Goal: Information Seeking & Learning: Compare options

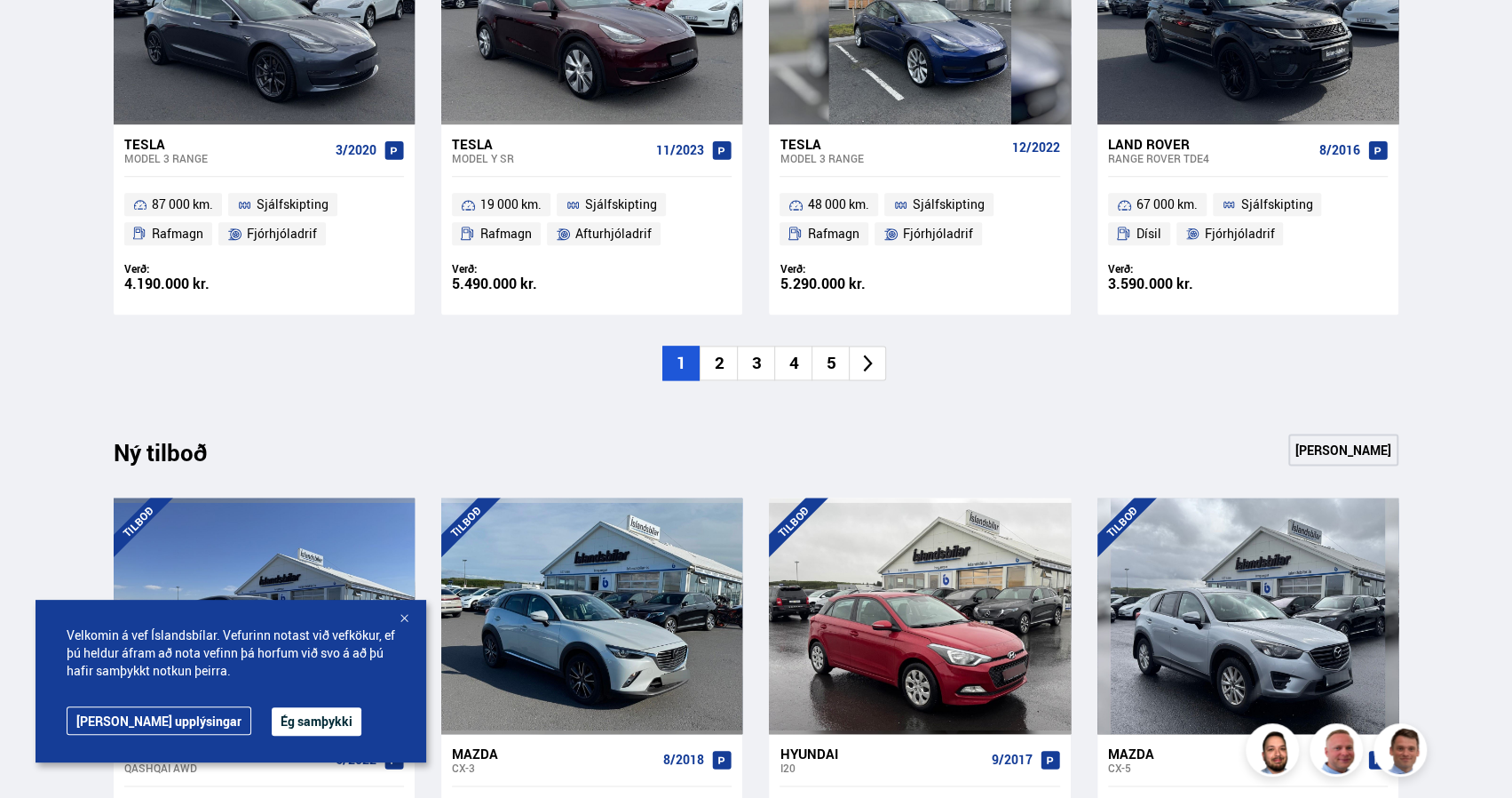
scroll to position [1451, 0]
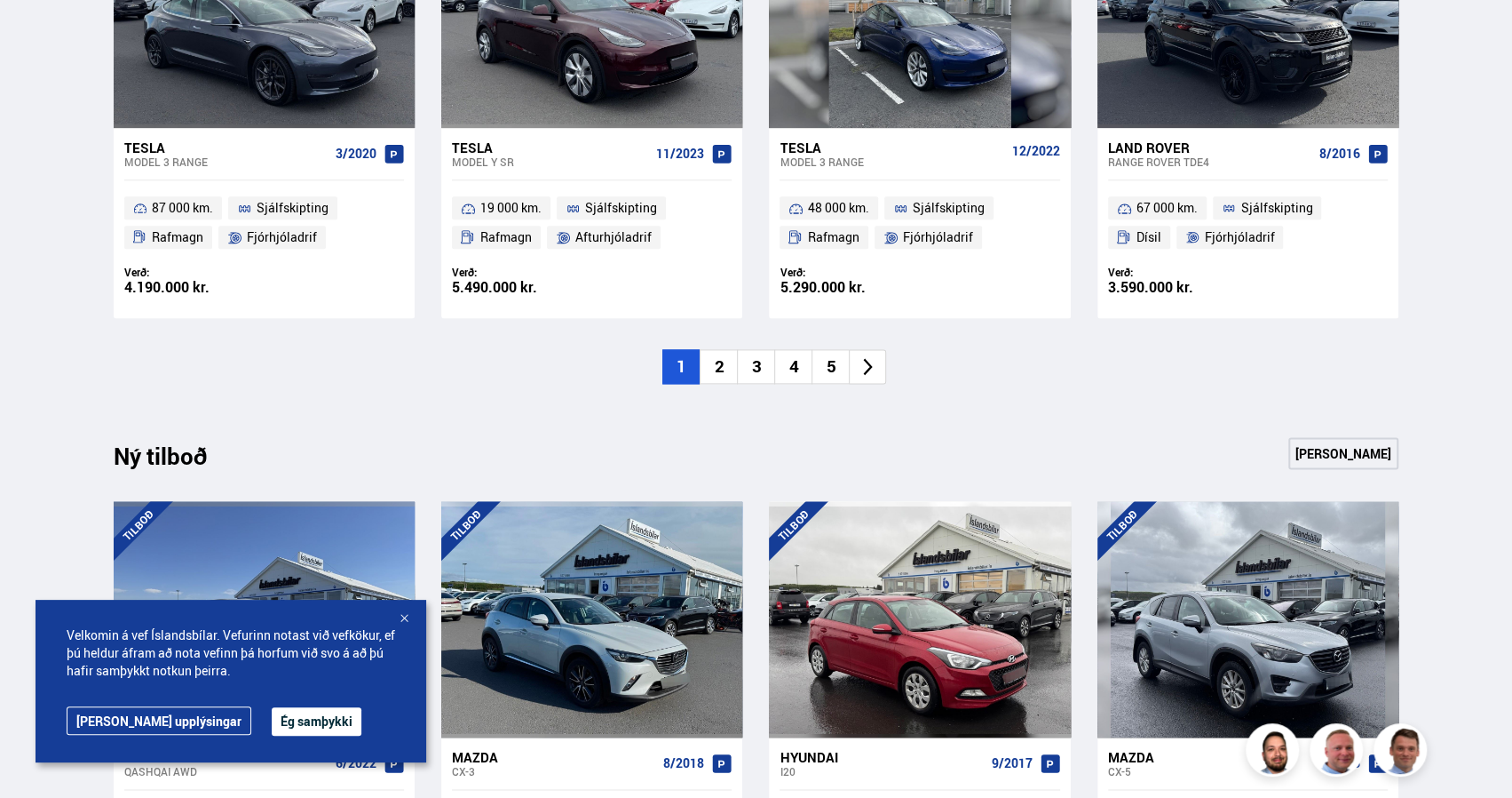
click at [721, 367] on li "2" at bounding box center [718, 367] width 37 height 35
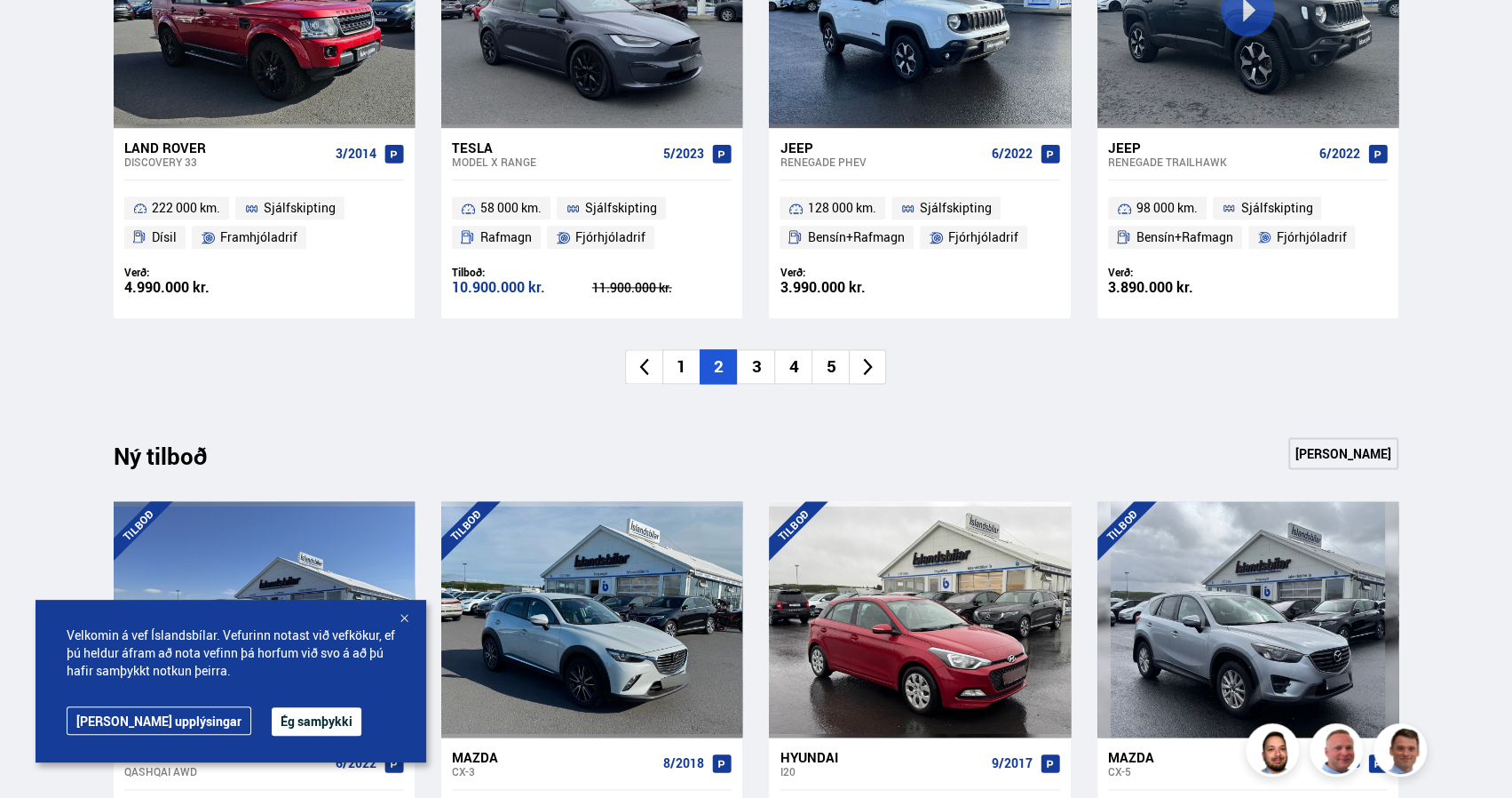
click at [403, 618] on div at bounding box center [404, 619] width 17 height 17
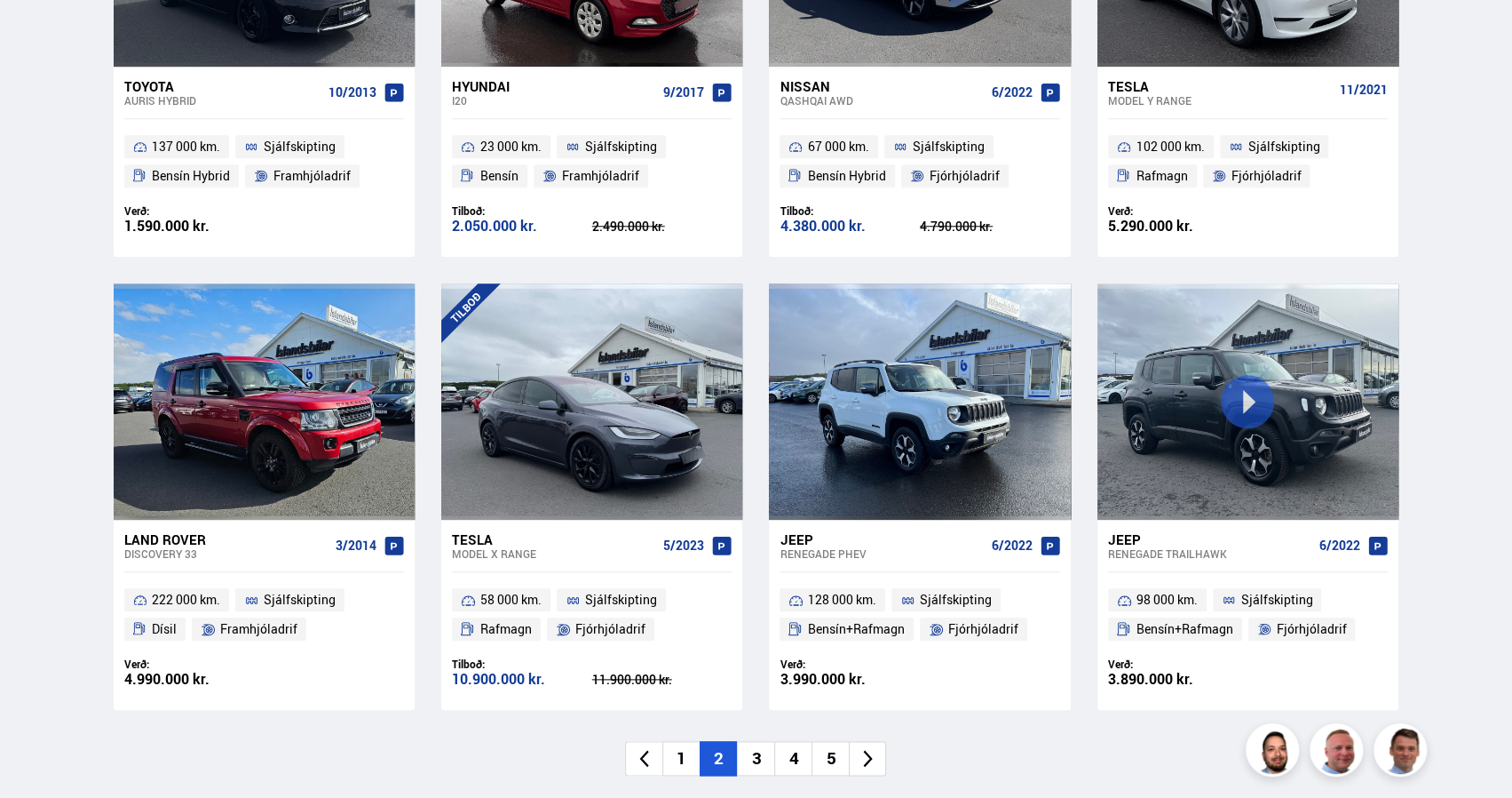
scroll to position [1152, 0]
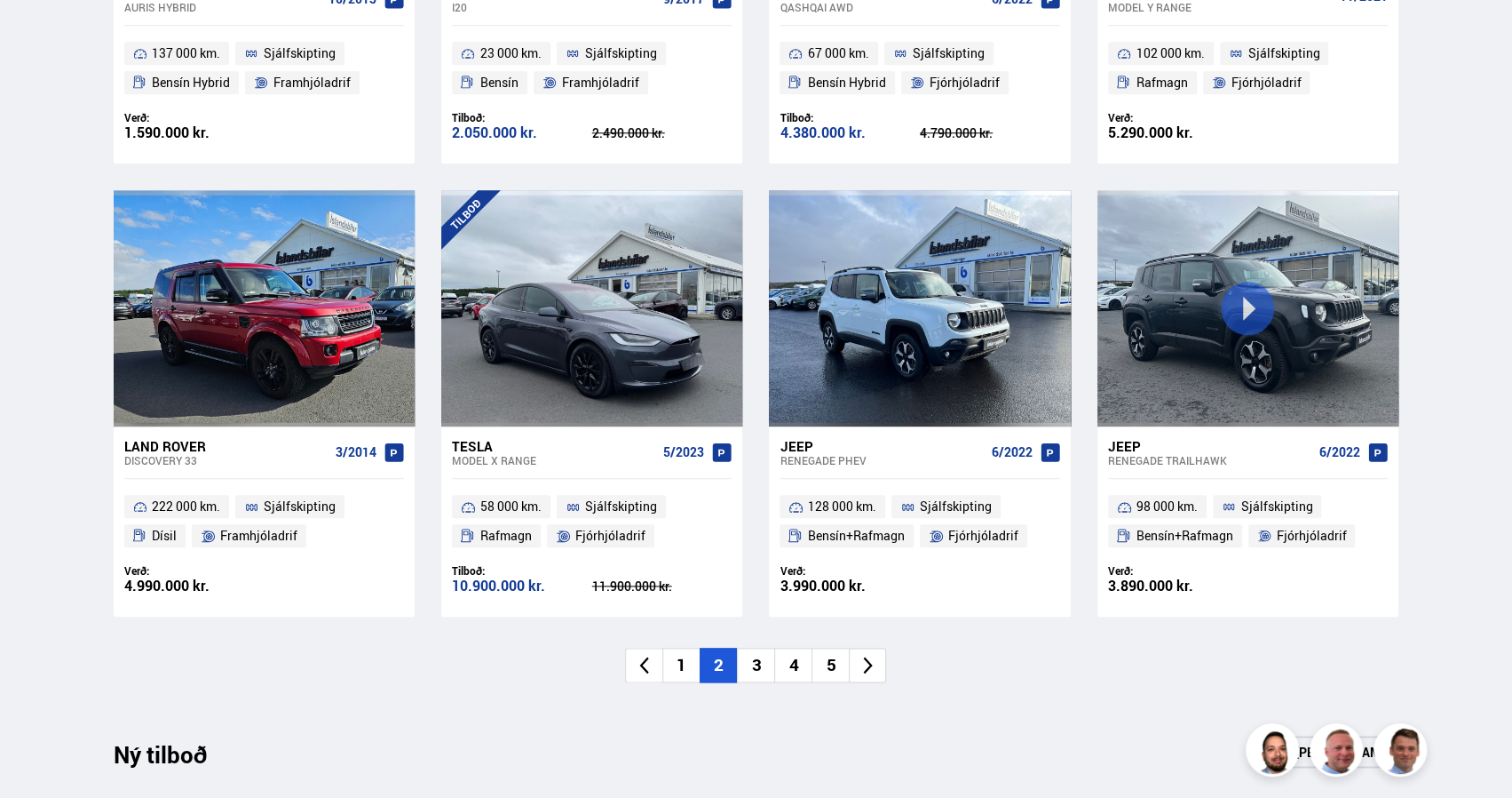
click at [751, 671] on li "3" at bounding box center [755, 665] width 37 height 35
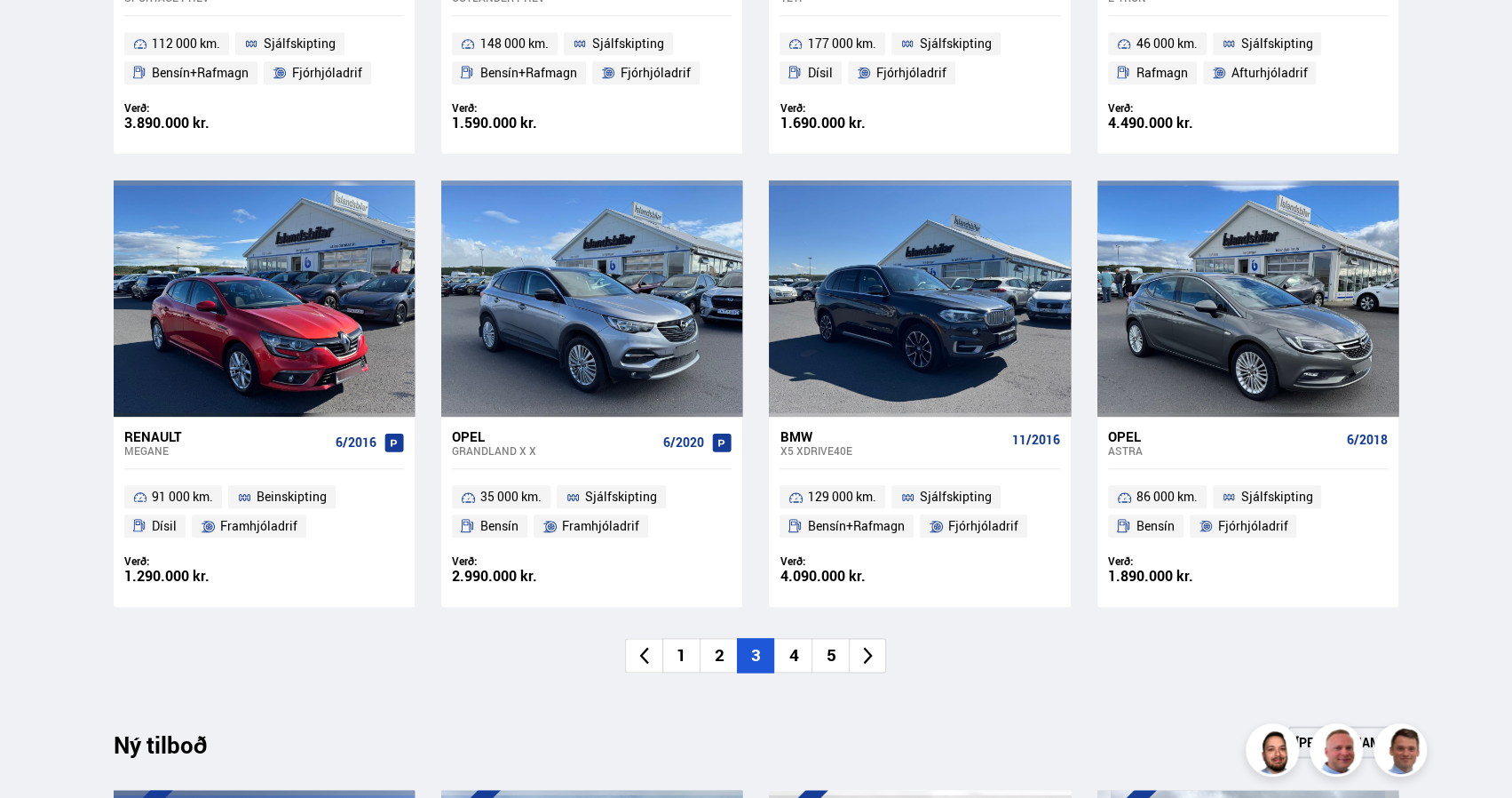
scroll to position [1167, 0]
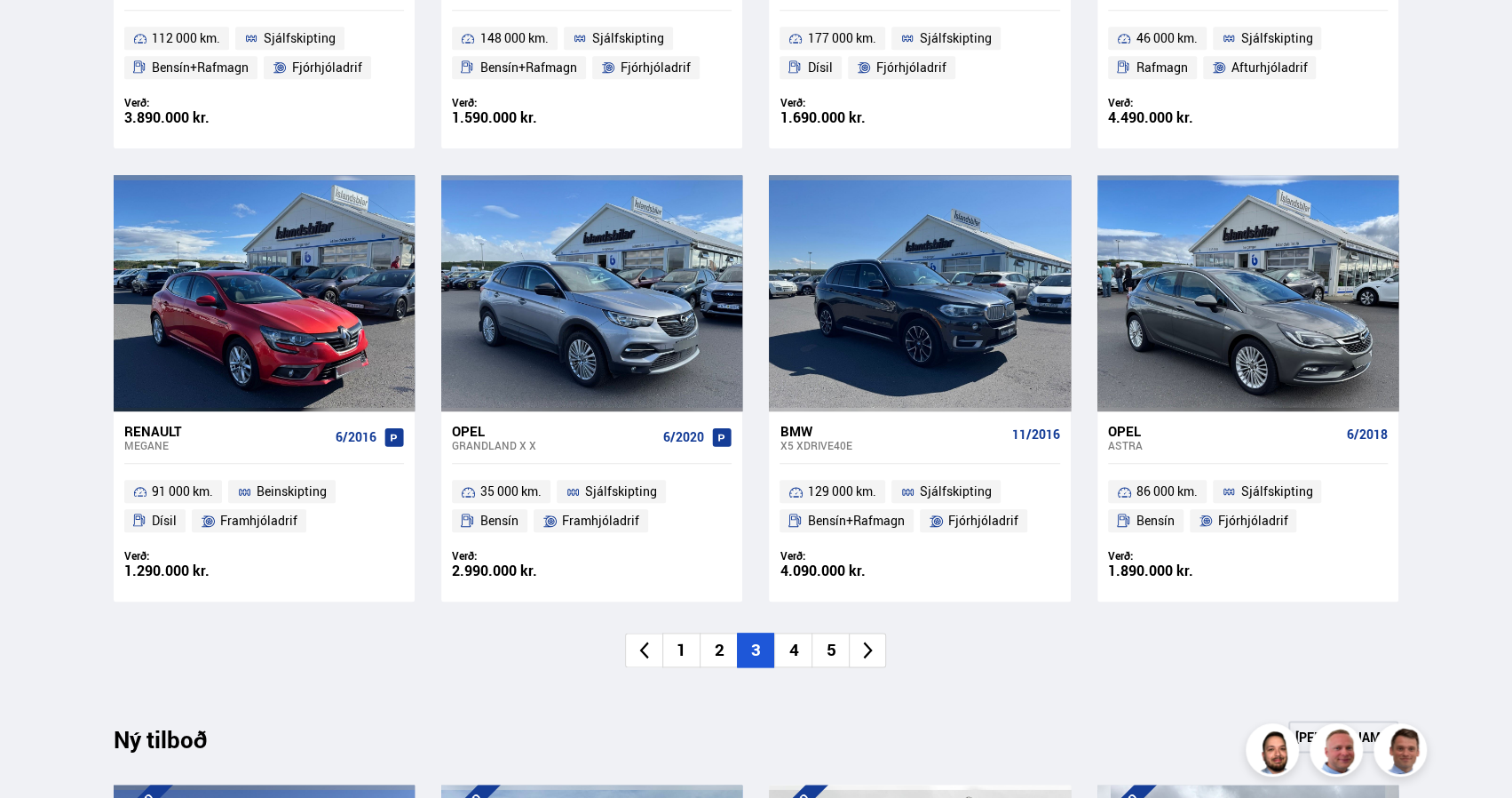
click at [793, 649] on li "4" at bounding box center [793, 650] width 37 height 35
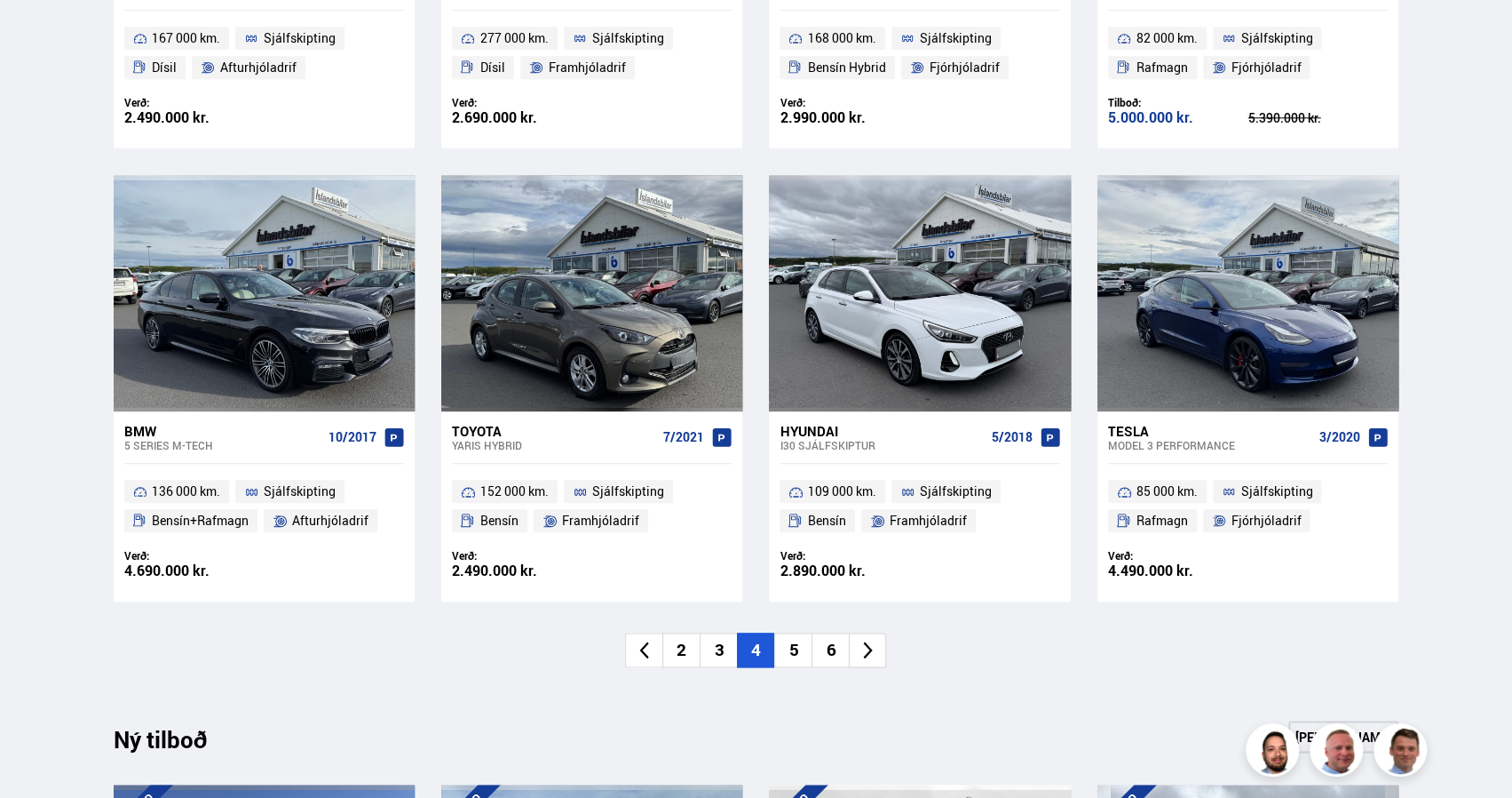
drag, startPoint x: 793, startPoint y: 649, endPoint x: 1046, endPoint y: 421, distance: 340.6
click at [1046, 421] on div "Nýtt á skrá Sjá meira Mercedes-Benz C DI 1/2014 167 000 km. Sjálfskipting Dísil…" at bounding box center [757, 162] width 1314 height 1009
click at [1459, 363] on div "Söluskrá Þjónusta Íslandsbílar [DOMAIN_NAME] Íslandsvörn Leiðbeiningar Um okkur…" at bounding box center [756, 617] width 1512 height 3568
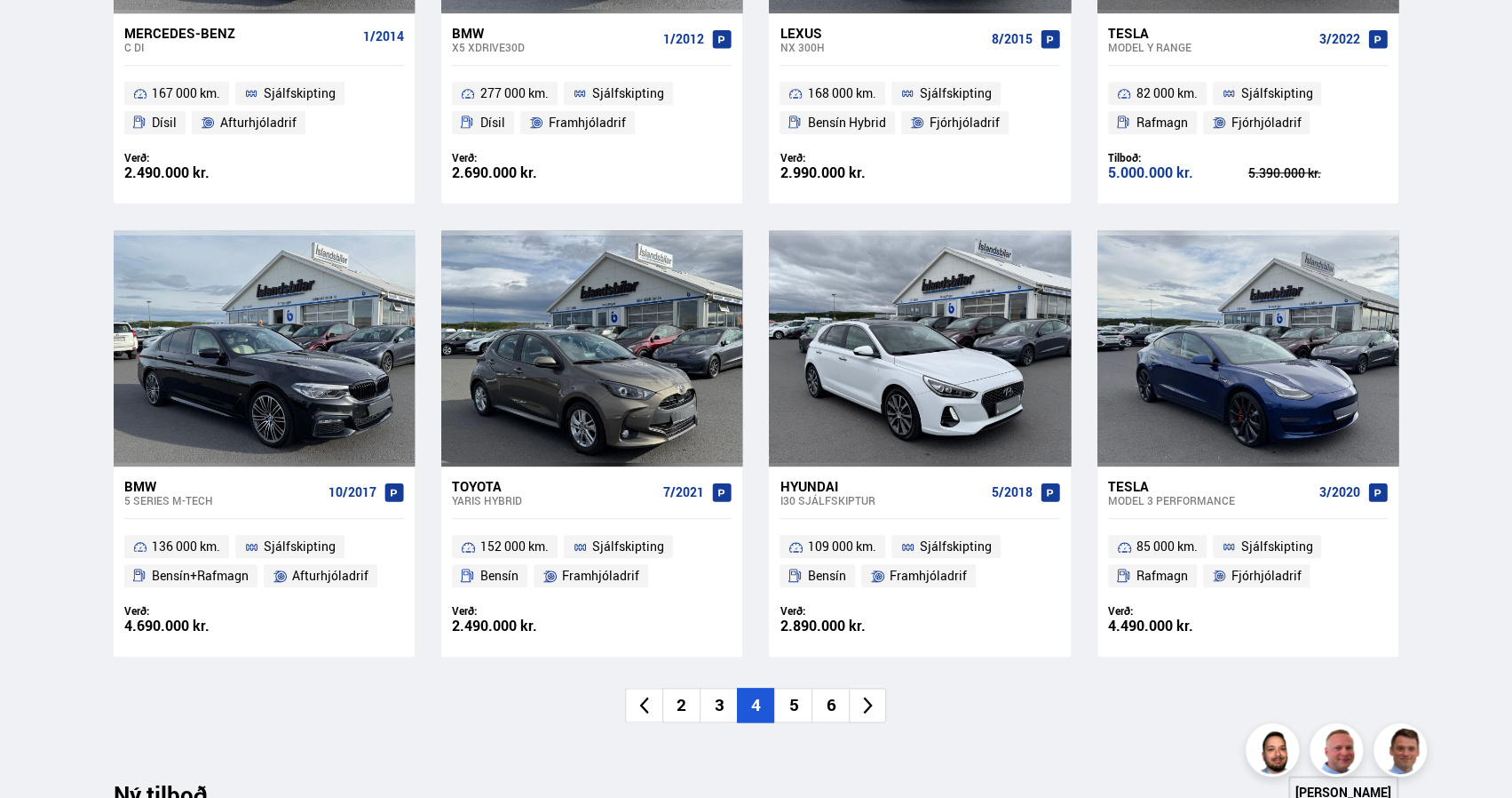
scroll to position [1112, 0]
click at [794, 707] on li "5" at bounding box center [793, 705] width 37 height 35
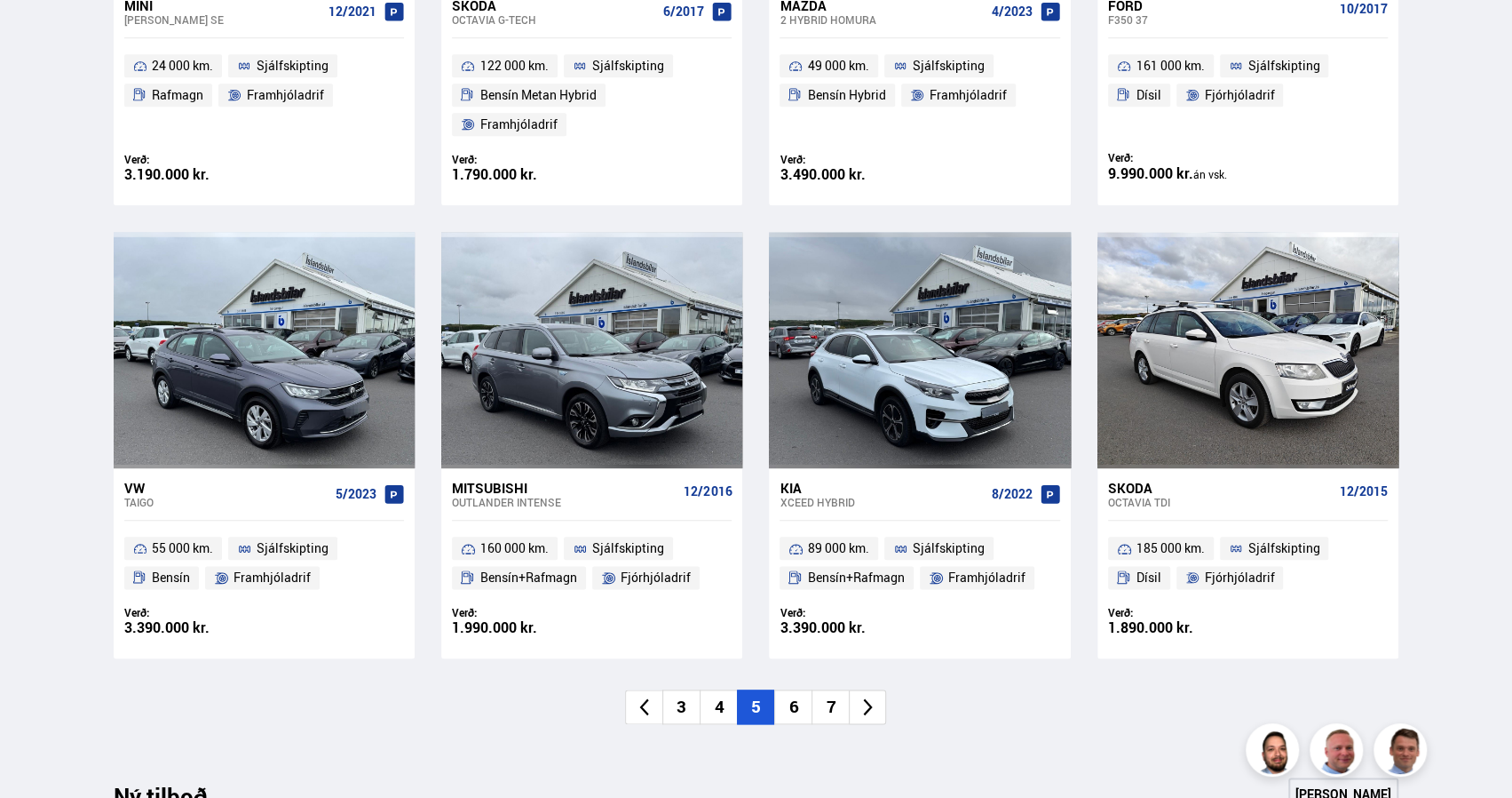
scroll to position [1156, 0]
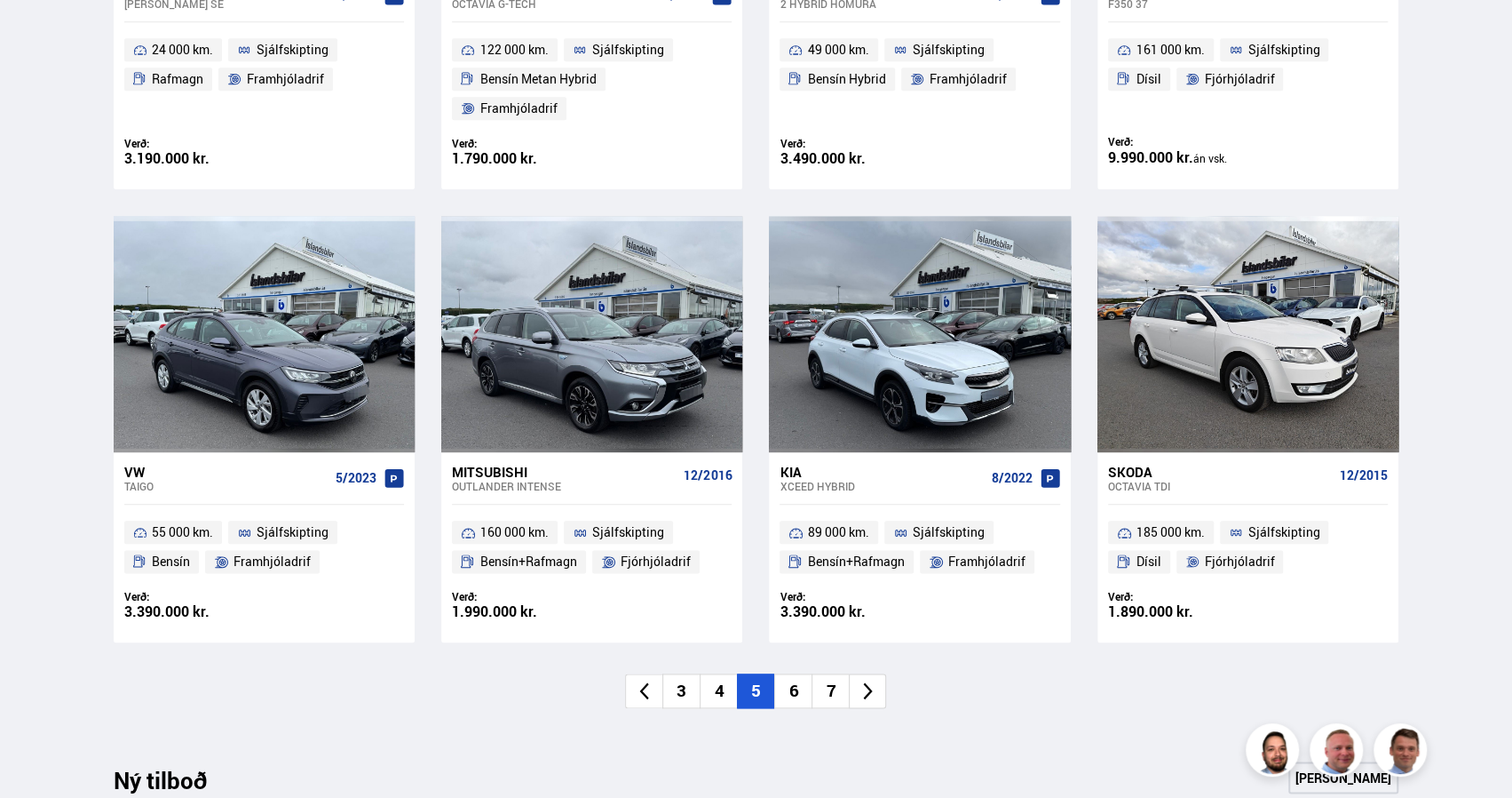
click at [801, 673] on li "6" at bounding box center [793, 690] width 37 height 35
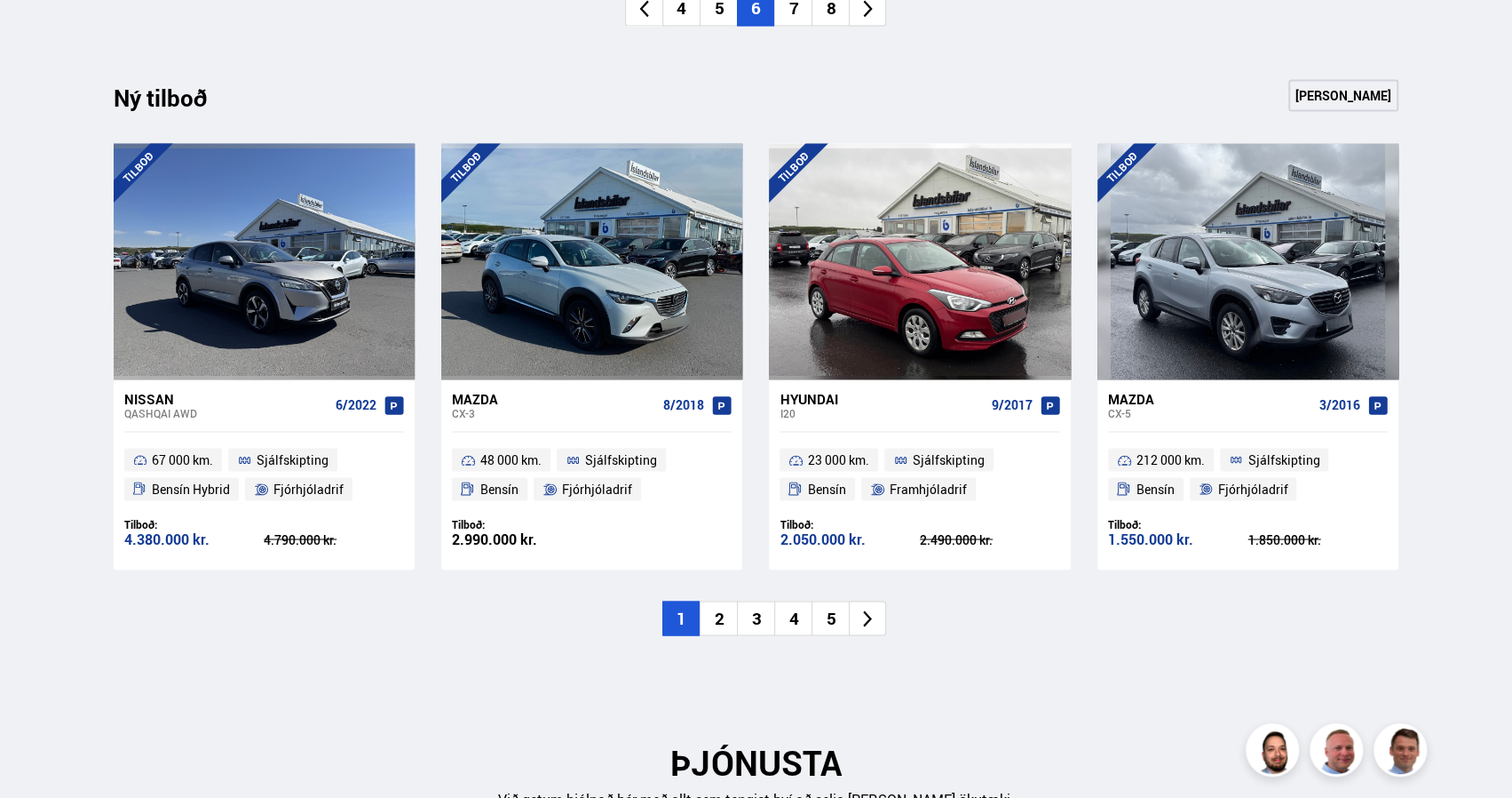
scroll to position [1859, 0]
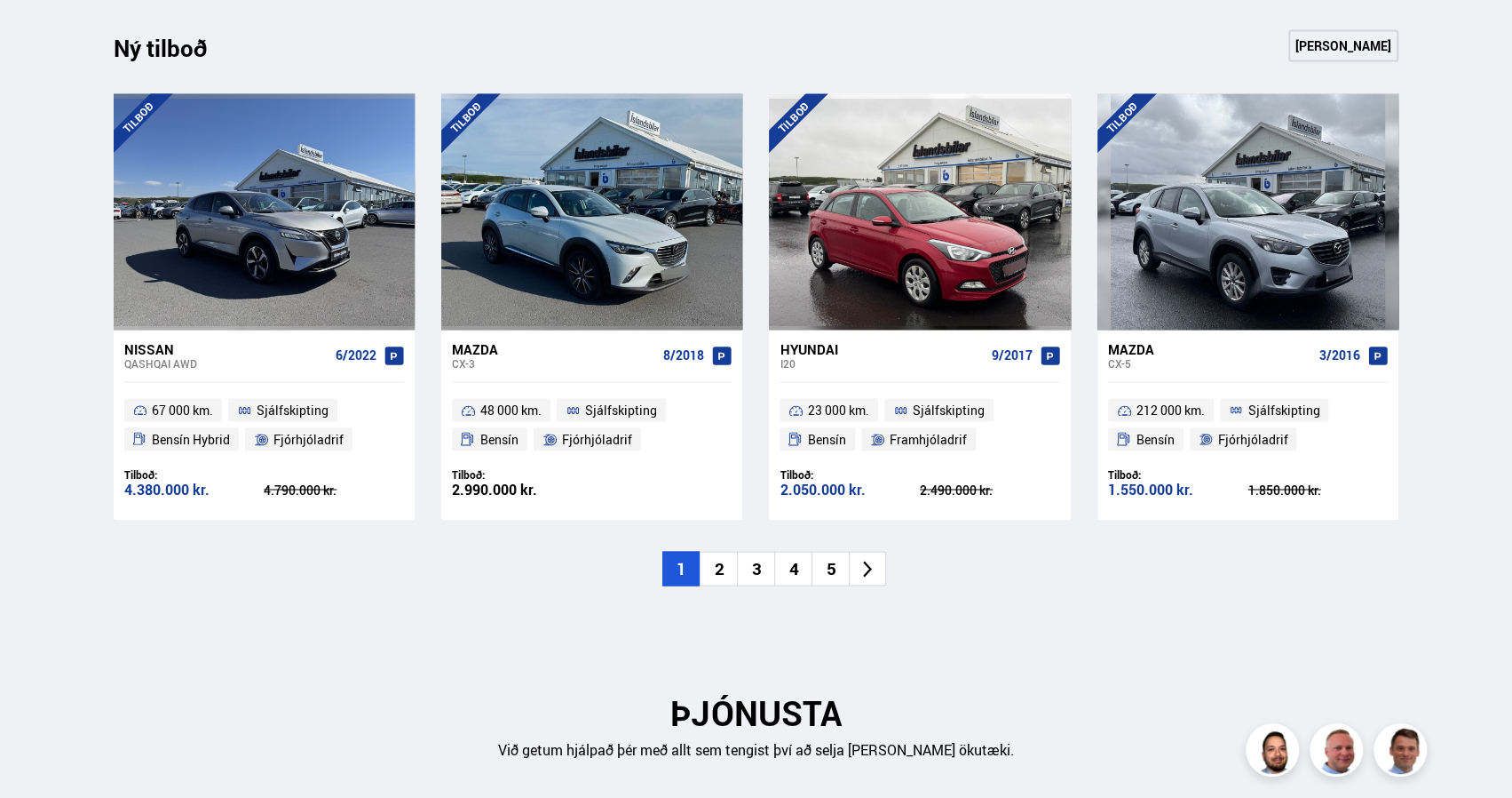
click at [712, 567] on li "2" at bounding box center [718, 568] width 37 height 35
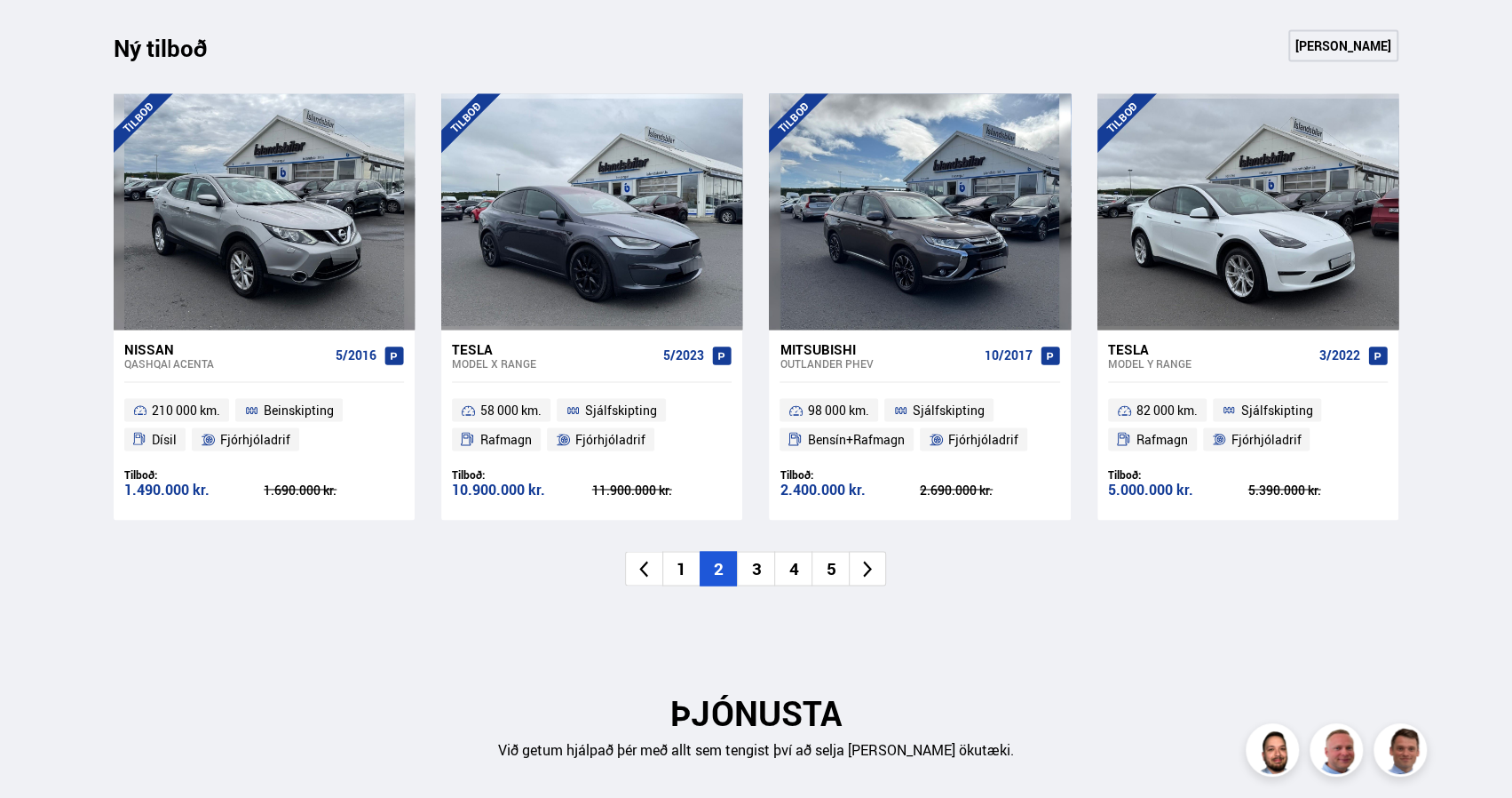
click at [754, 567] on li "3" at bounding box center [755, 568] width 37 height 35
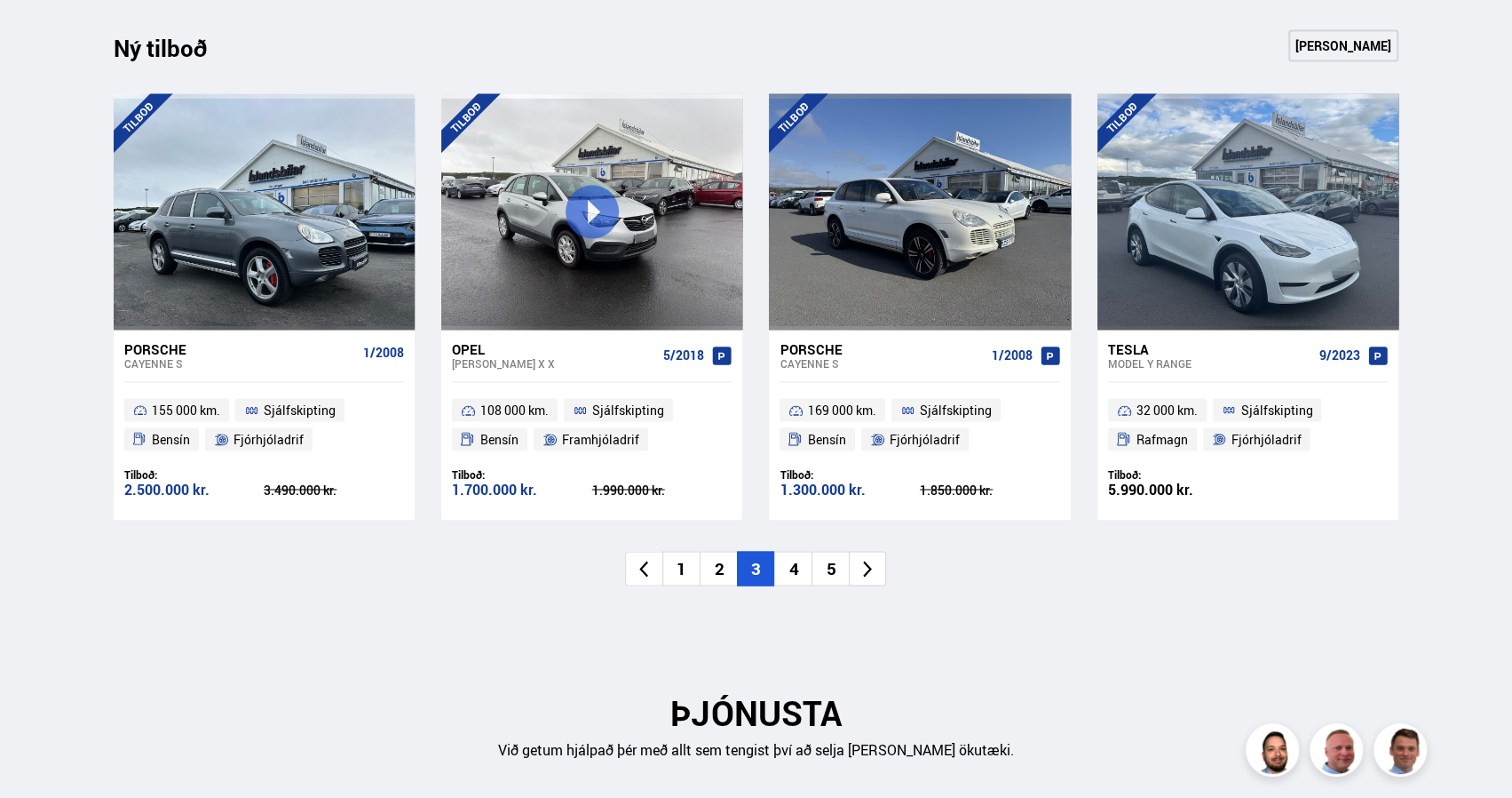
click at [794, 572] on li "4" at bounding box center [793, 568] width 37 height 35
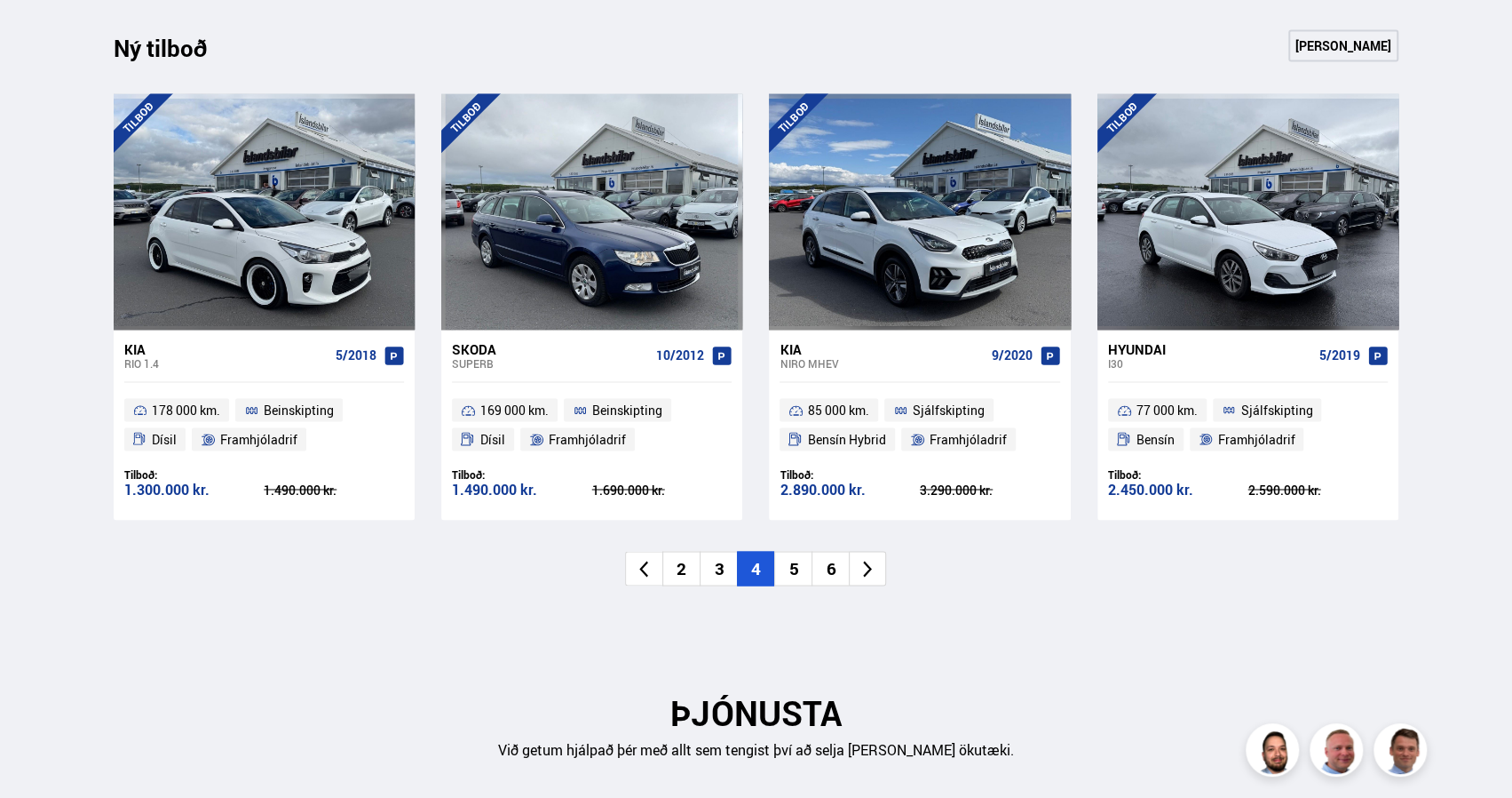
click at [794, 571] on li "5" at bounding box center [793, 568] width 37 height 35
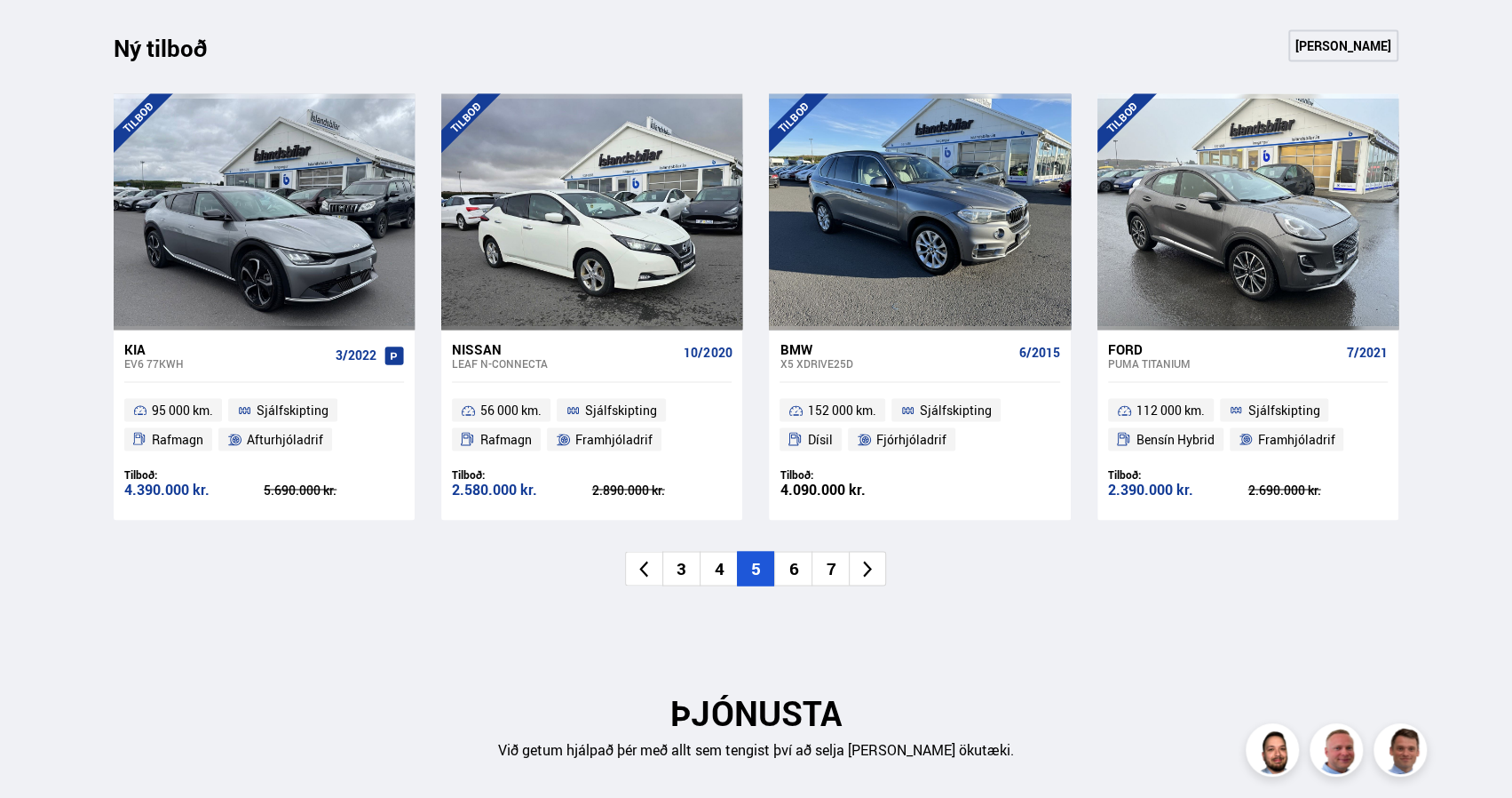
click at [794, 571] on li "6" at bounding box center [793, 568] width 37 height 35
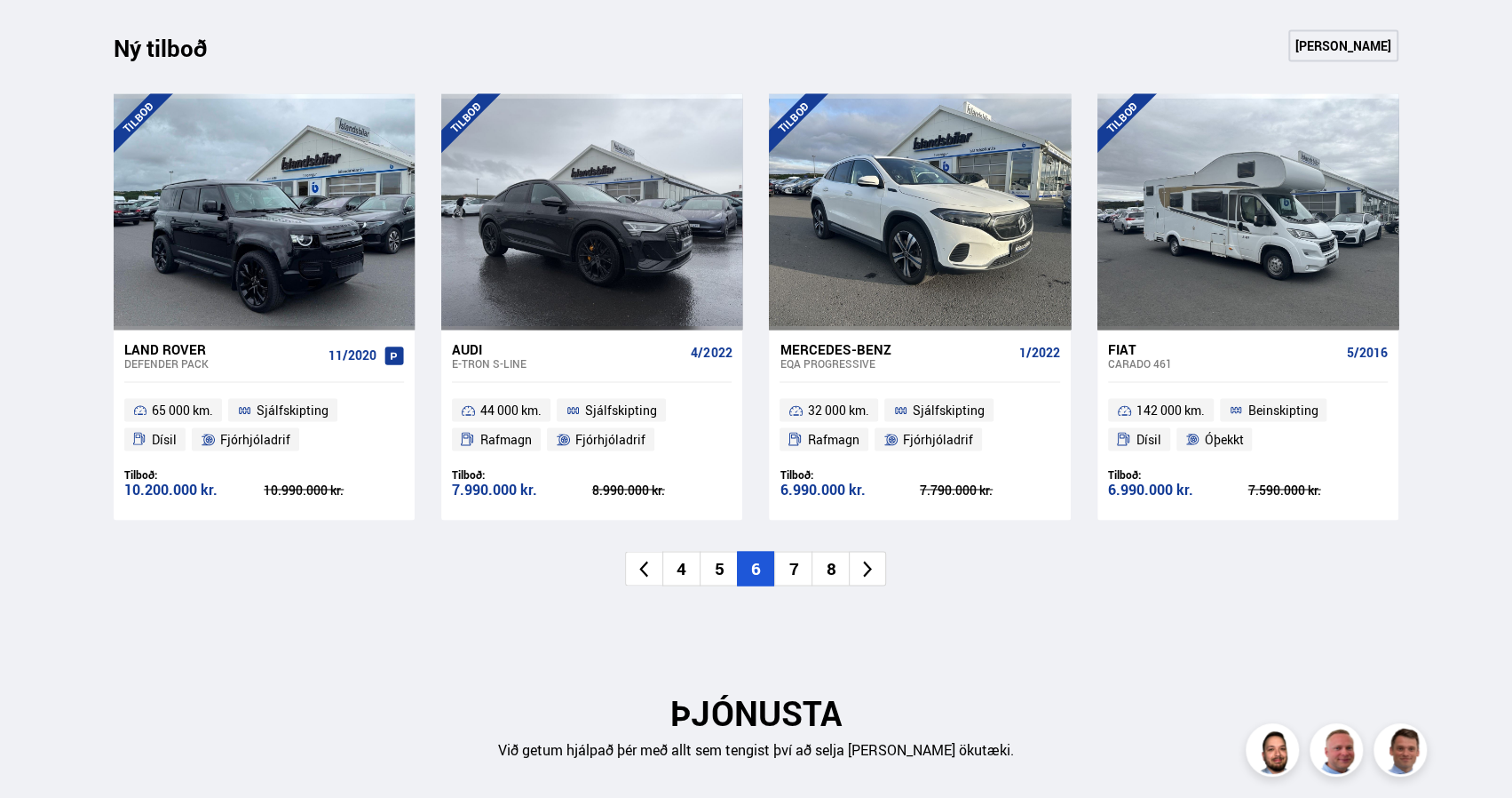
click at [794, 571] on li "7" at bounding box center [793, 568] width 37 height 35
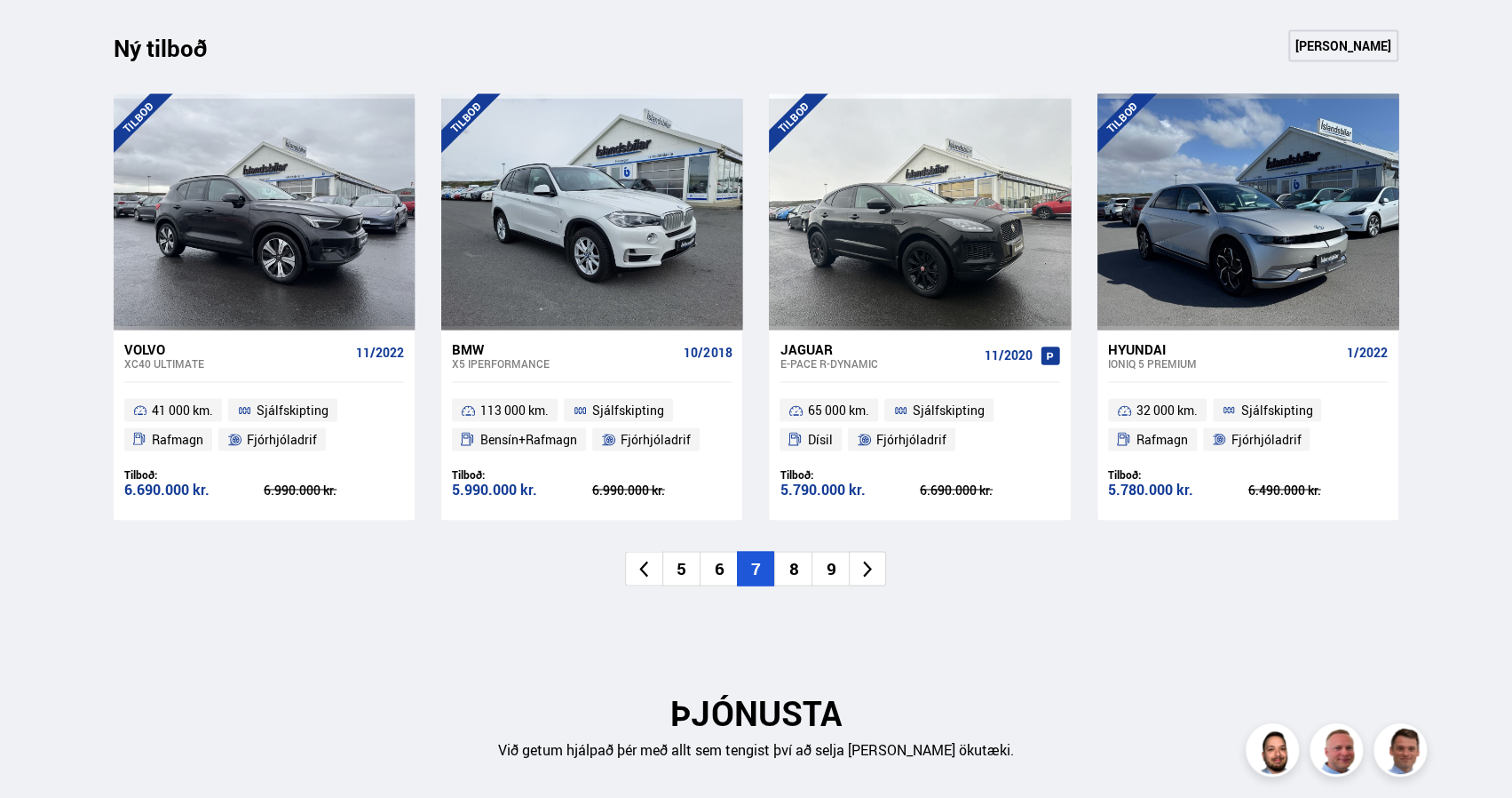
click at [794, 571] on li "8" at bounding box center [793, 568] width 37 height 35
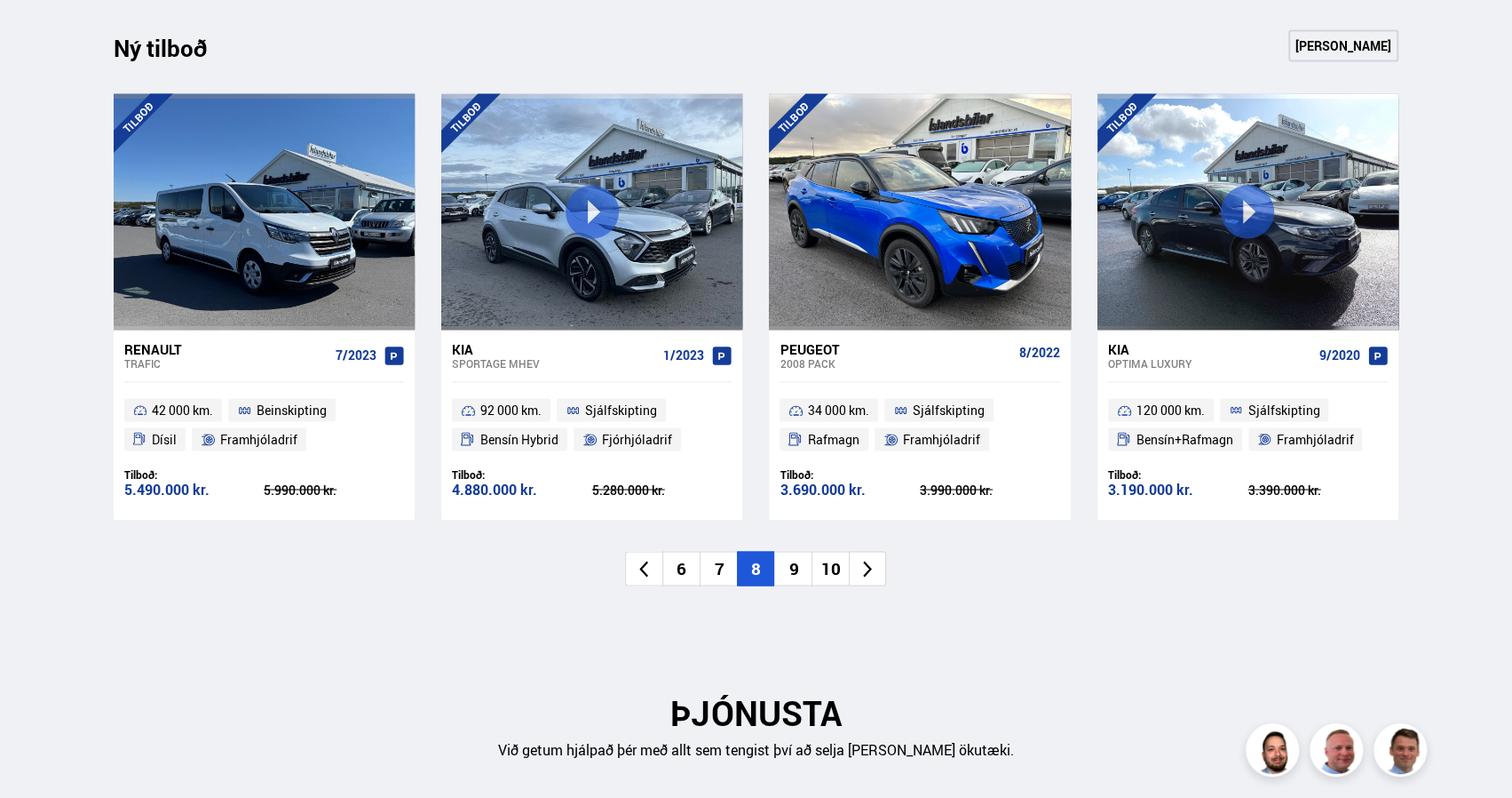
click at [790, 573] on li "9" at bounding box center [793, 568] width 37 height 35
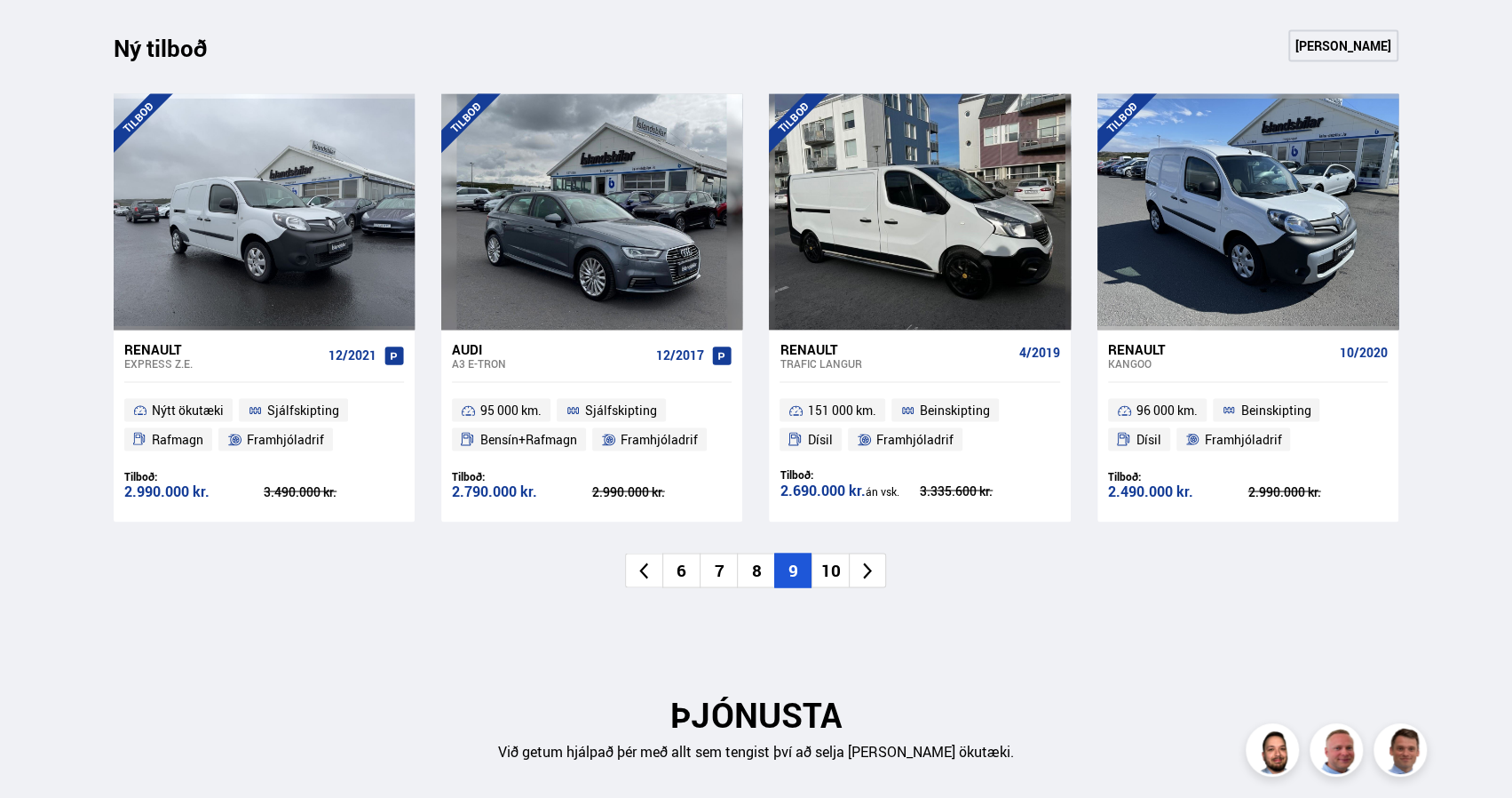
click at [832, 572] on li "10" at bounding box center [830, 570] width 37 height 35
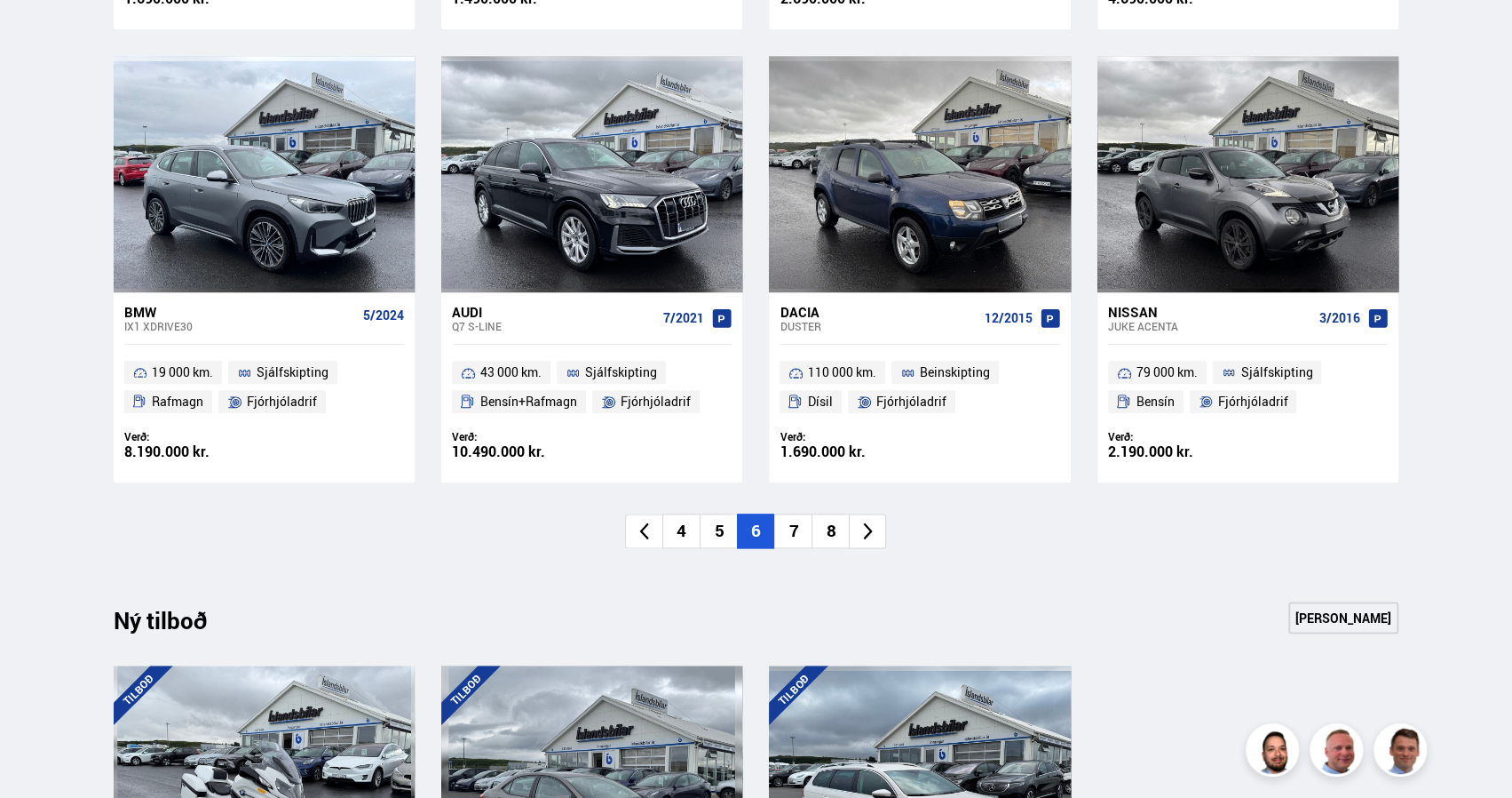
scroll to position [1263, 0]
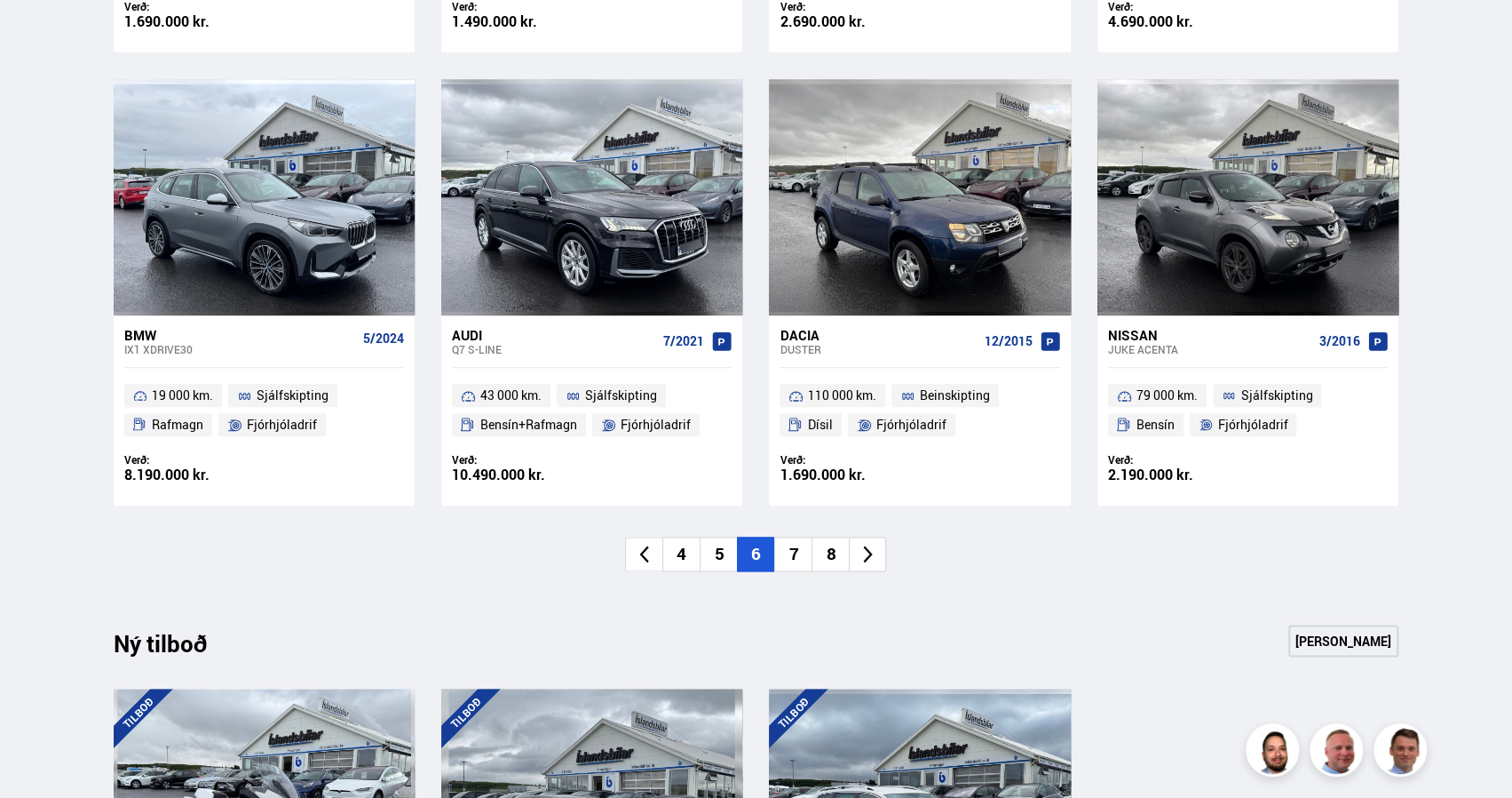
click at [796, 550] on li "7" at bounding box center [793, 554] width 37 height 35
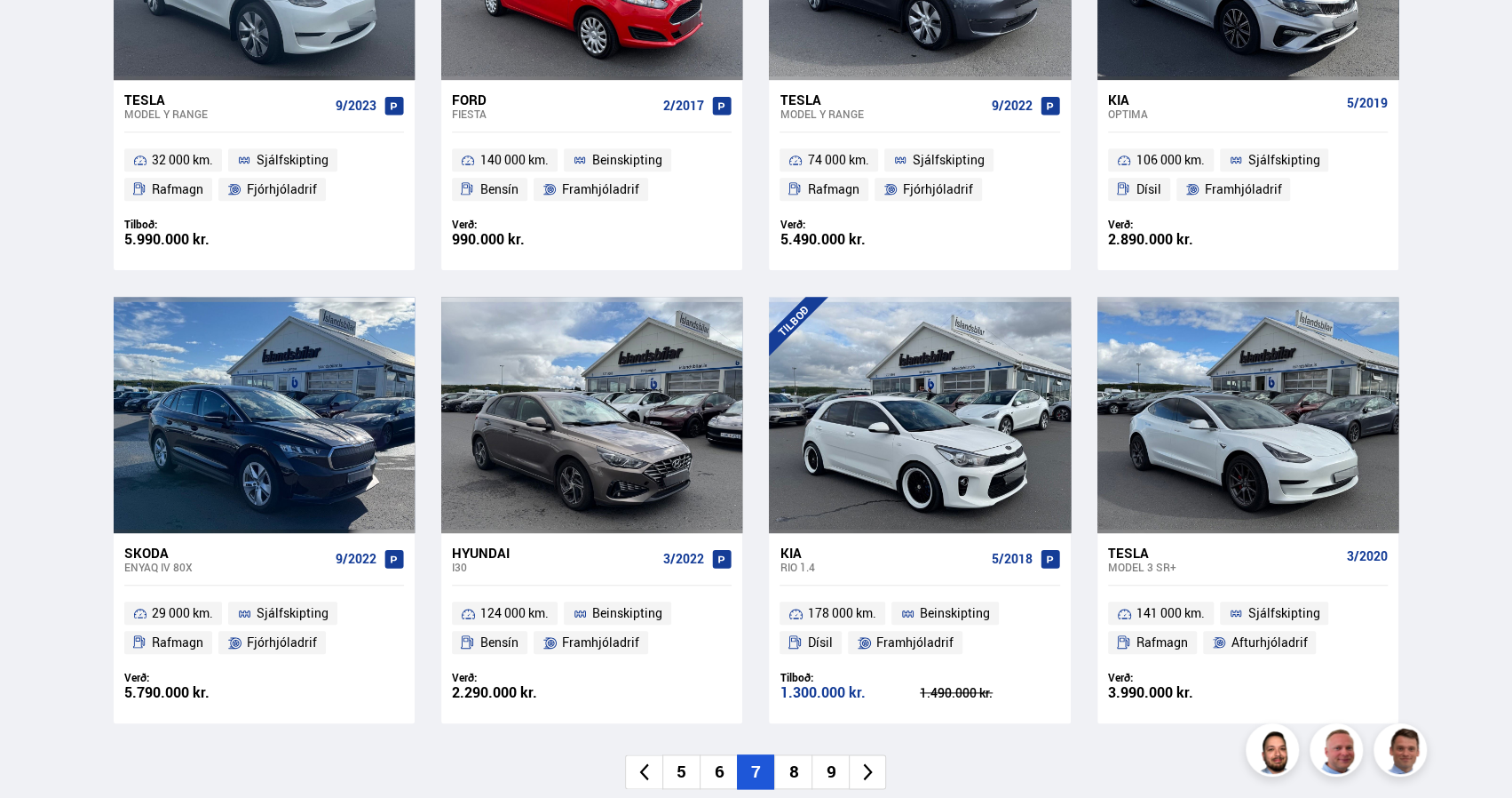
scroll to position [1094, 0]
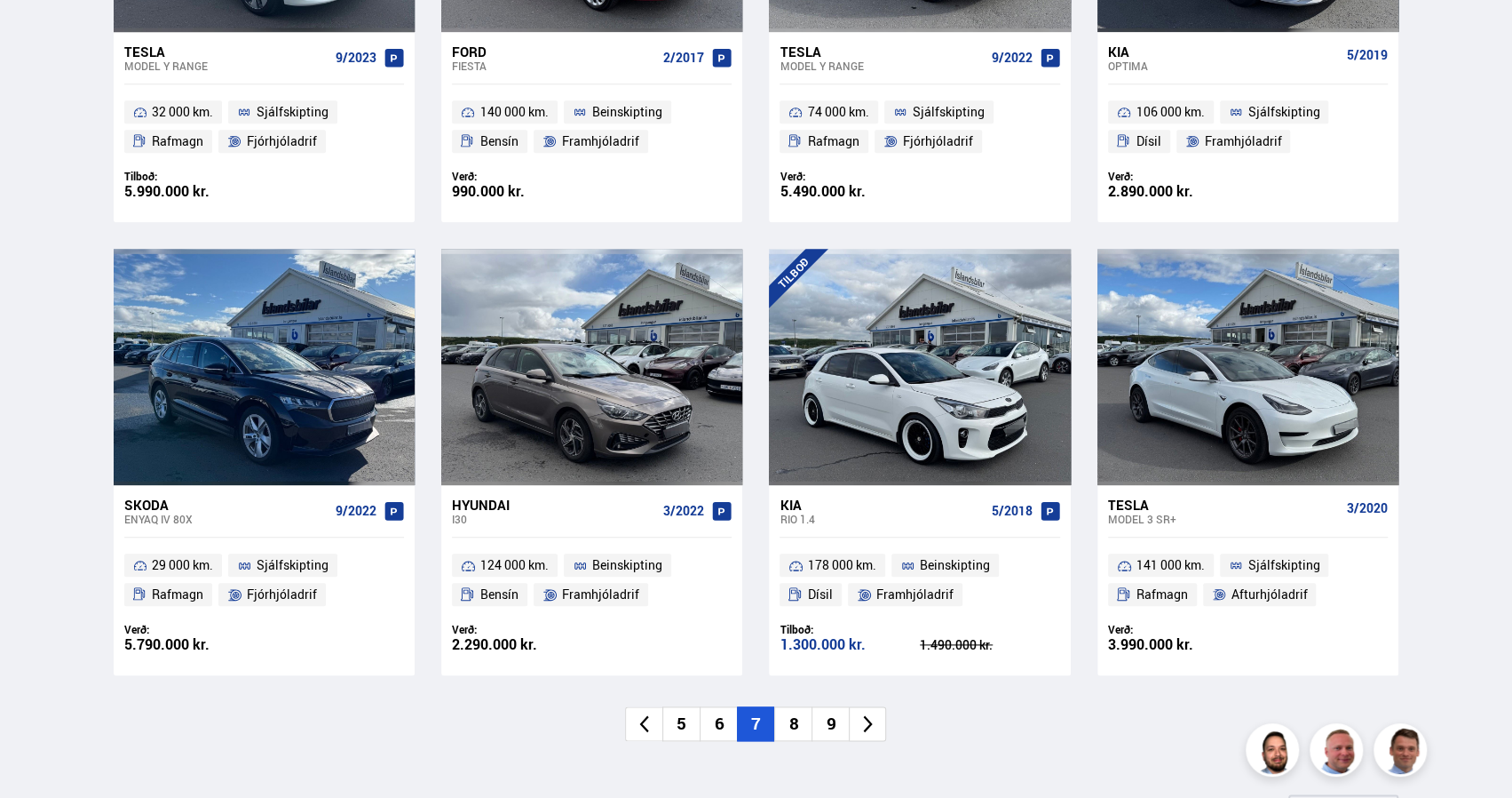
click at [795, 726] on li "8" at bounding box center [793, 723] width 37 height 35
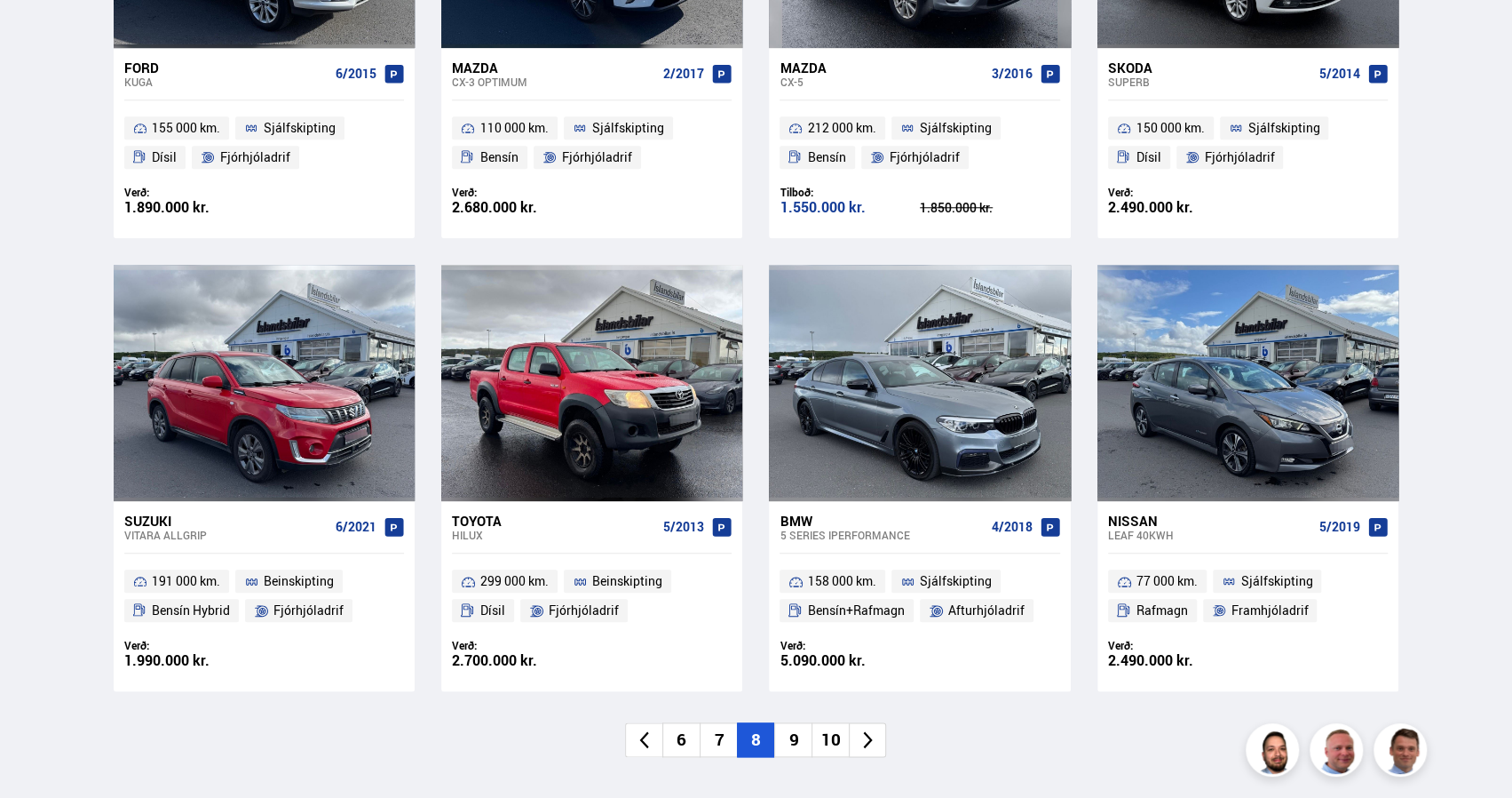
scroll to position [1086, 0]
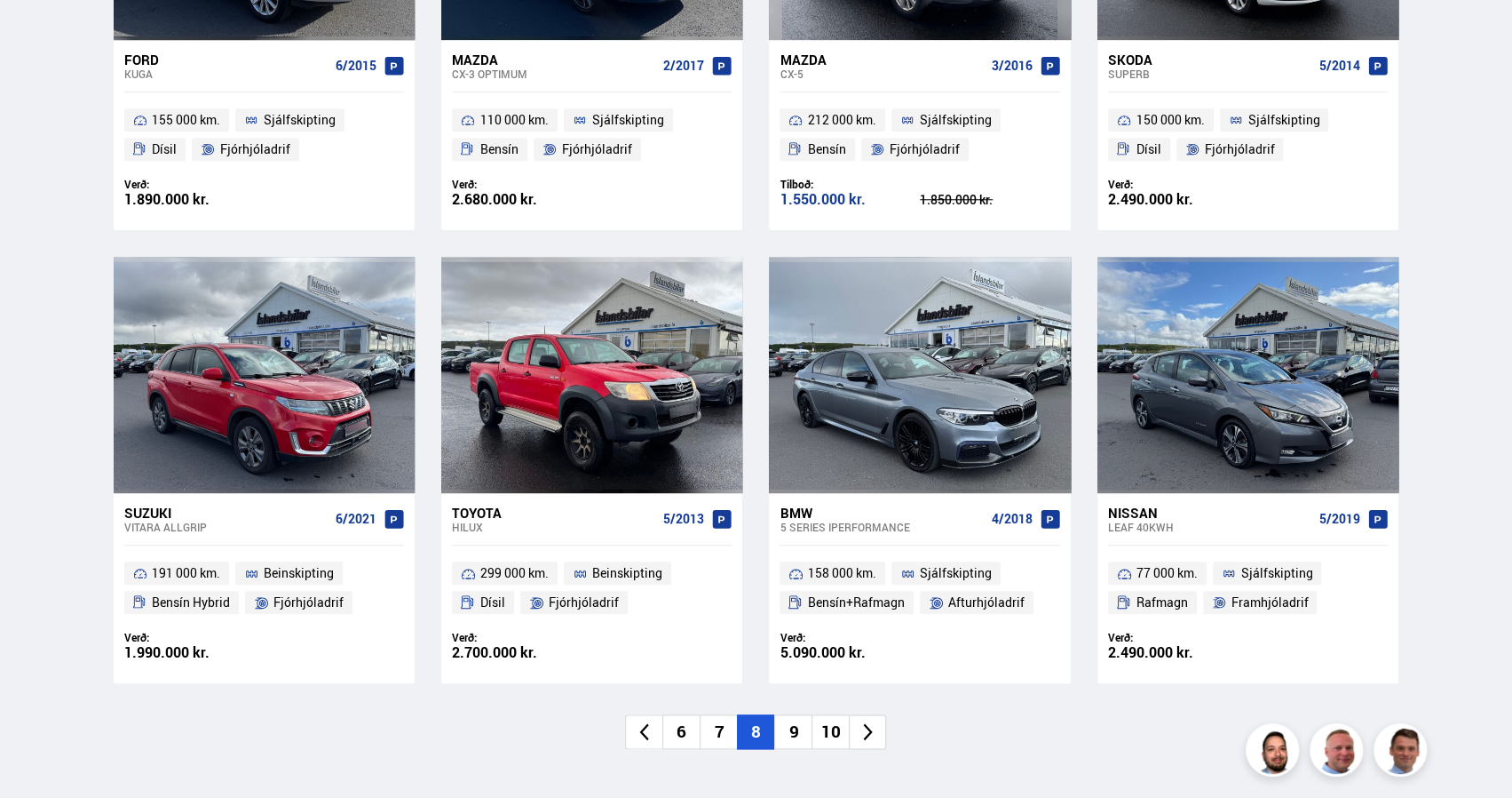
click at [787, 727] on li "9" at bounding box center [793, 732] width 37 height 35
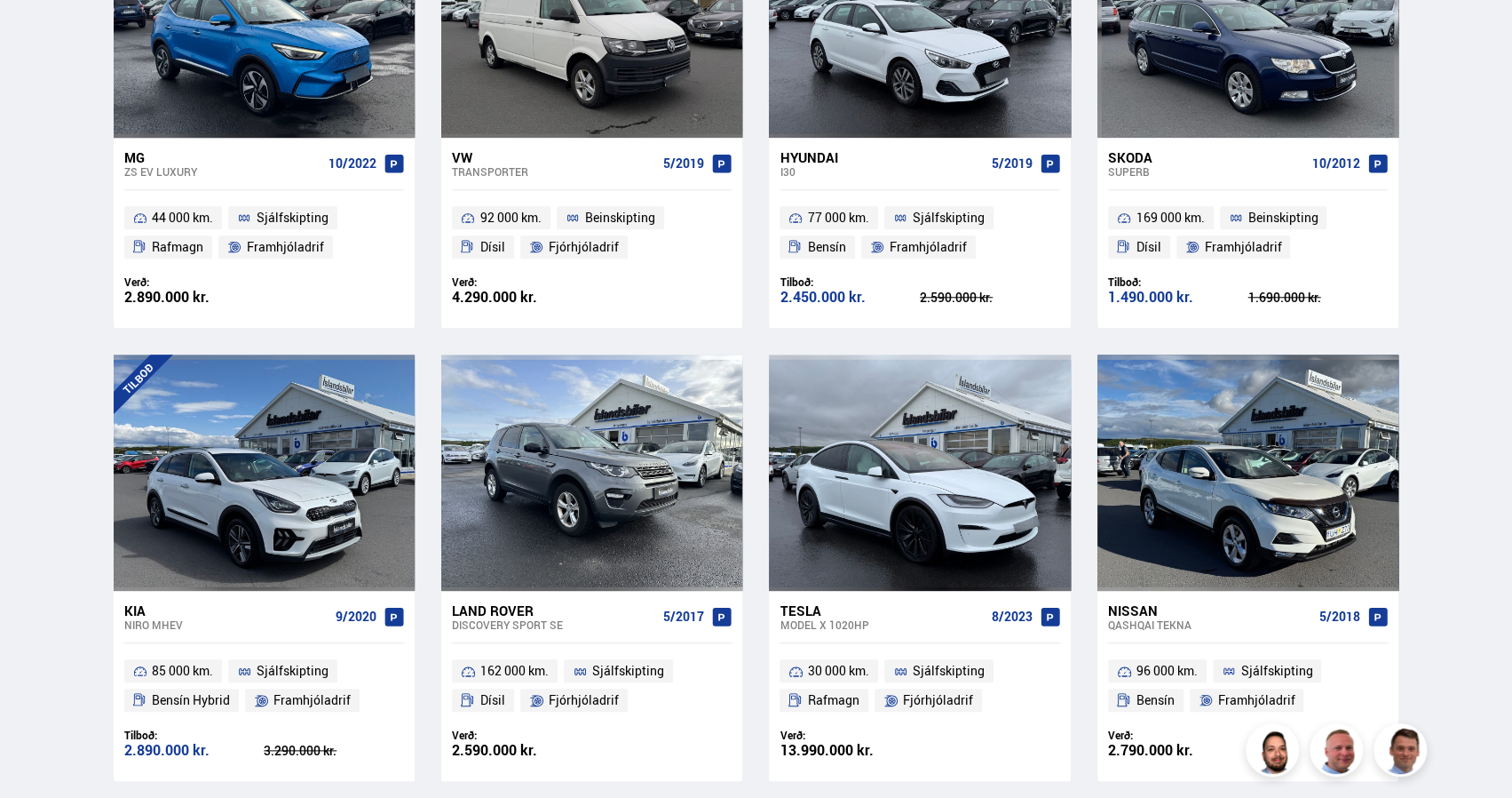
scroll to position [1022, 0]
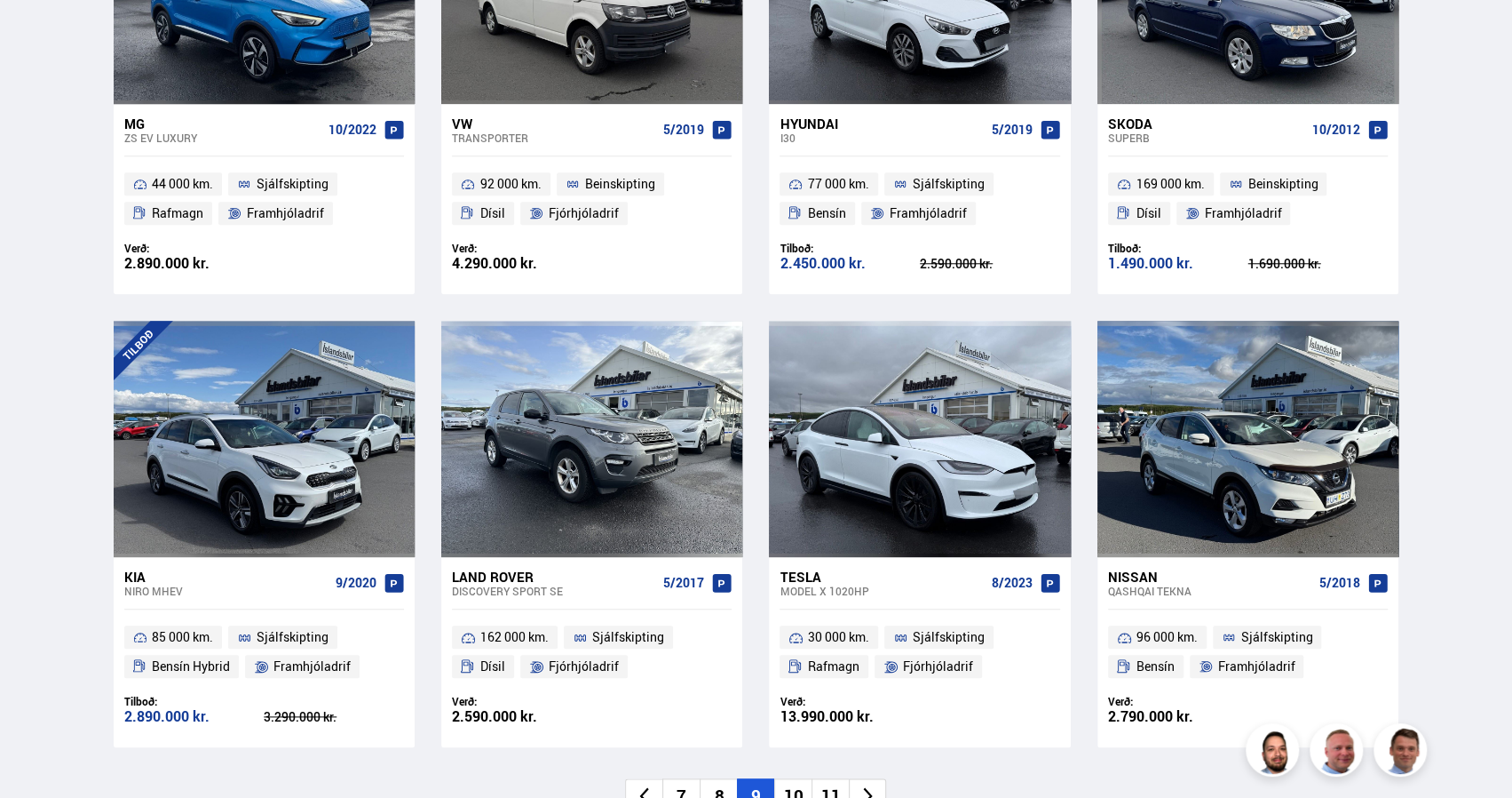
click at [785, 786] on li "10" at bounding box center [793, 796] width 37 height 35
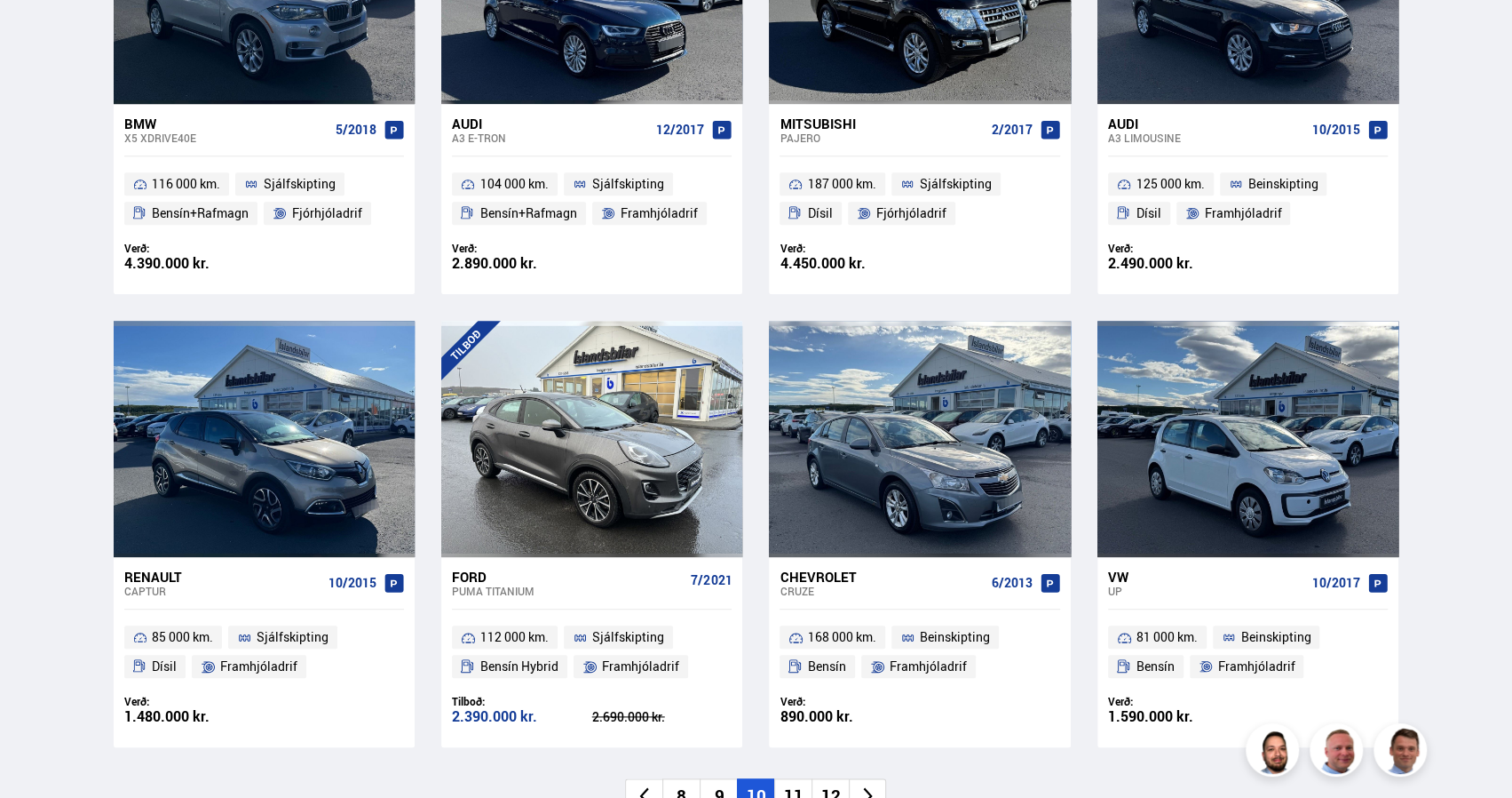
scroll to position [1069, 0]
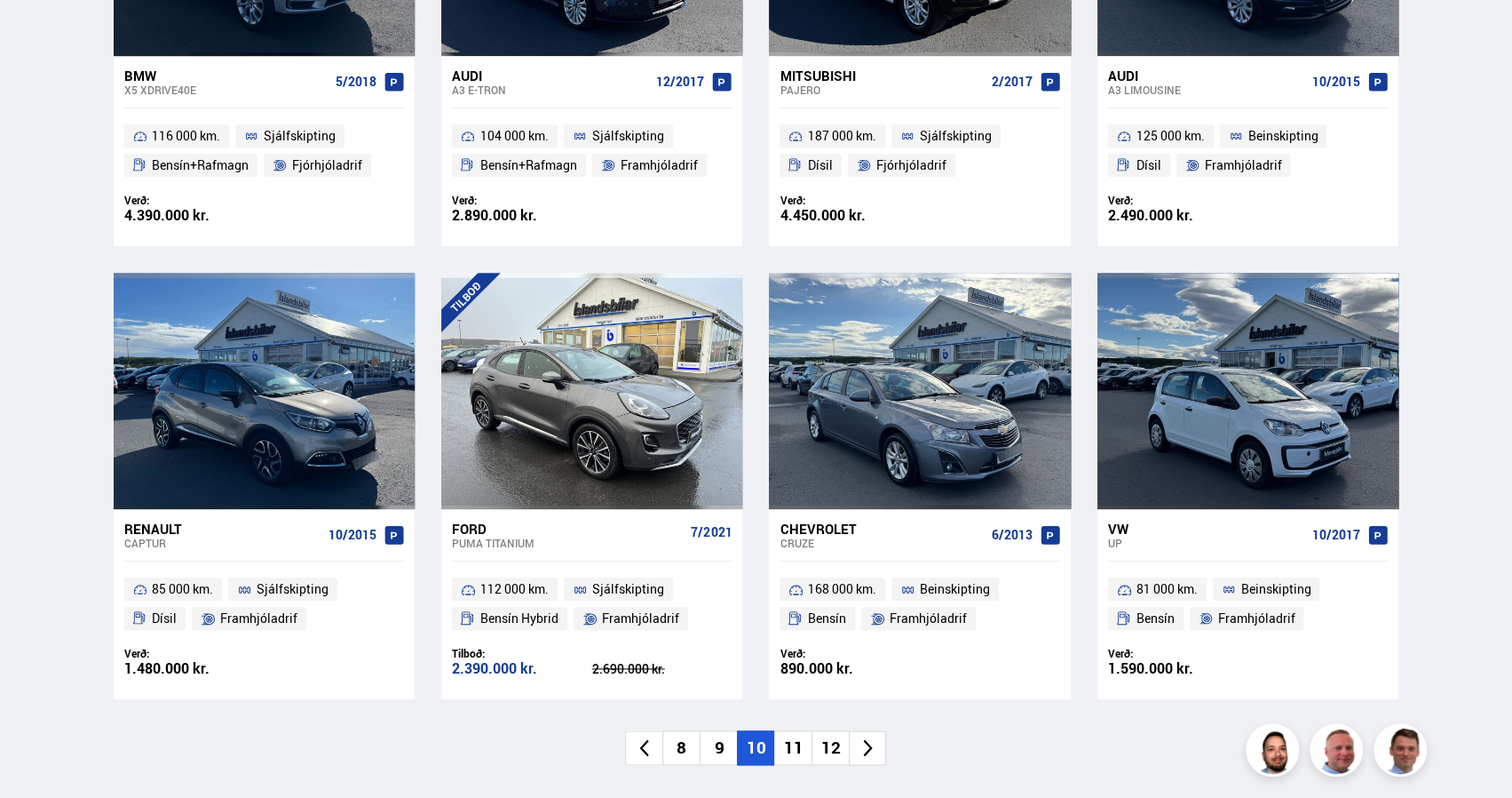
click at [789, 737] on li "11" at bounding box center [793, 748] width 37 height 35
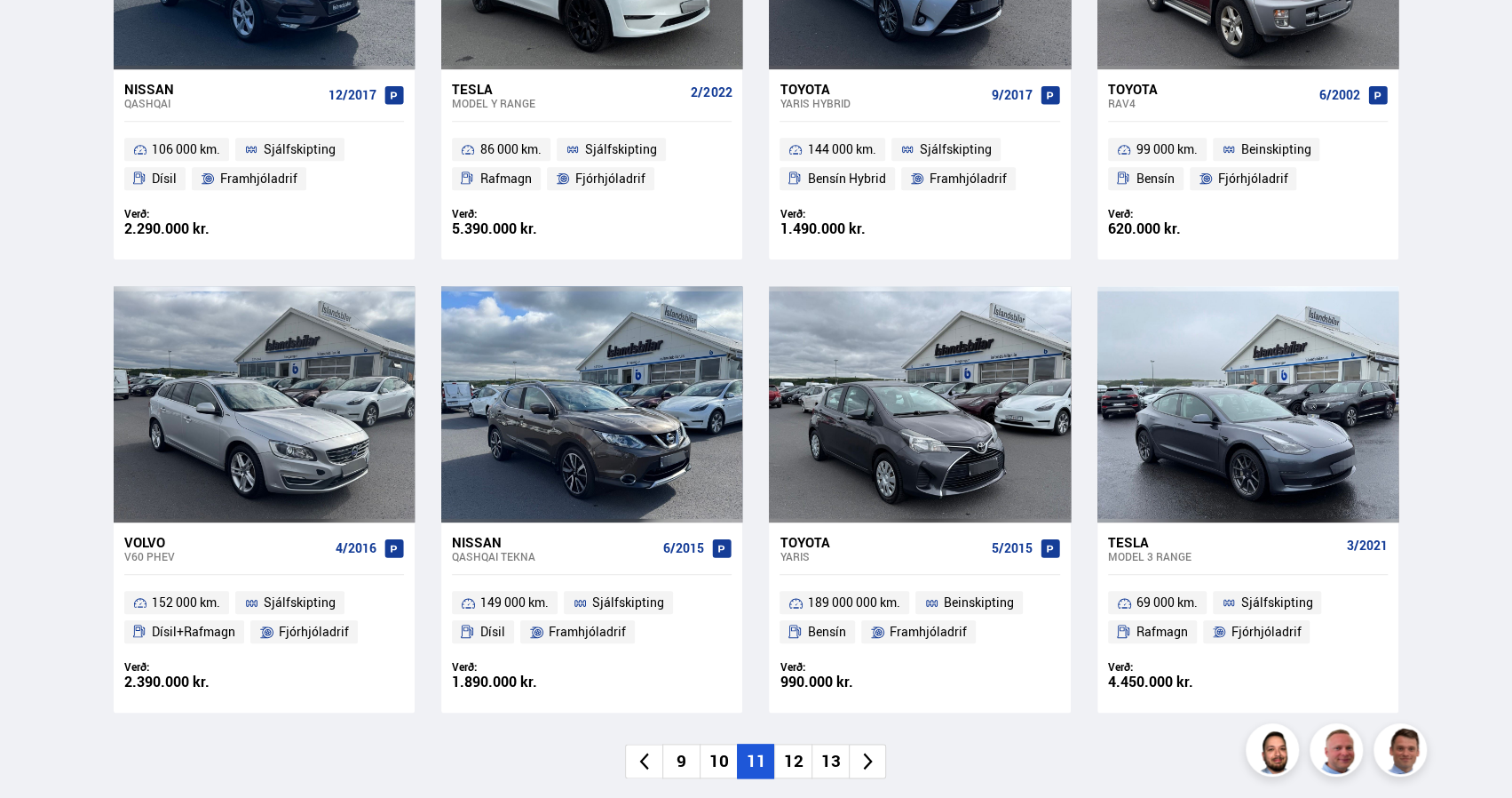
scroll to position [1059, 0]
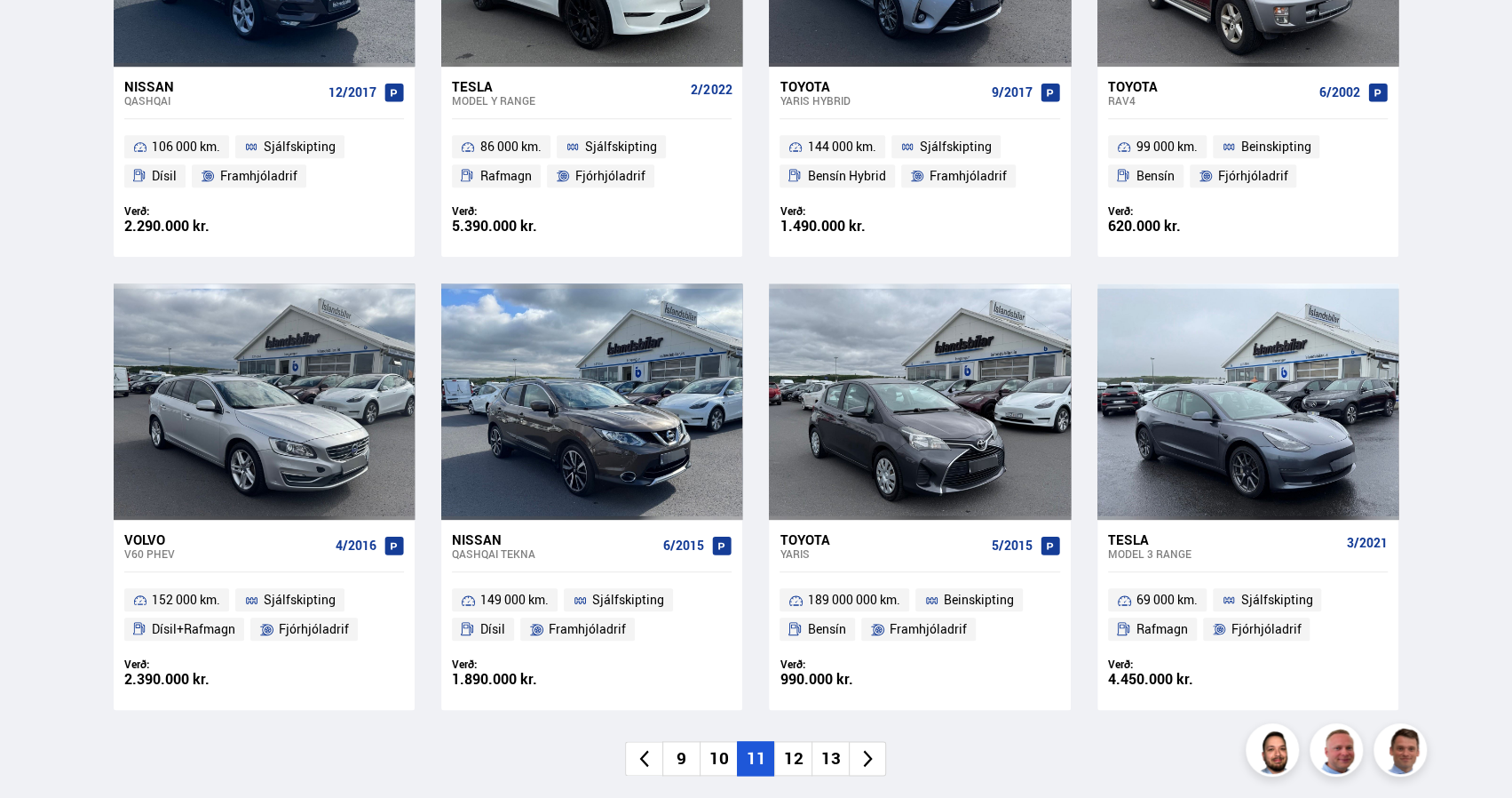
click at [792, 760] on li "12" at bounding box center [793, 758] width 37 height 35
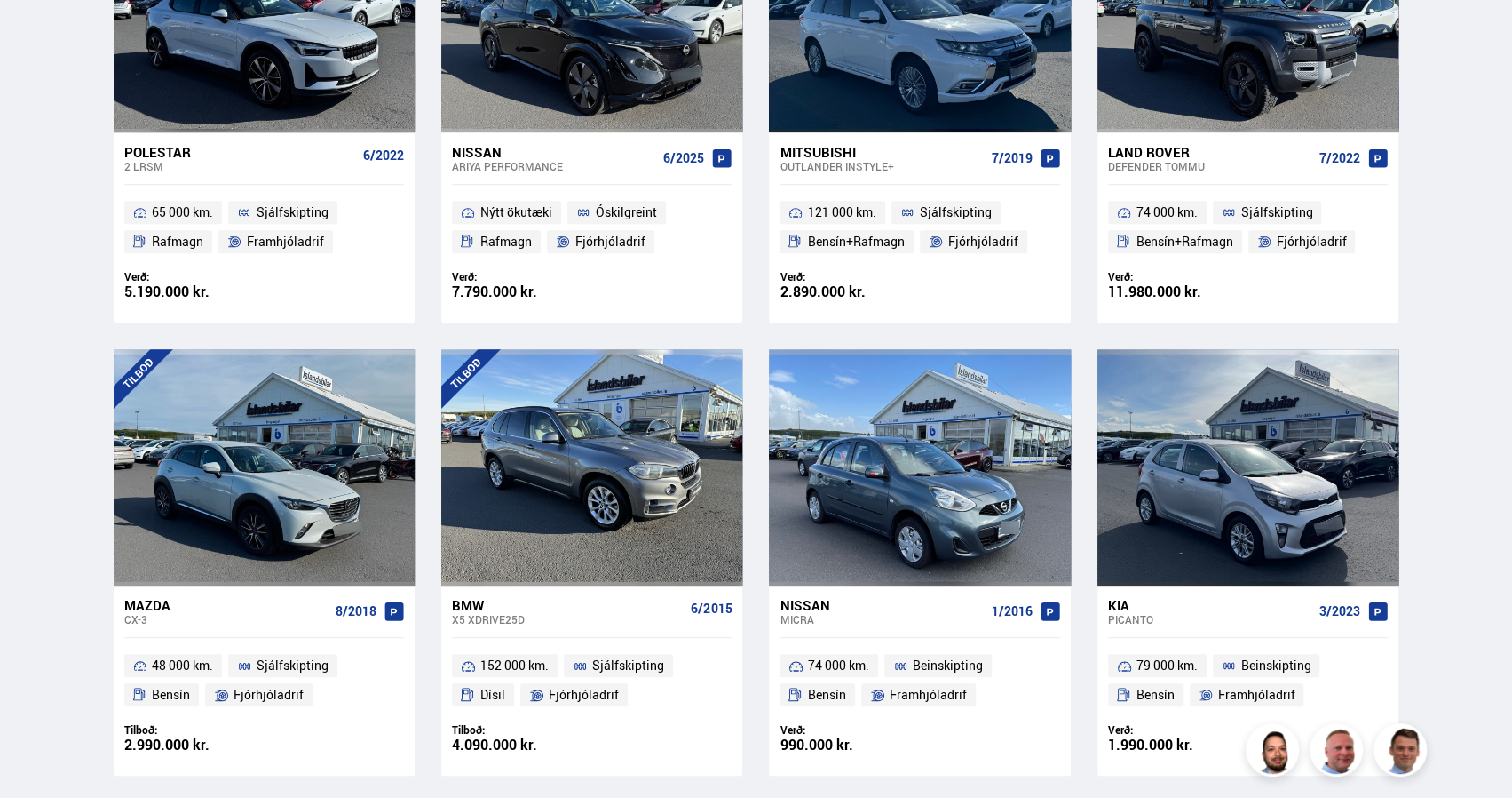
scroll to position [1037, 0]
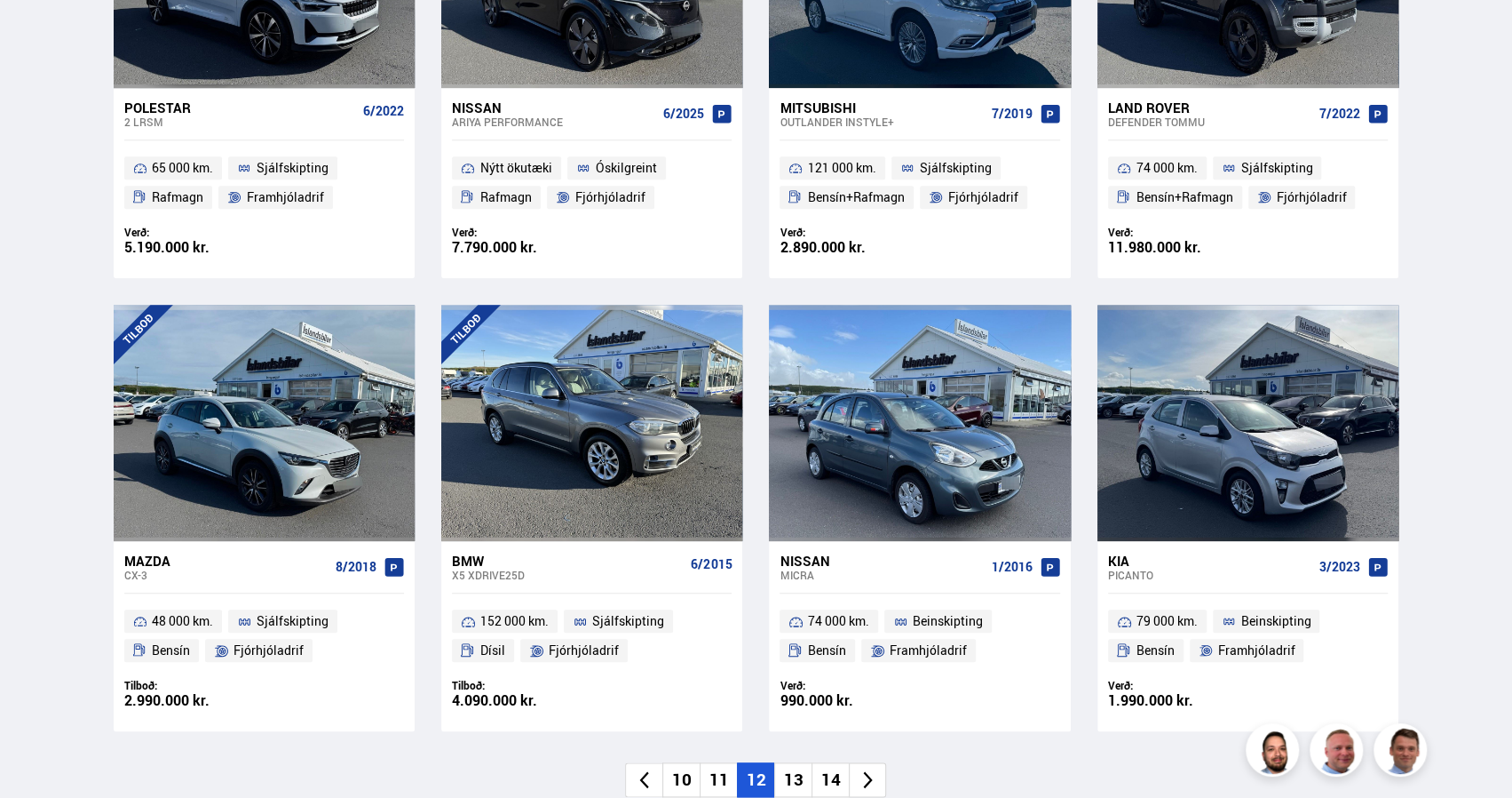
click at [786, 774] on li "13" at bounding box center [793, 780] width 37 height 35
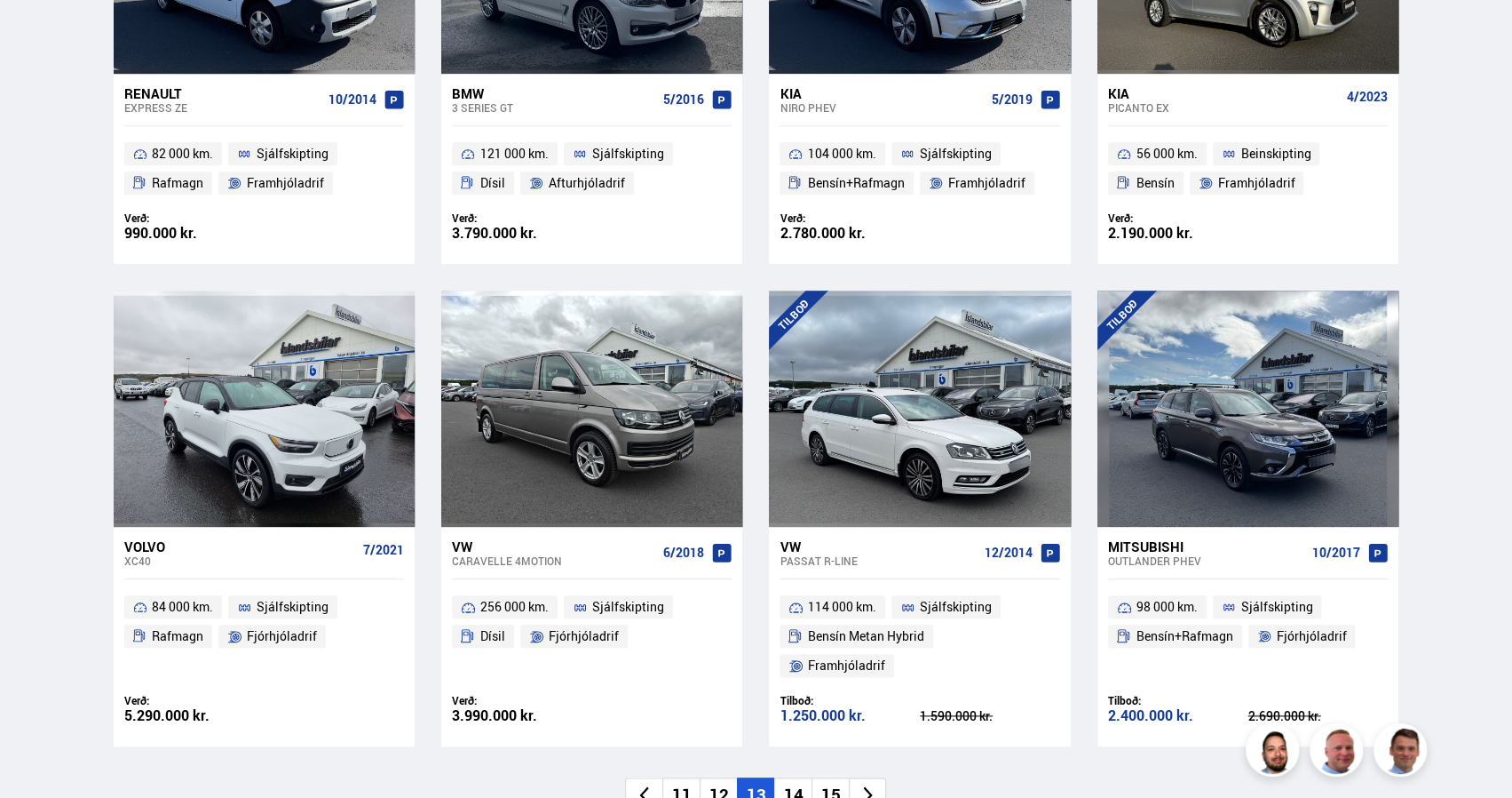
scroll to position [1101, 0]
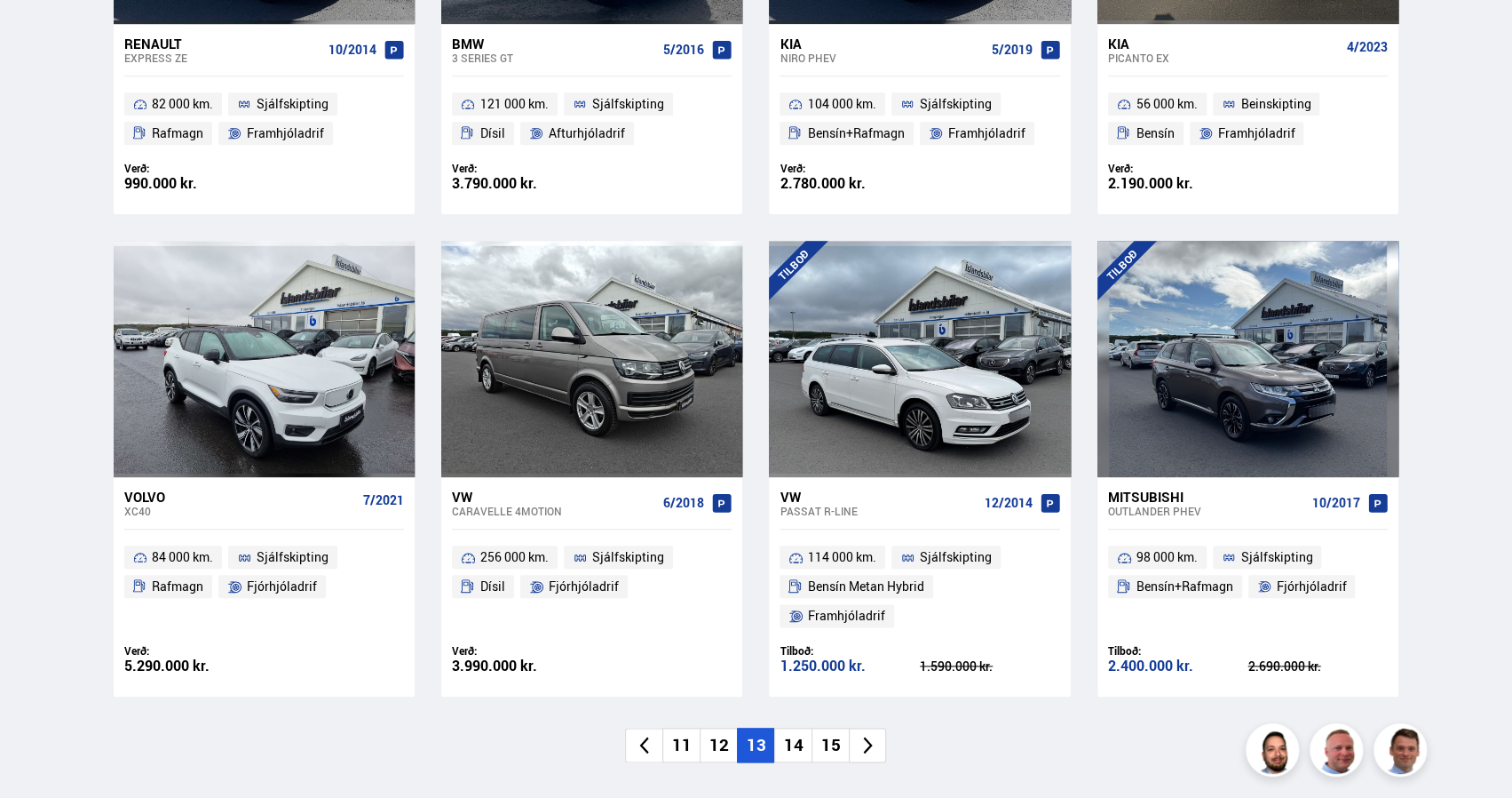
click at [796, 727] on li "14" at bounding box center [793, 745] width 37 height 35
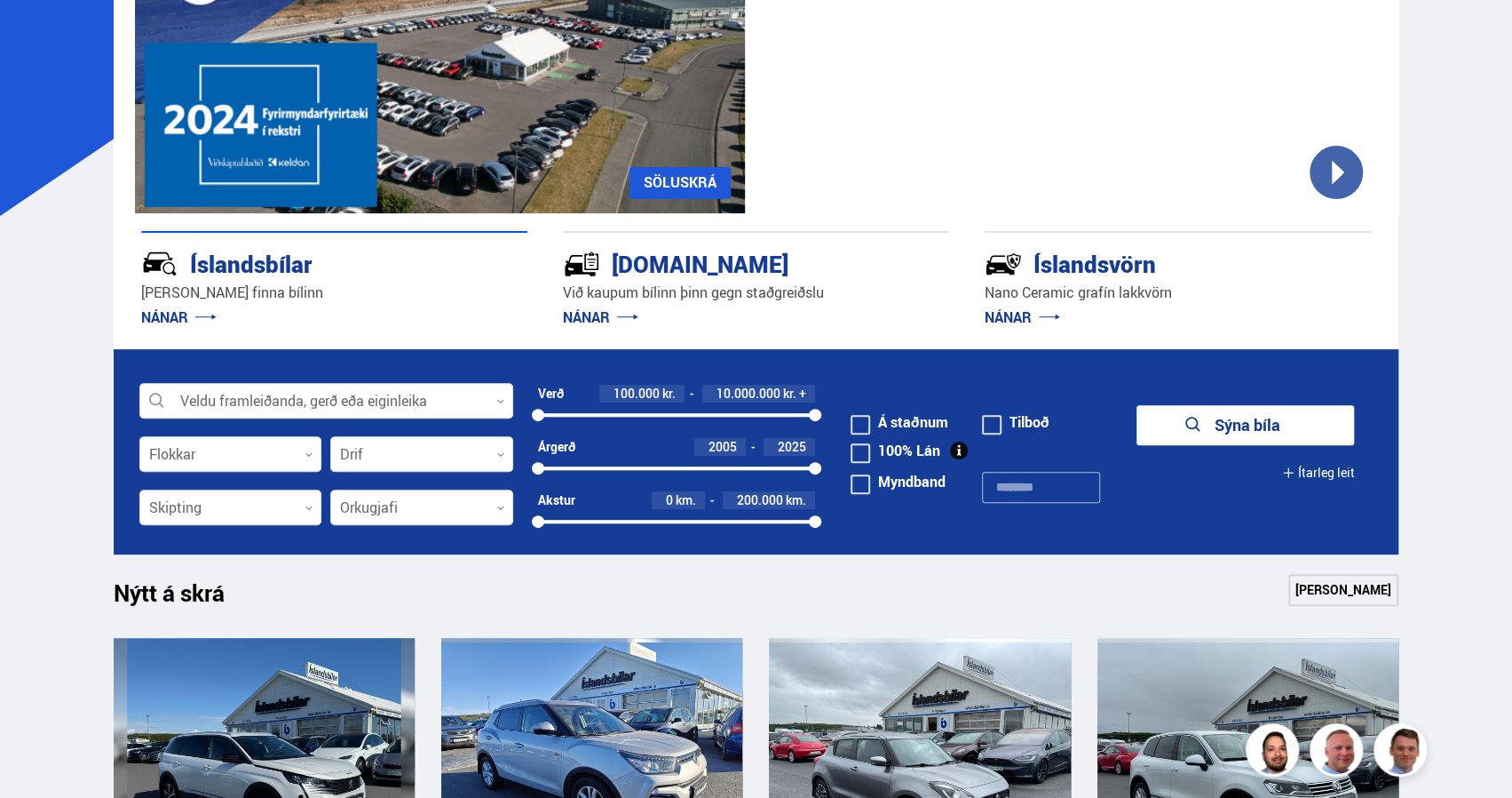
scroll to position [249, 0]
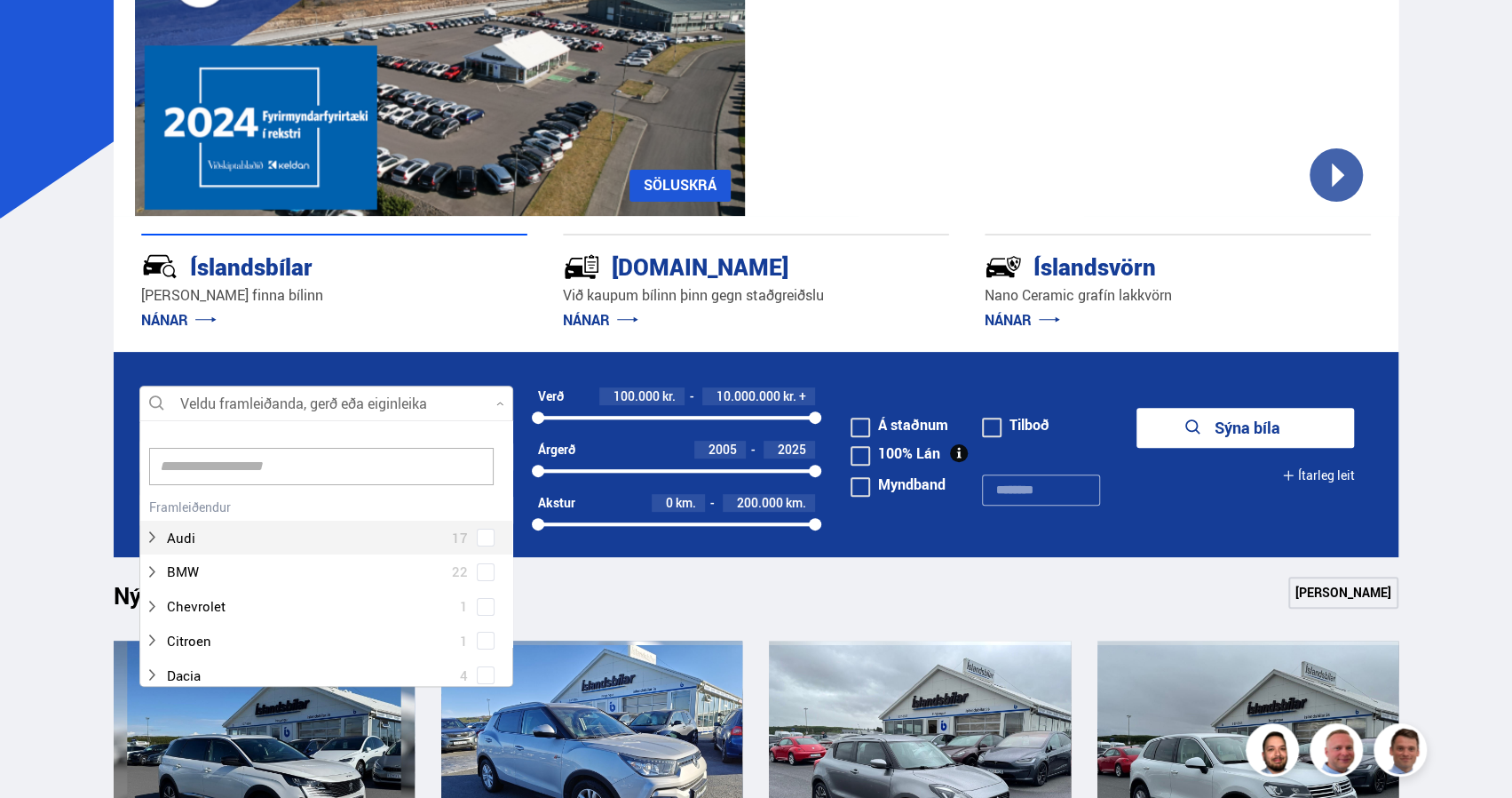
click at [404, 403] on div at bounding box center [327, 404] width 374 height 36
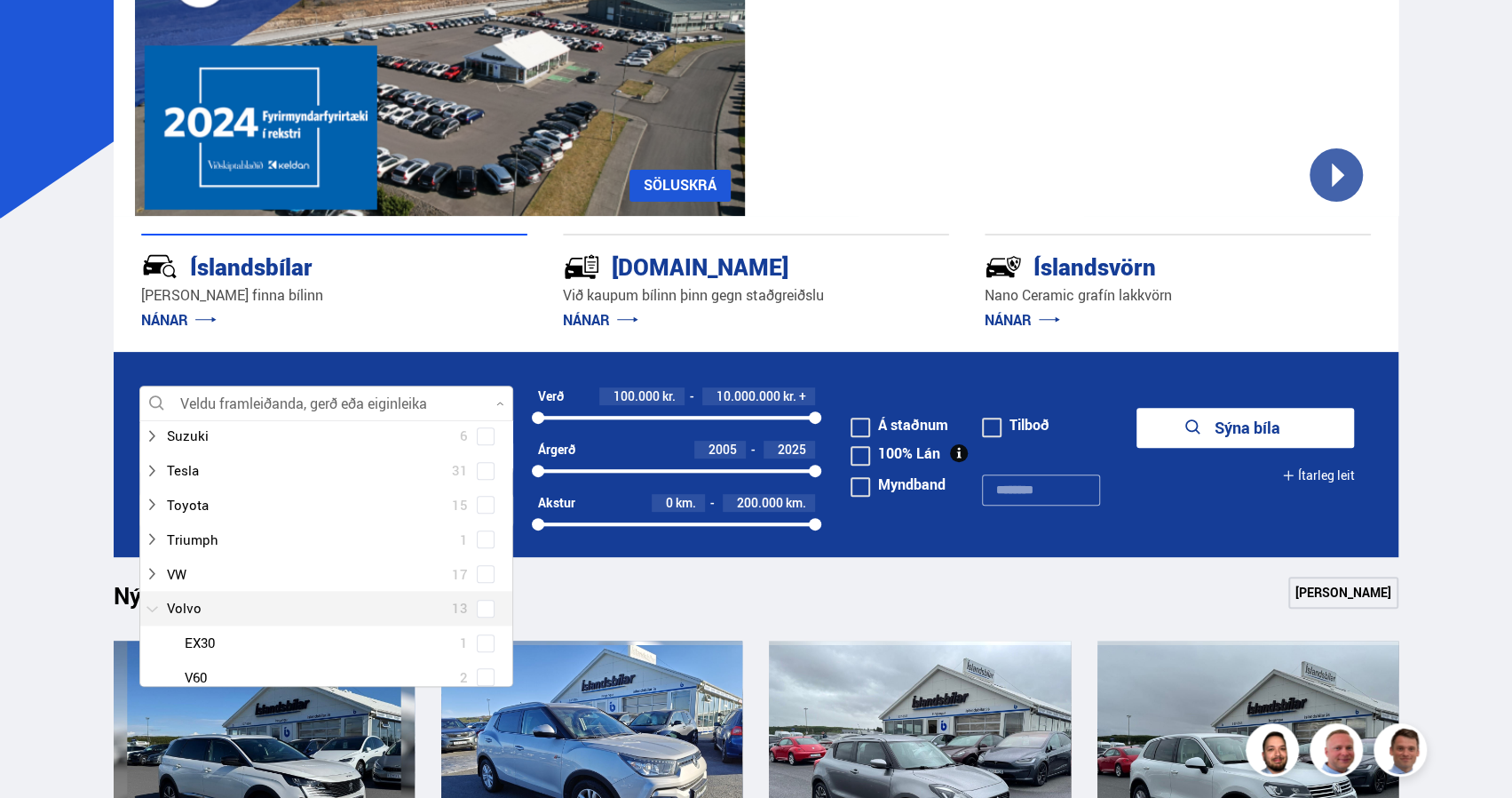
click at [197, 601] on div at bounding box center [308, 608] width 328 height 26
click at [482, 605] on span at bounding box center [485, 608] width 7 height 7
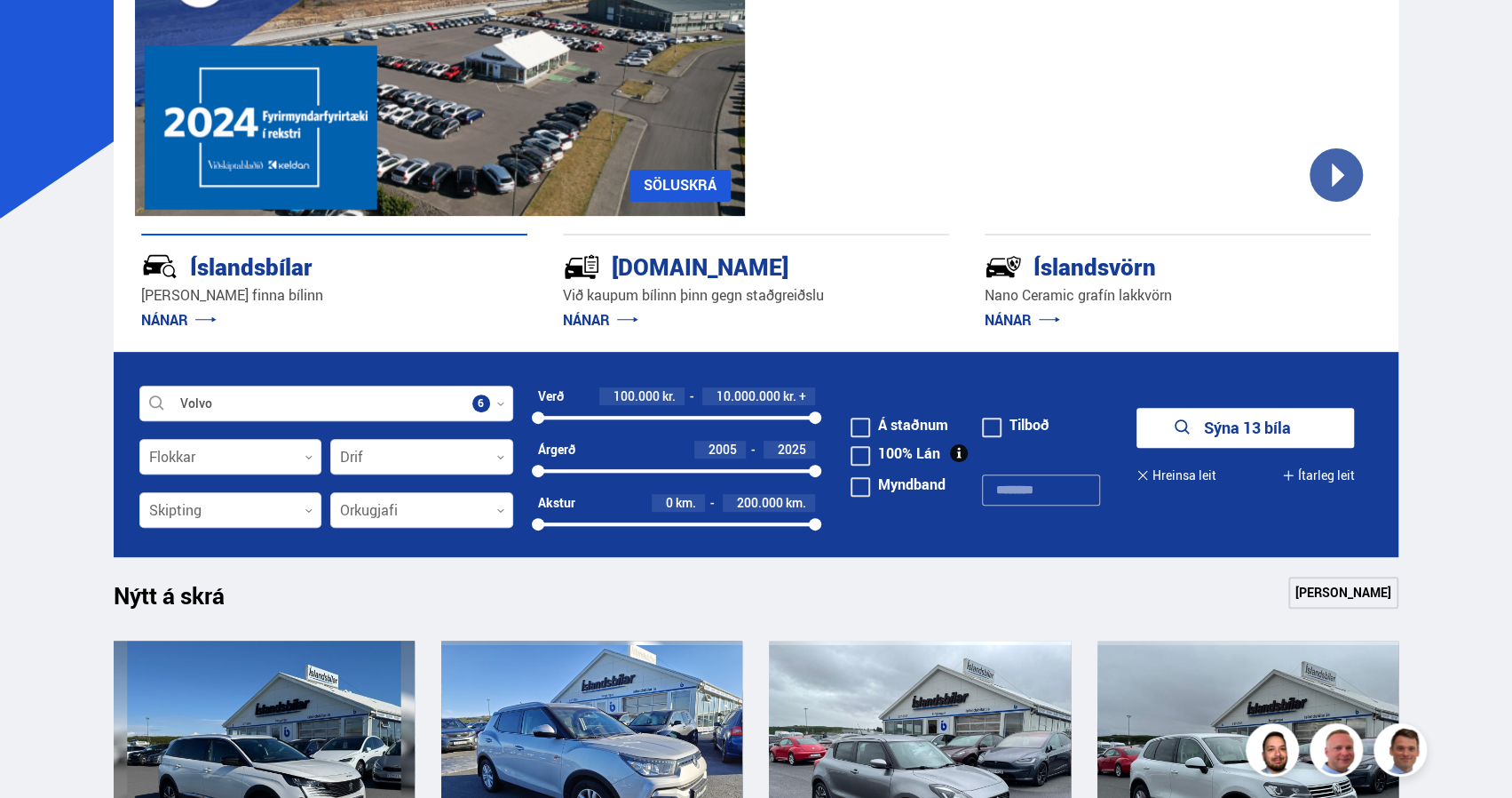
click at [1250, 428] on button "Sýna 13 bíla" at bounding box center [1245, 428] width 217 height 40
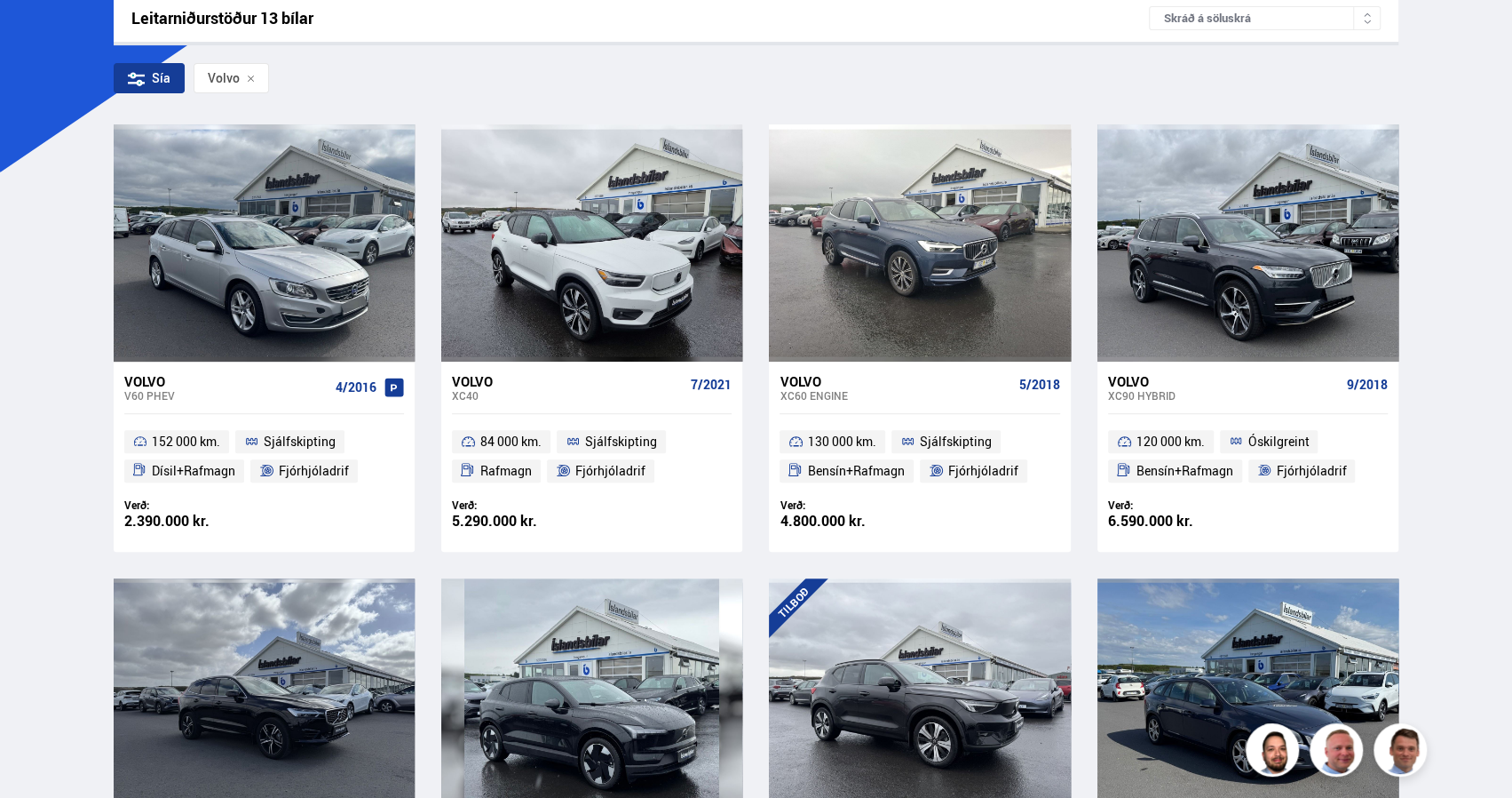
scroll to position [295, 0]
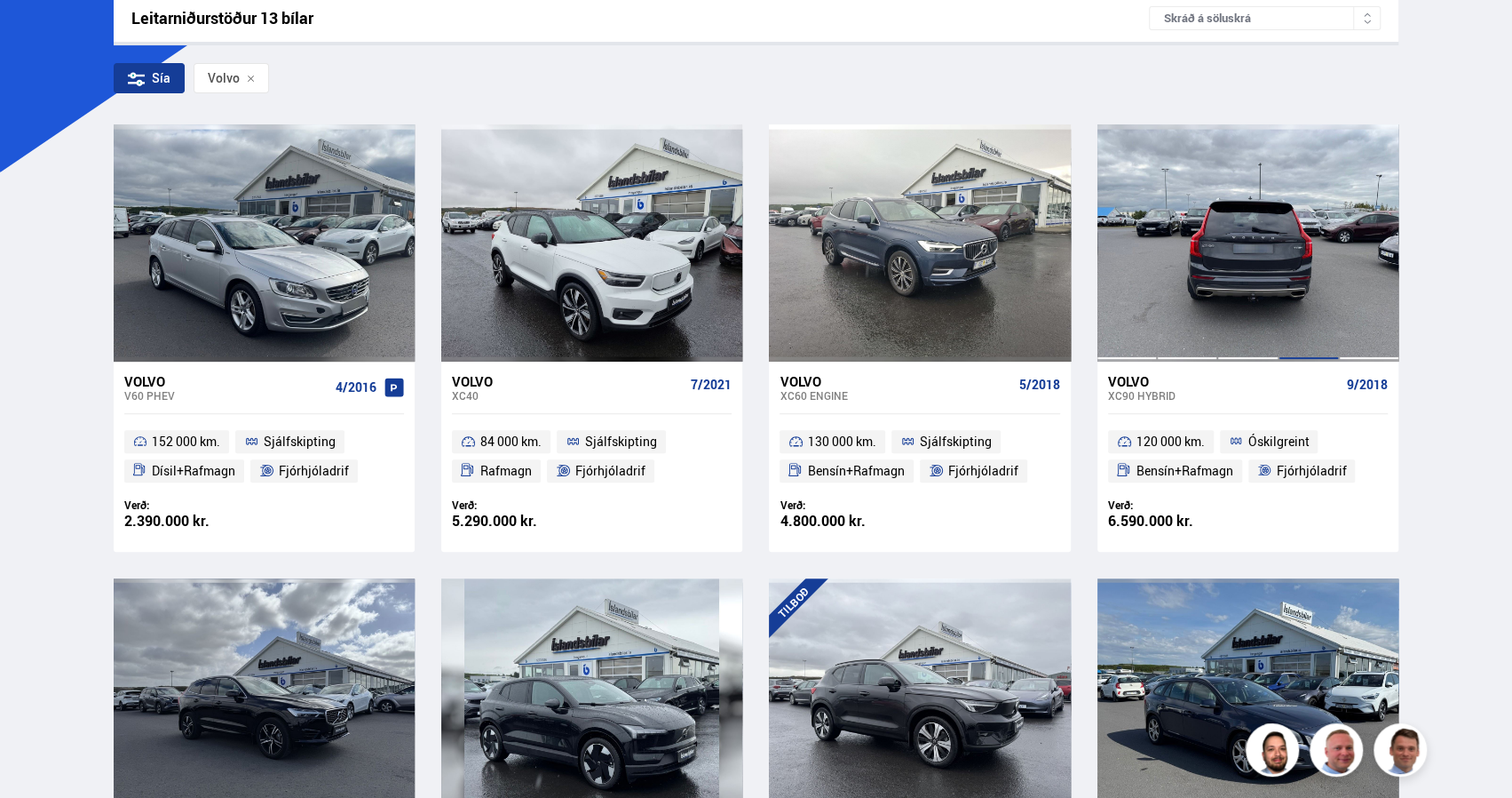
click at [1293, 227] on div at bounding box center [1308, 242] width 60 height 237
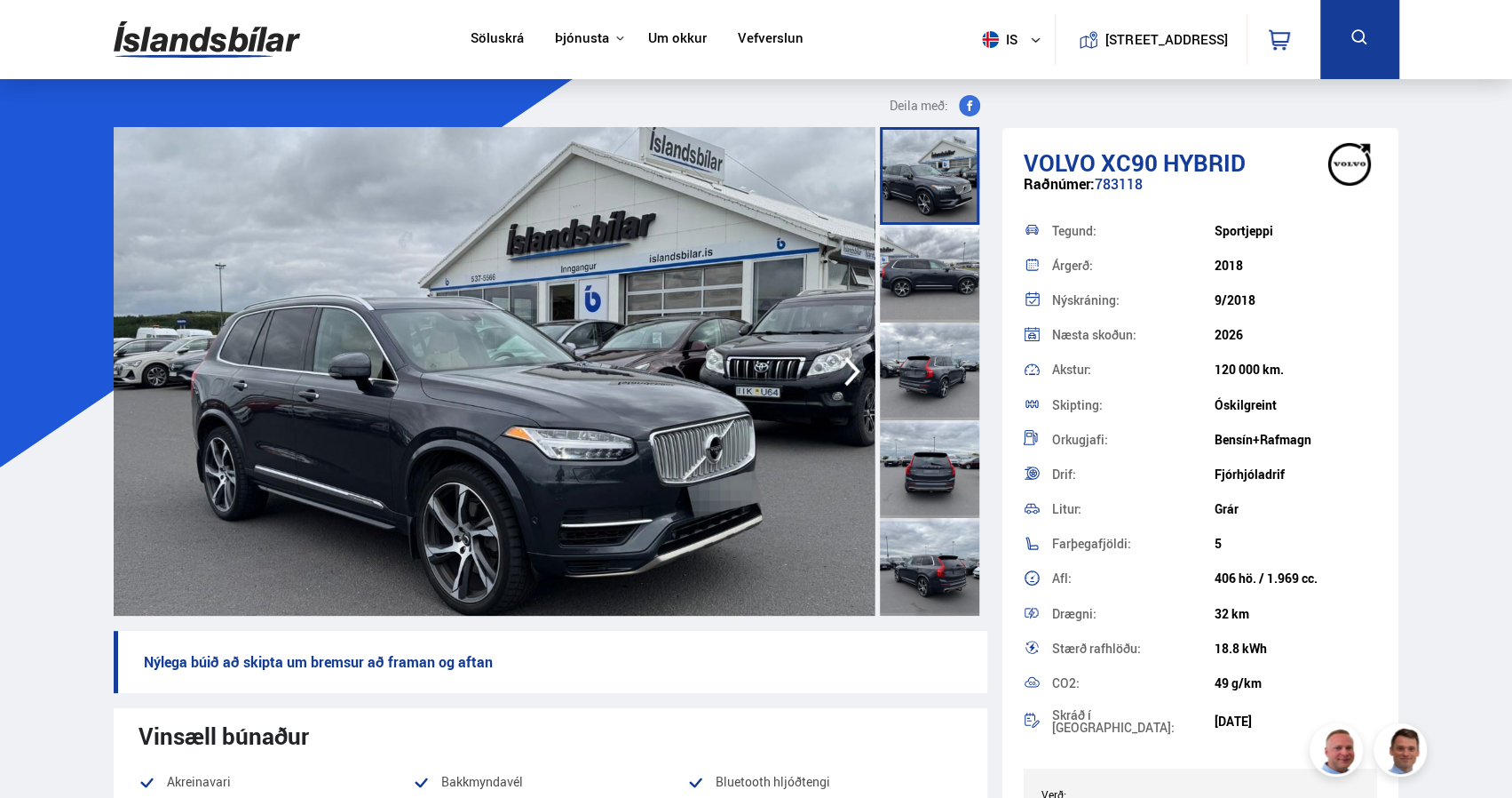
click at [843, 369] on icon "button" at bounding box center [852, 371] width 36 height 43
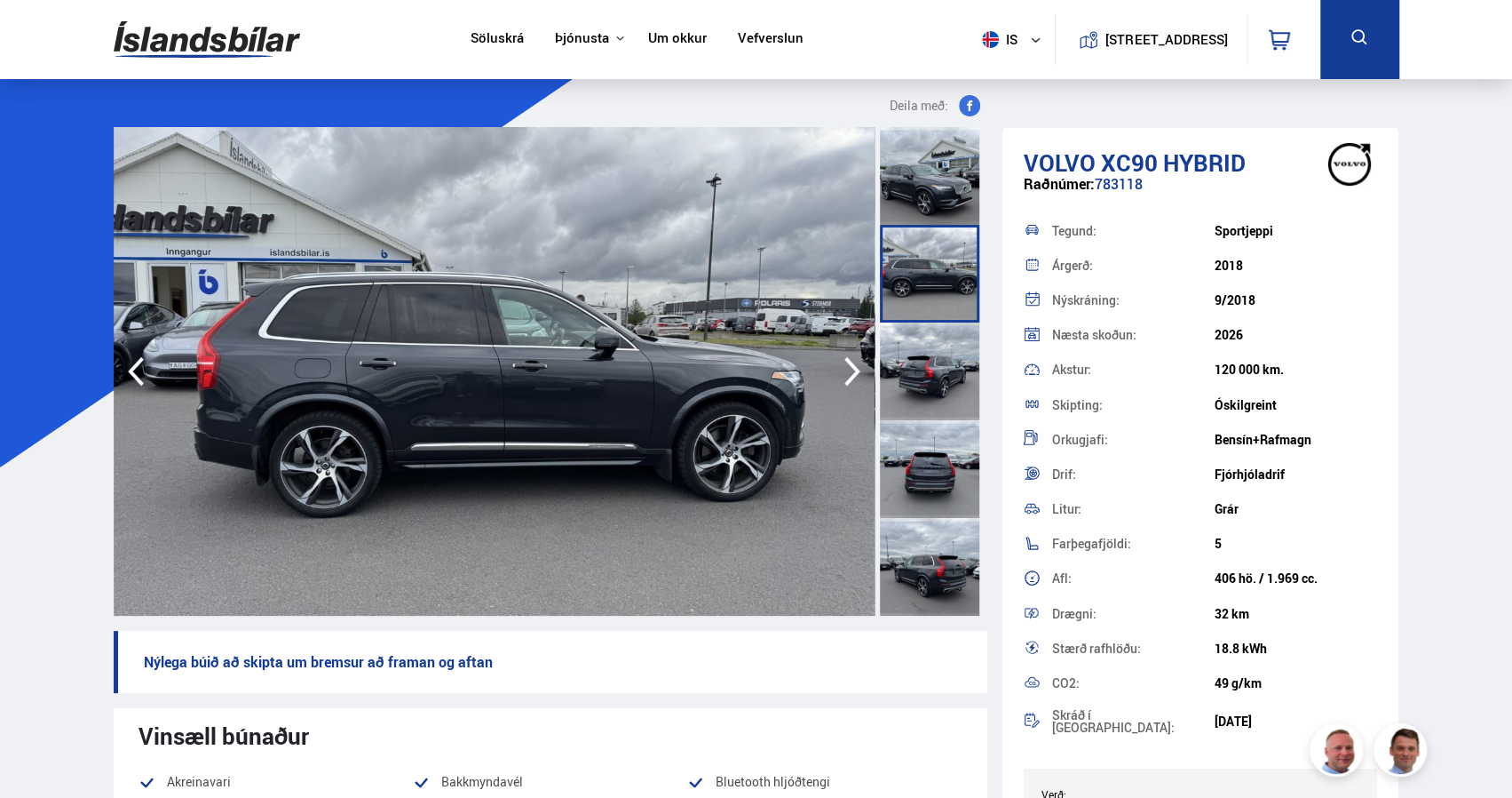
click at [843, 369] on icon "button" at bounding box center [852, 371] width 36 height 43
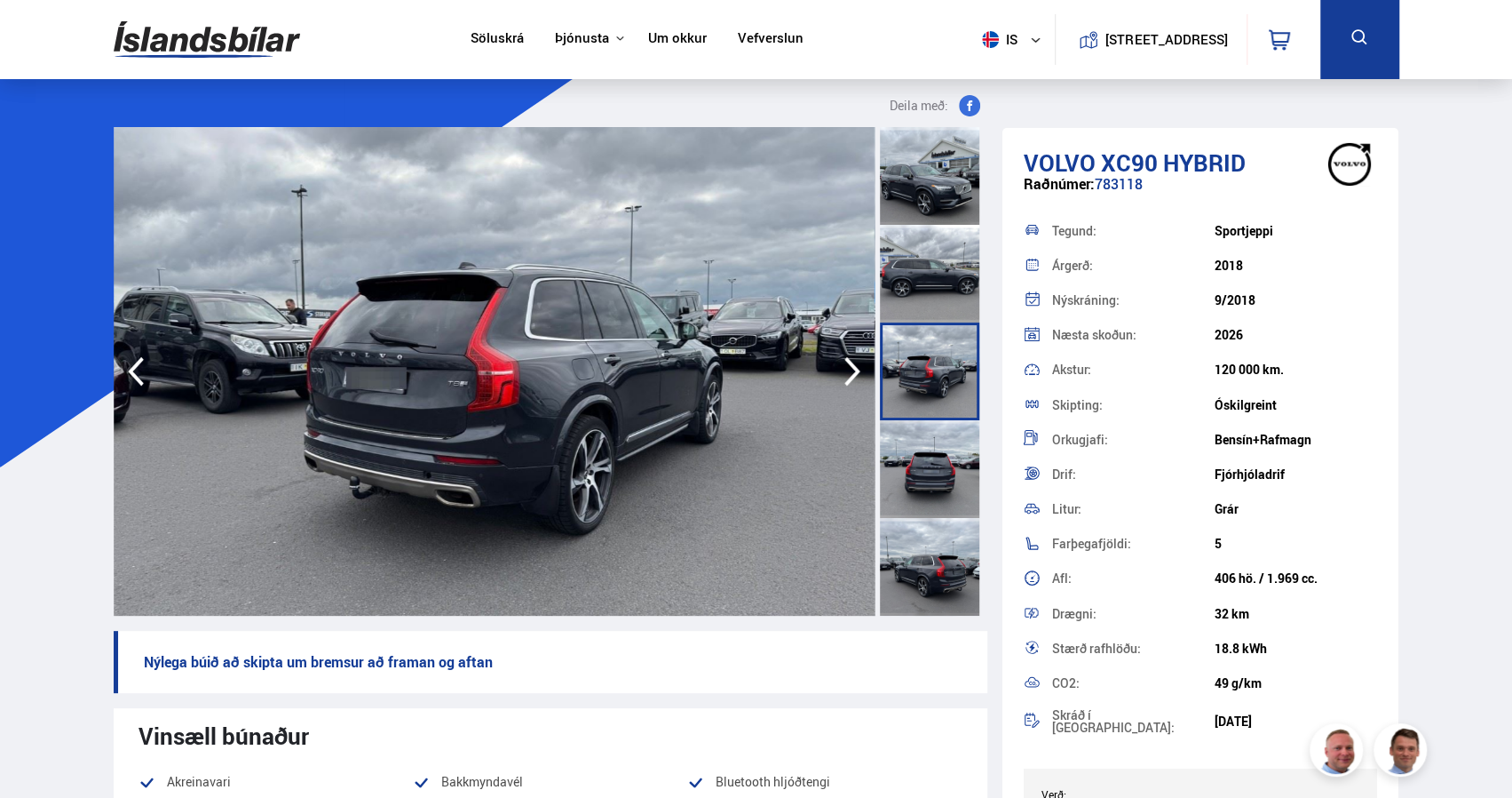
click at [843, 369] on icon "button" at bounding box center [852, 371] width 36 height 43
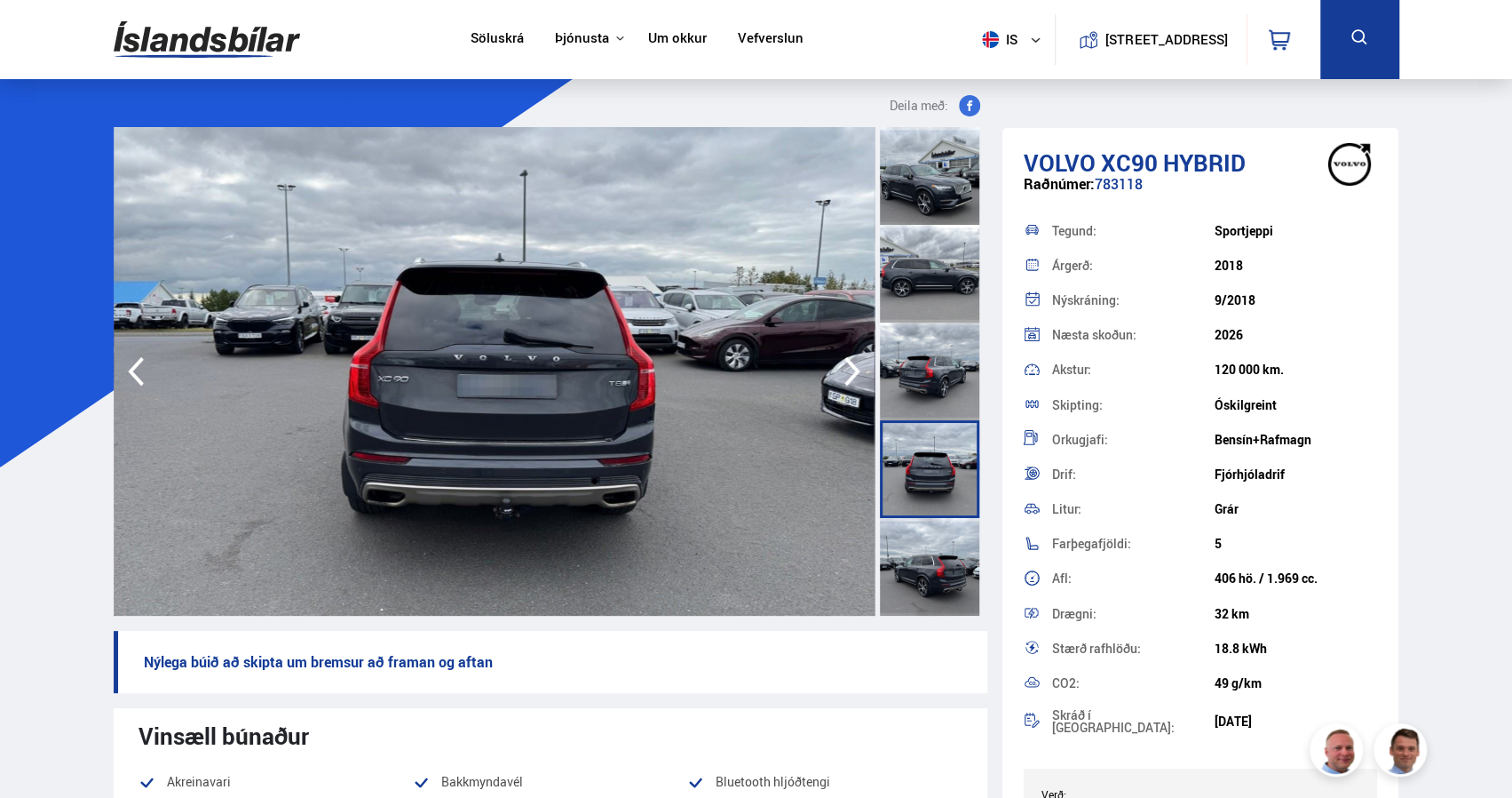
click at [843, 369] on icon "button" at bounding box center [852, 371] width 36 height 43
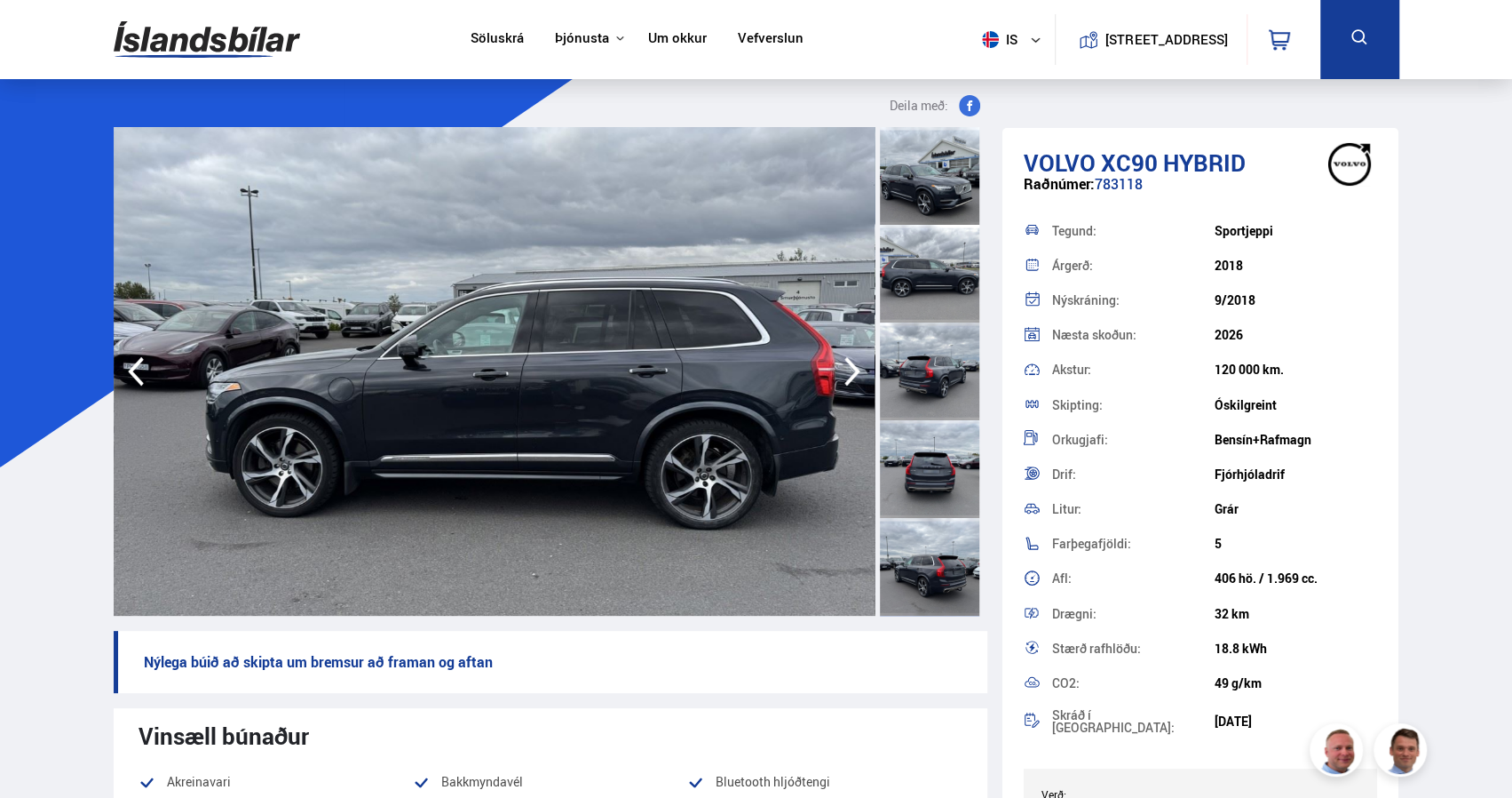
click at [843, 369] on icon "button" at bounding box center [852, 371] width 36 height 43
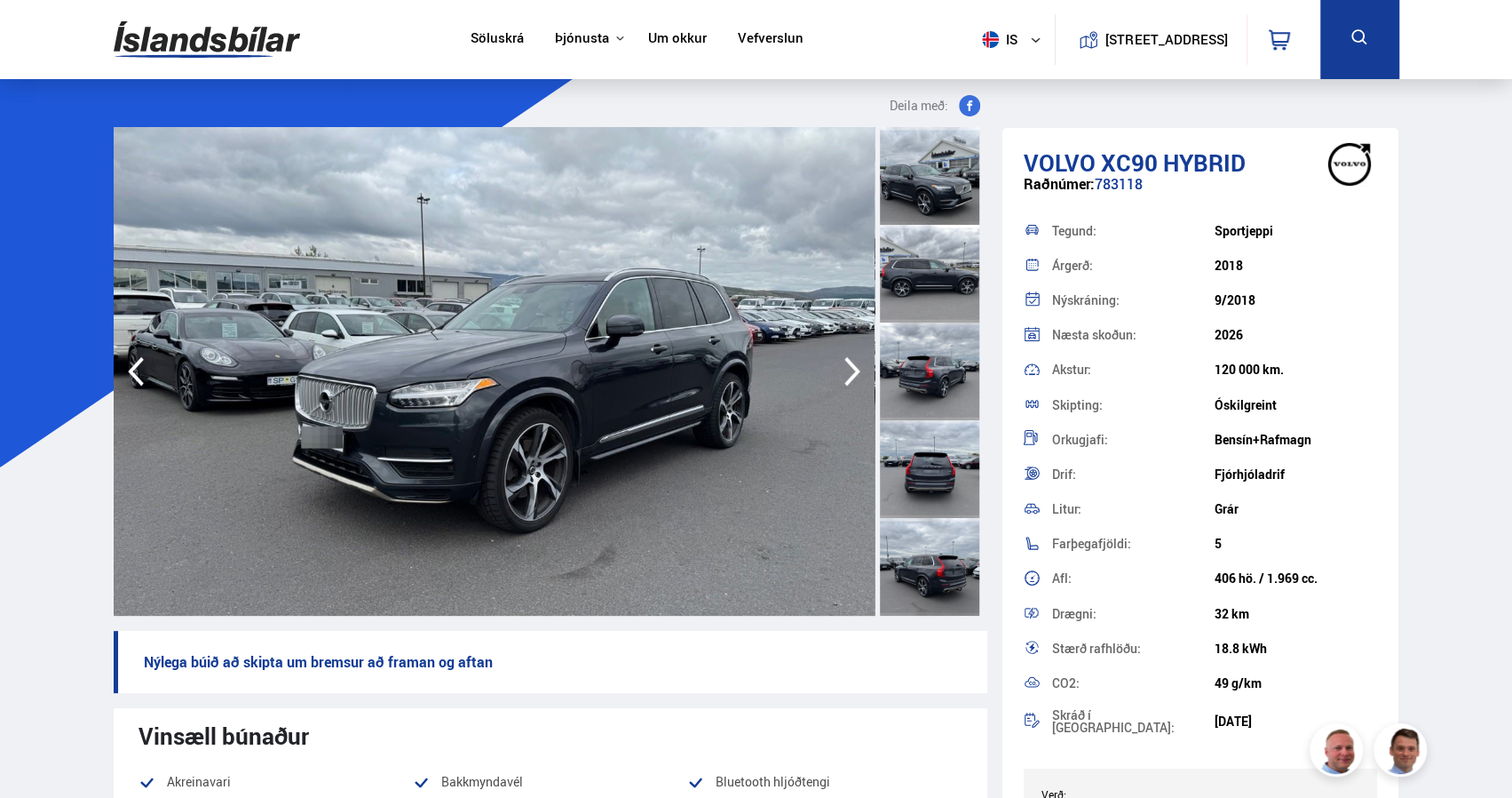
click at [843, 369] on icon "button" at bounding box center [852, 371] width 36 height 43
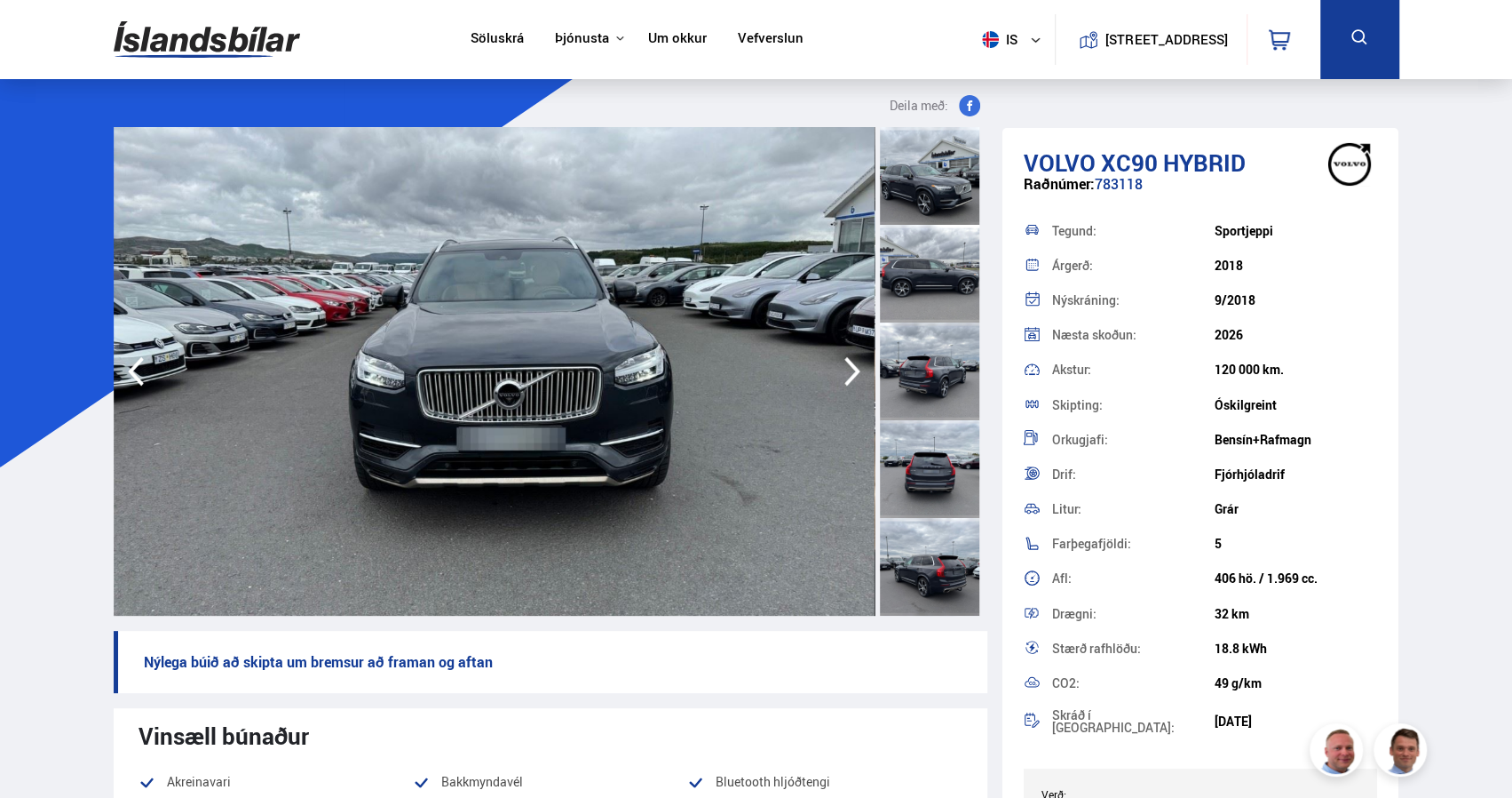
click at [843, 369] on icon "button" at bounding box center [852, 371] width 36 height 43
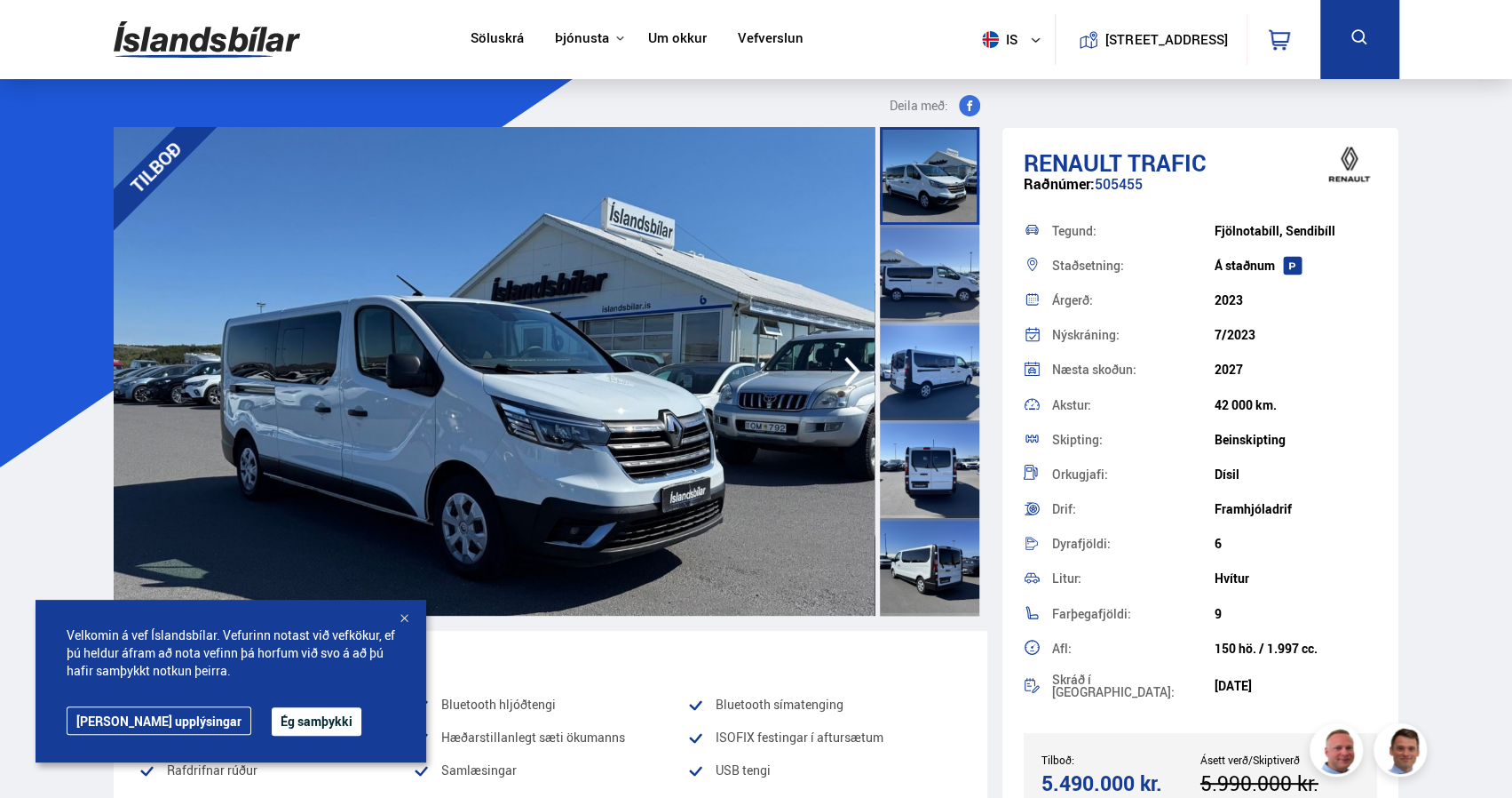
click at [855, 370] on icon "button" at bounding box center [852, 371] width 16 height 29
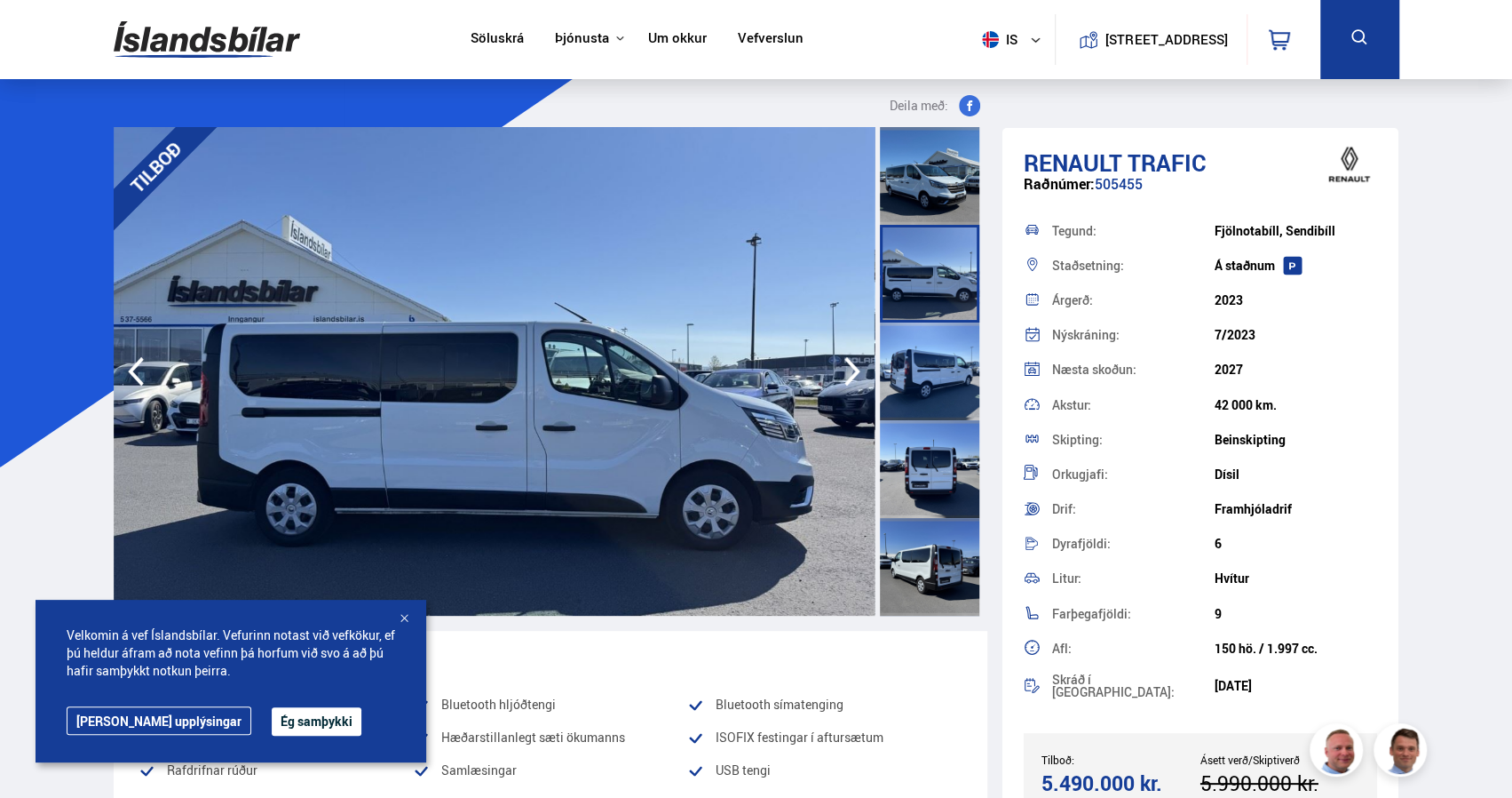
click at [855, 370] on icon "button" at bounding box center [852, 371] width 16 height 29
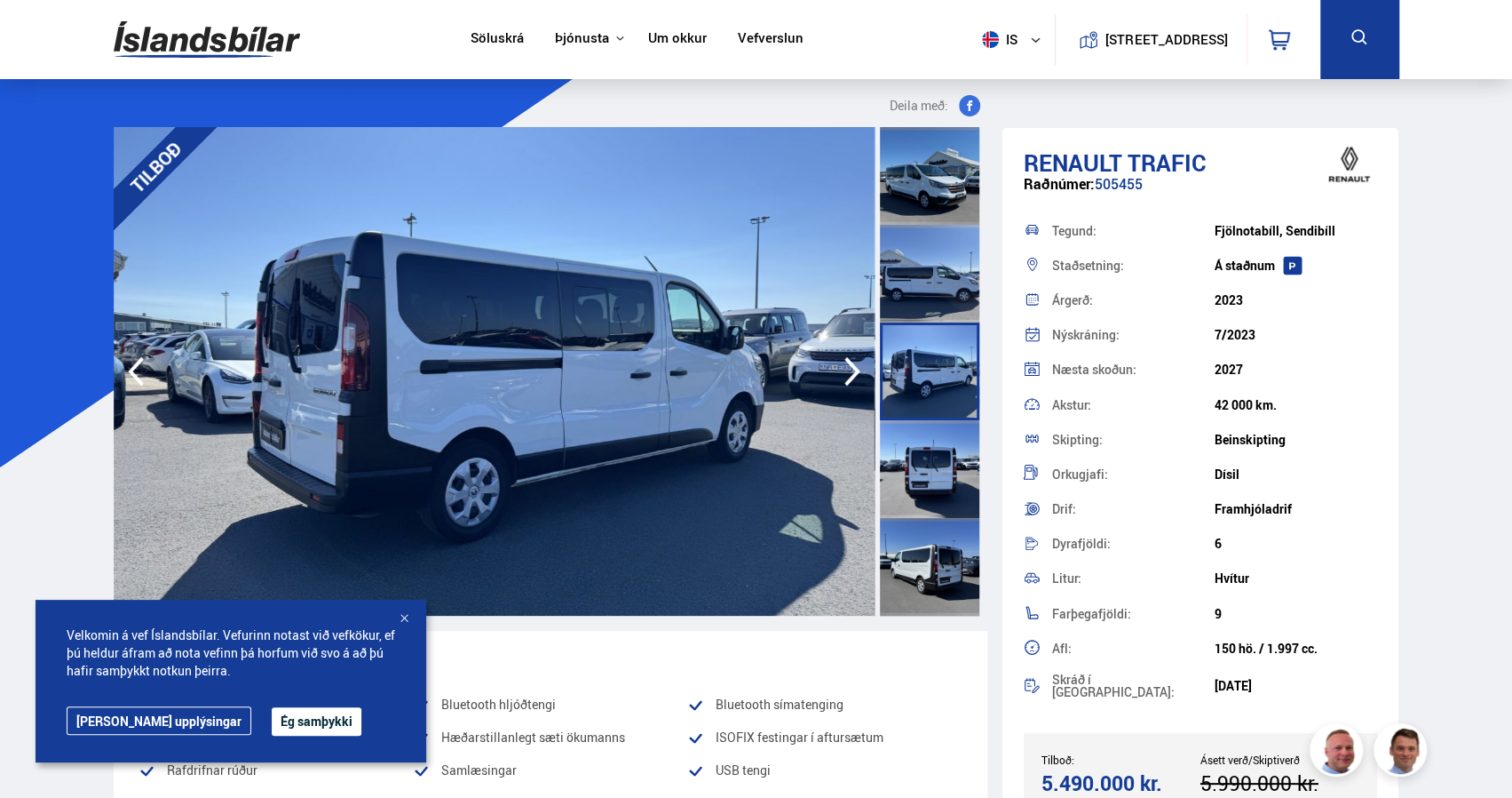
click at [855, 370] on icon "button" at bounding box center [852, 371] width 16 height 29
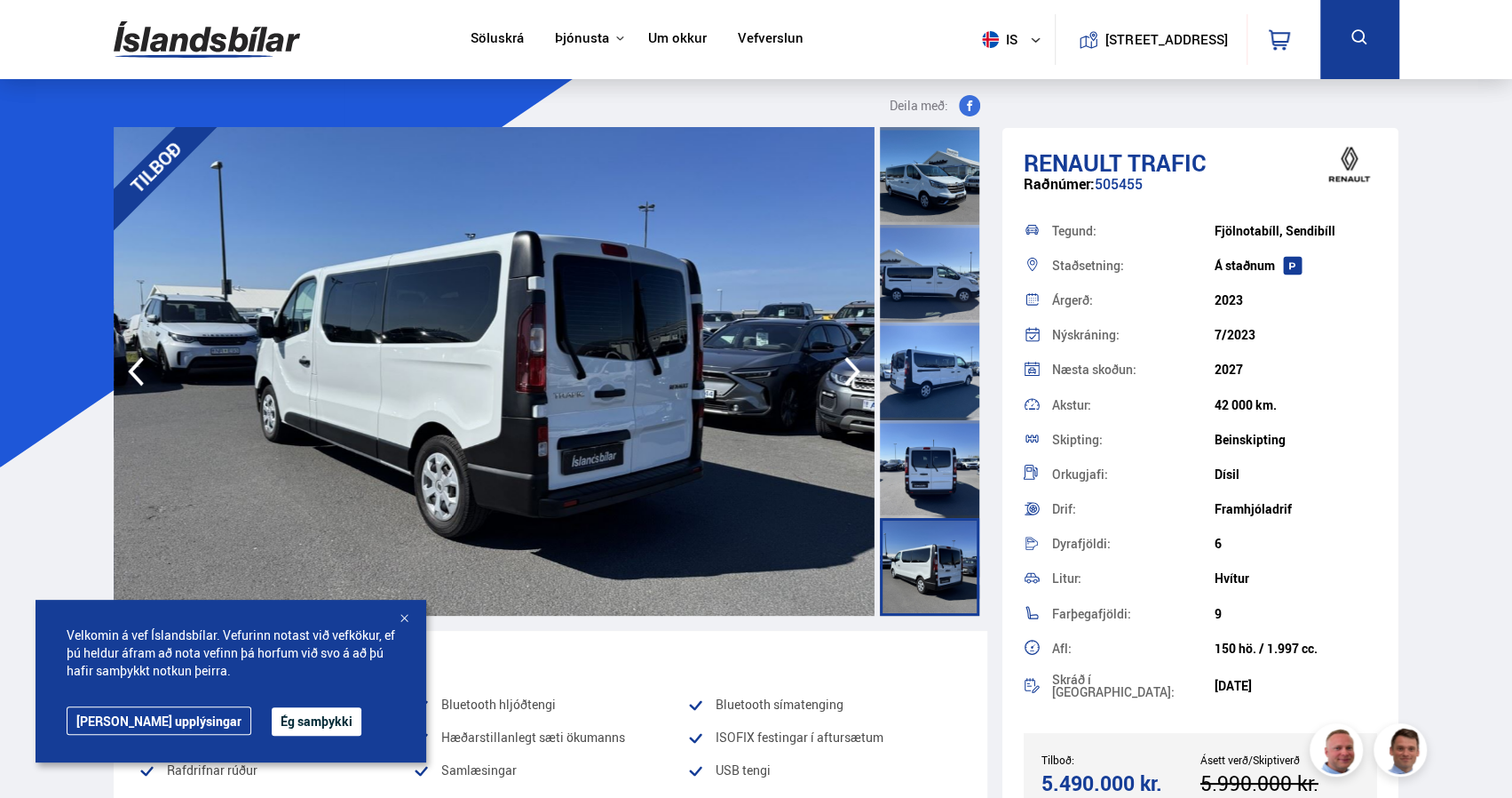
click at [855, 370] on icon "button" at bounding box center [852, 371] width 16 height 29
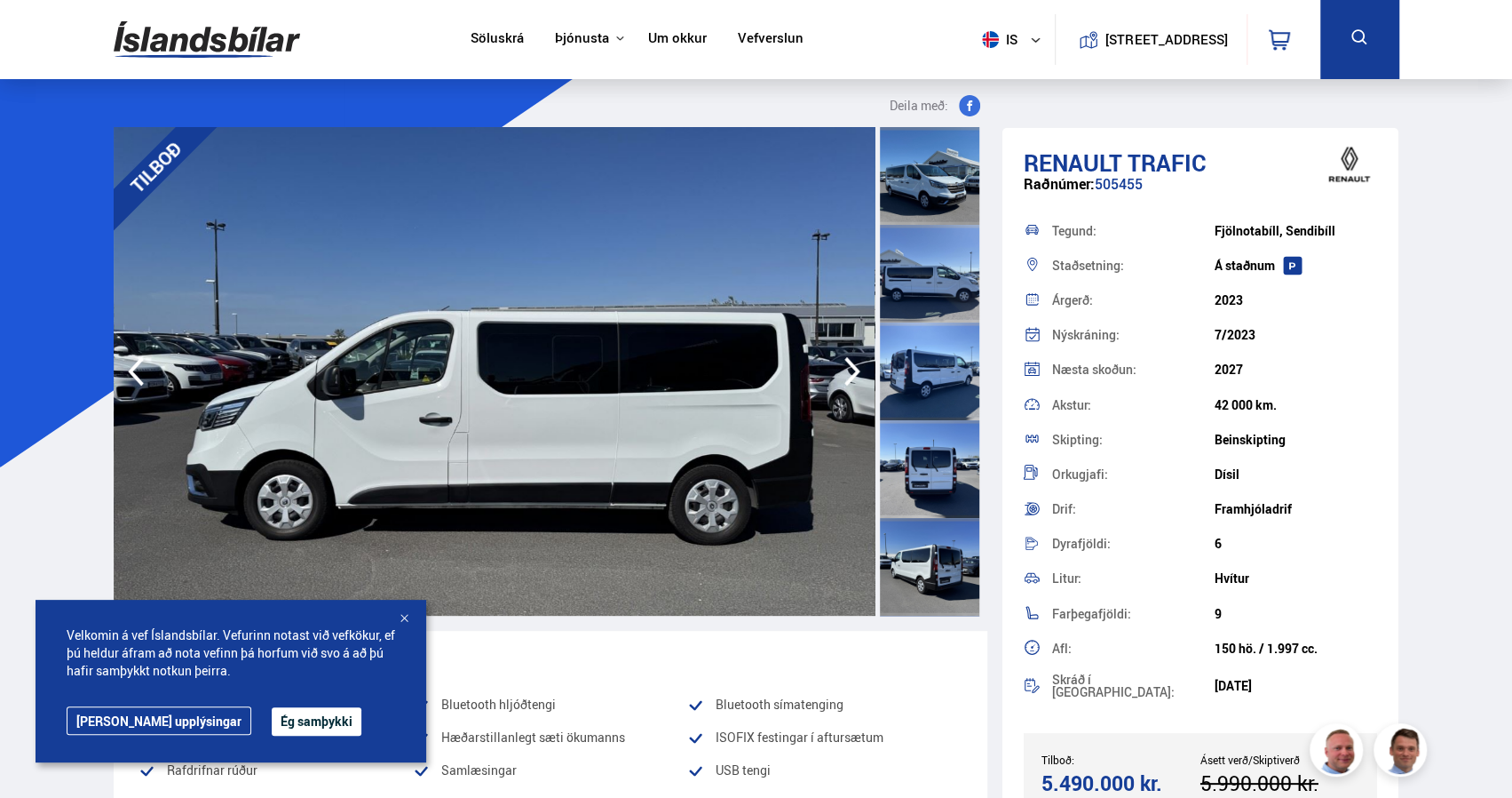
click at [855, 370] on icon "button" at bounding box center [852, 371] width 16 height 29
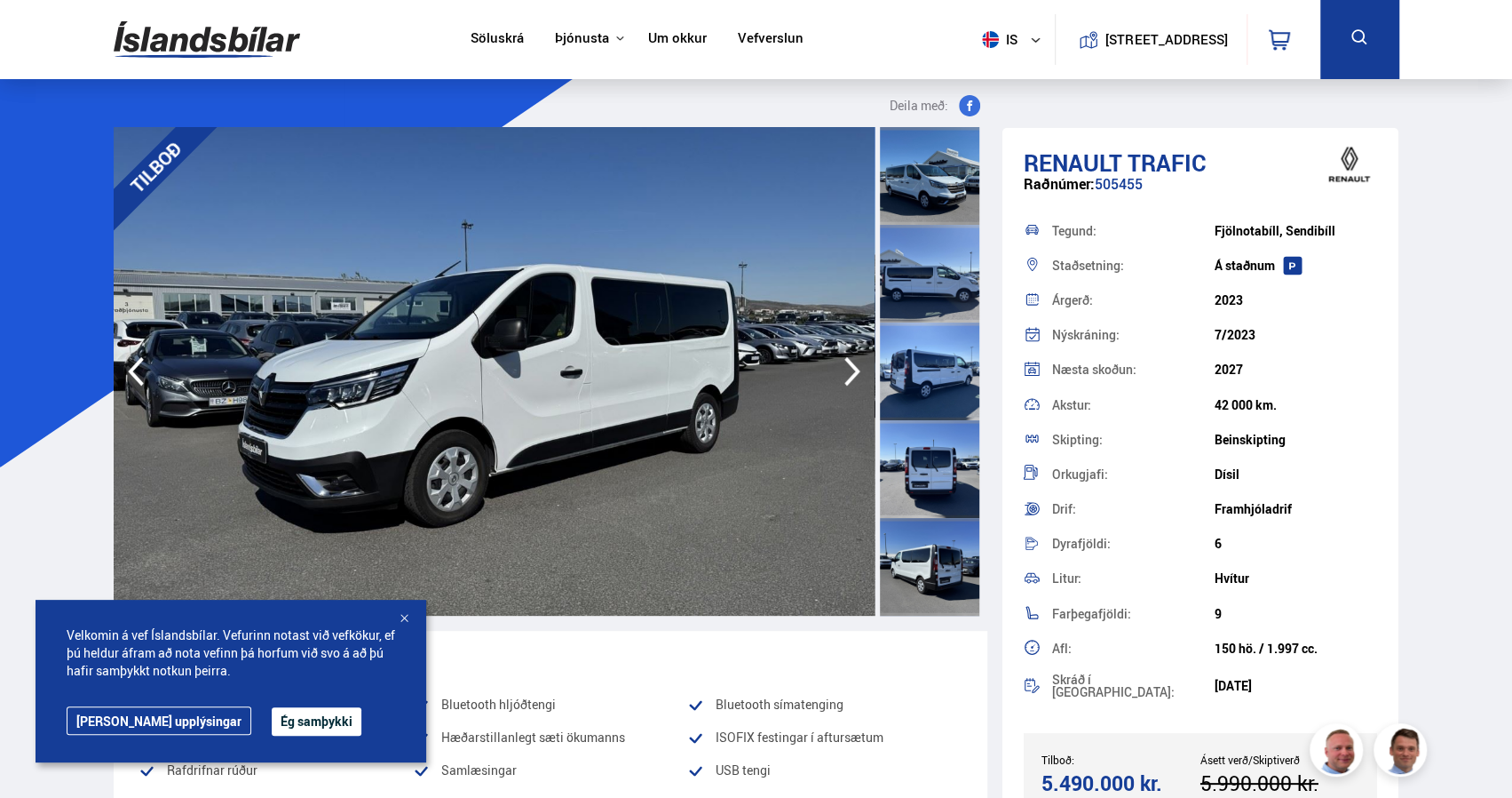
click at [855, 370] on icon "button" at bounding box center [852, 371] width 16 height 29
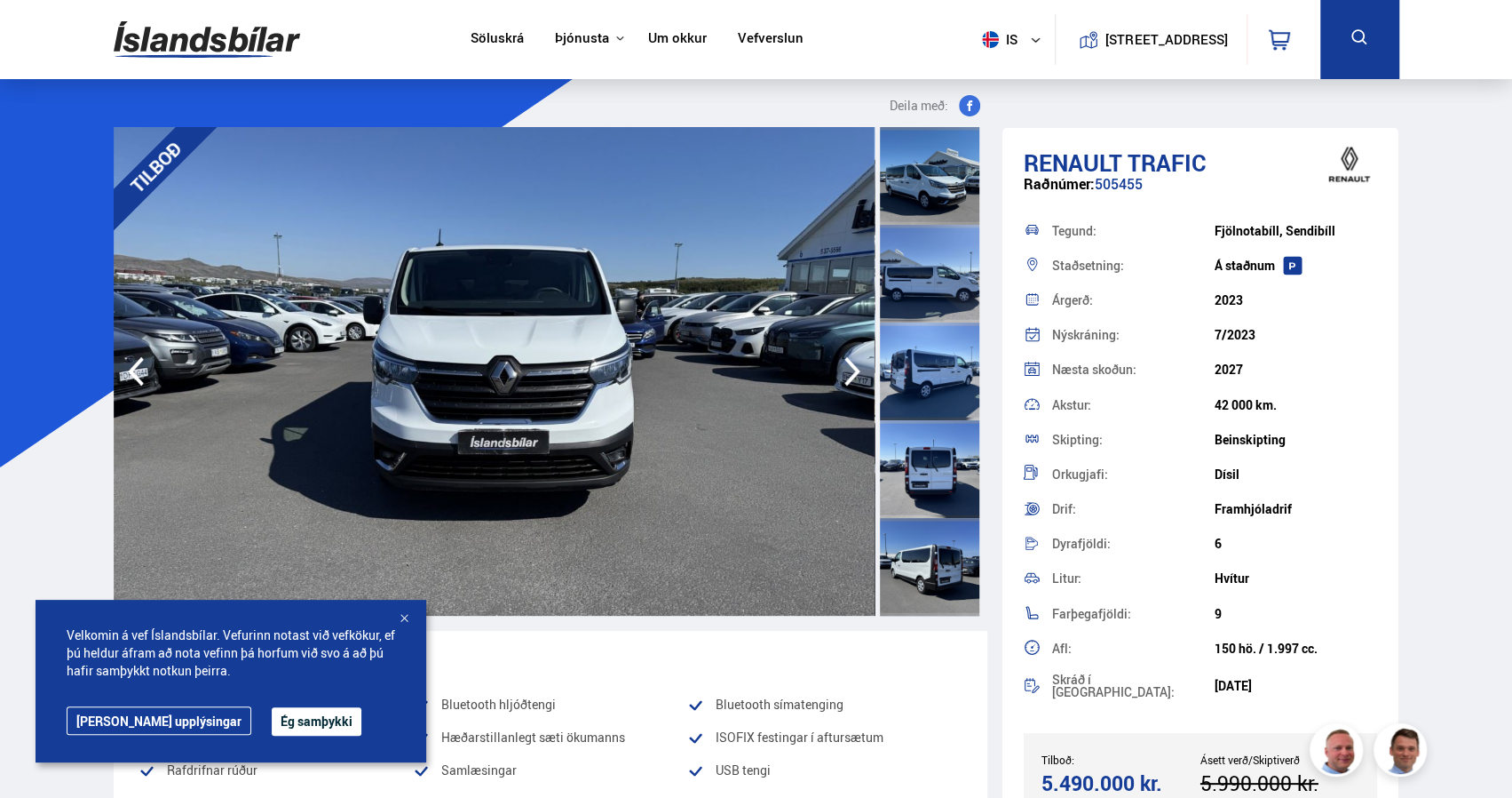
click at [855, 370] on icon "button" at bounding box center [852, 371] width 16 height 29
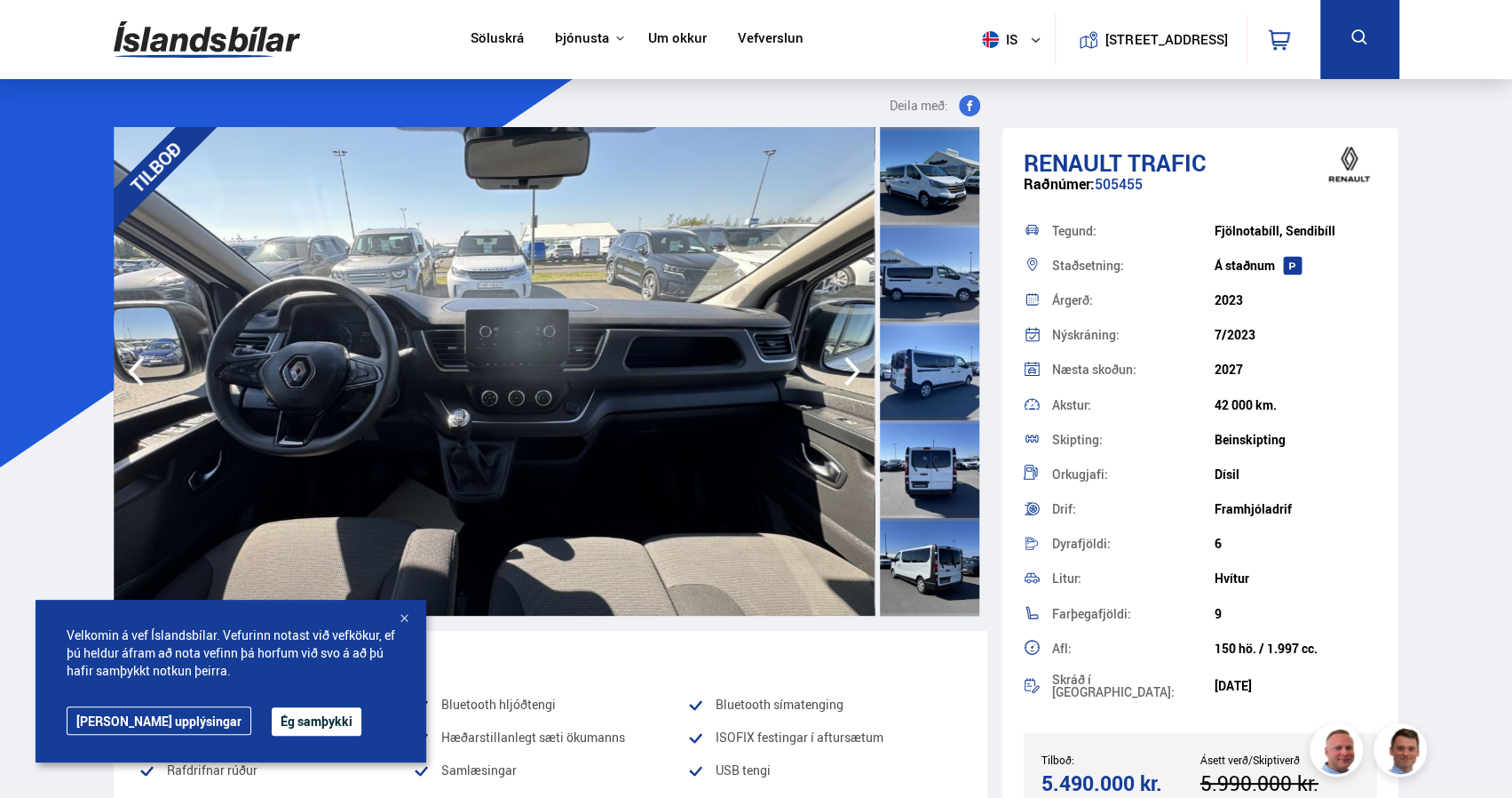
click at [855, 370] on icon "button" at bounding box center [852, 371] width 16 height 29
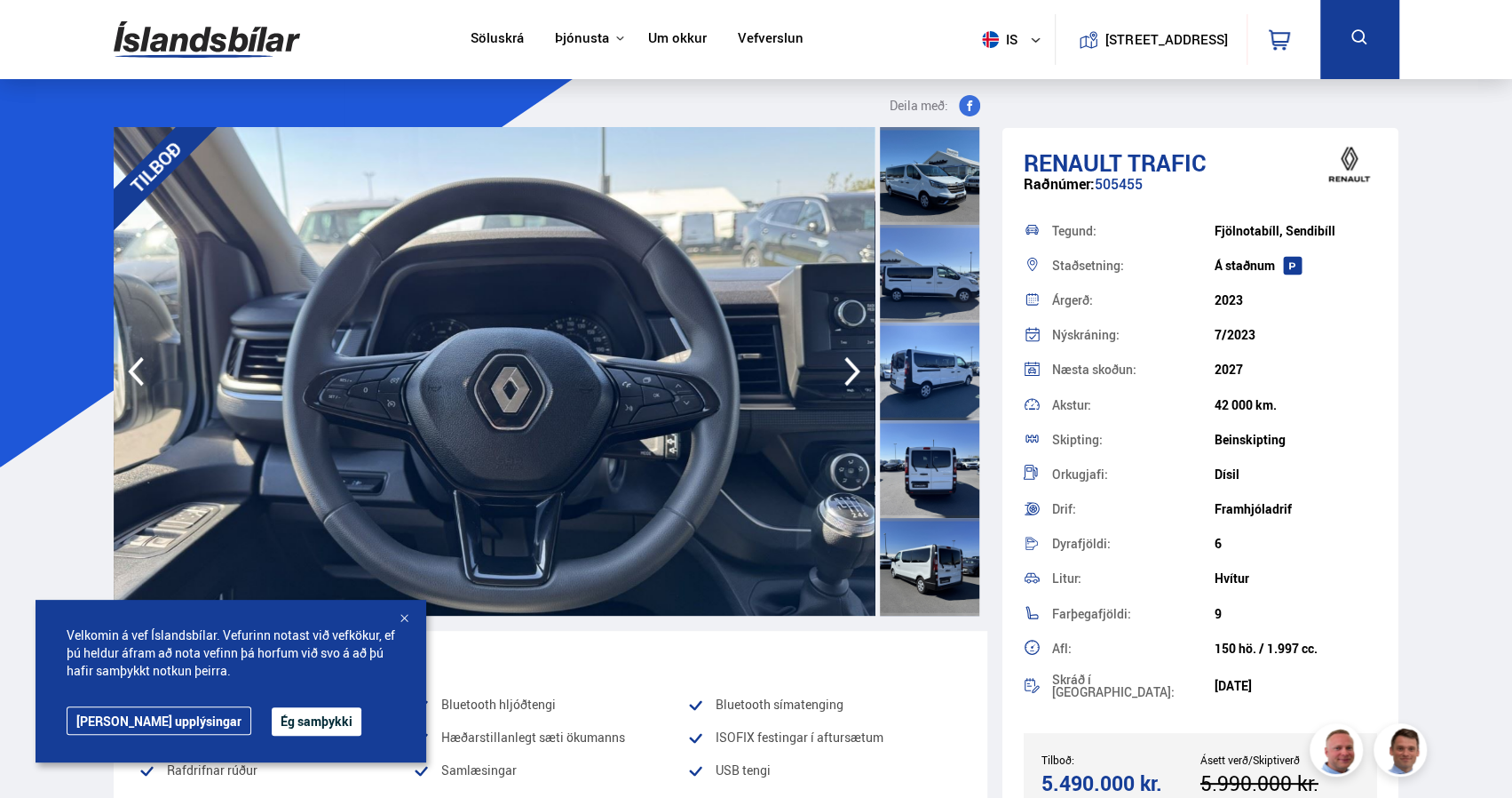
click at [132, 368] on icon "button" at bounding box center [136, 371] width 16 height 29
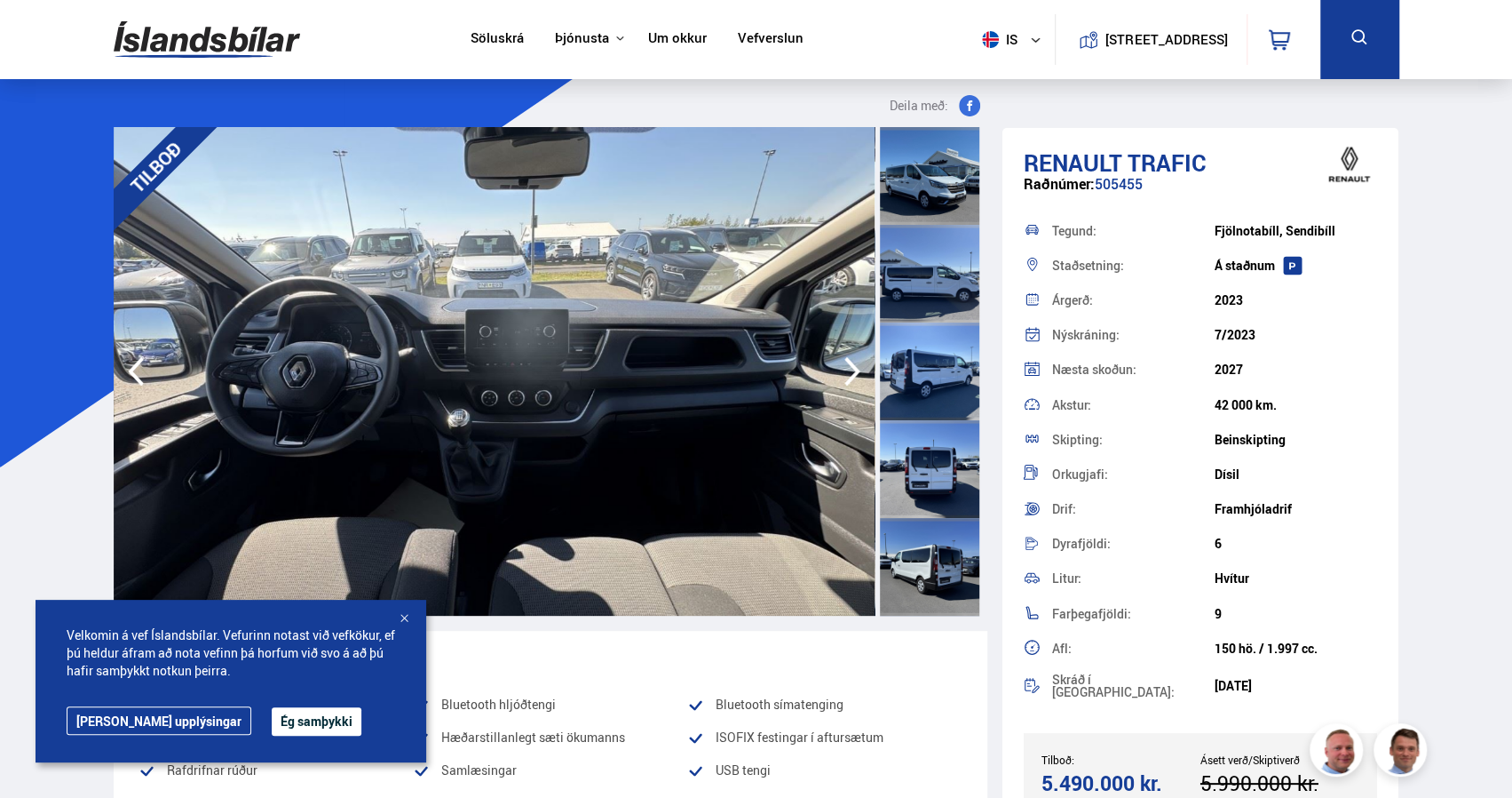
click at [414, 616] on div "Velkomin á vef Íslandsbílar. Vefurinn notast við vefkökur, ef þú heldur áfram a…" at bounding box center [231, 681] width 391 height 163
click at [843, 370] on icon "button" at bounding box center [852, 371] width 36 height 43
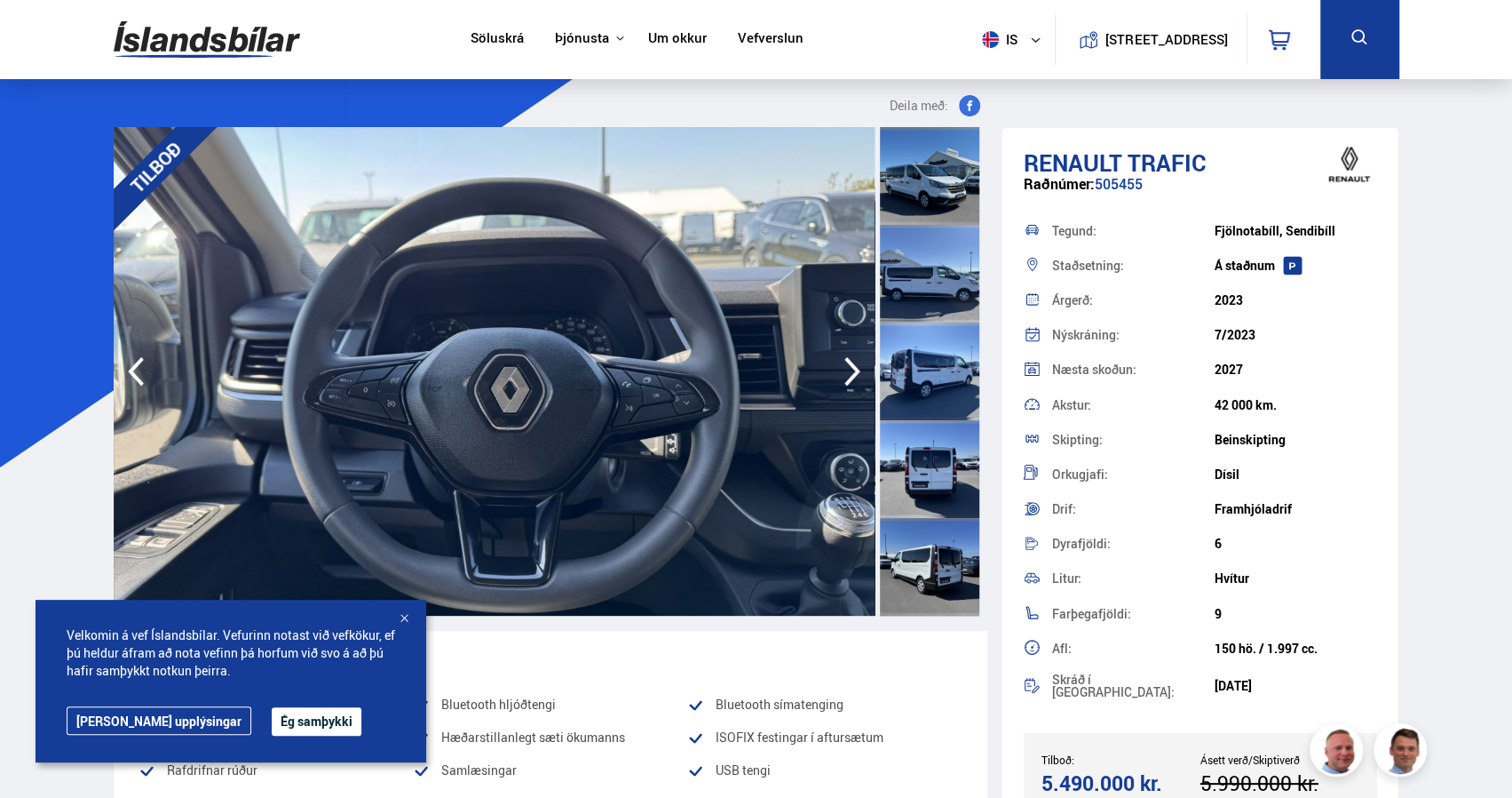
click at [843, 370] on icon "button" at bounding box center [852, 371] width 36 height 43
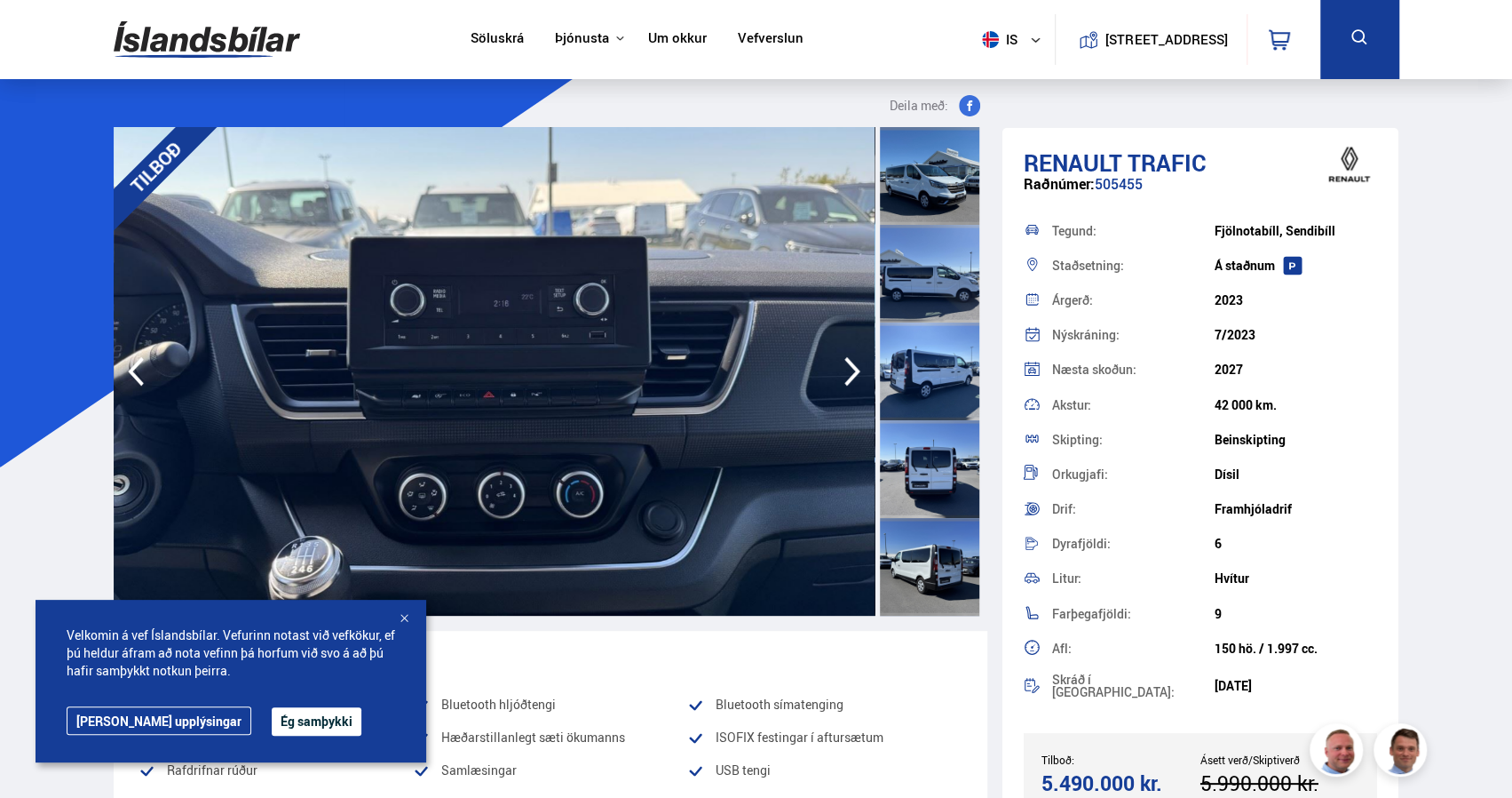
click at [843, 370] on icon "button" at bounding box center [852, 371] width 36 height 43
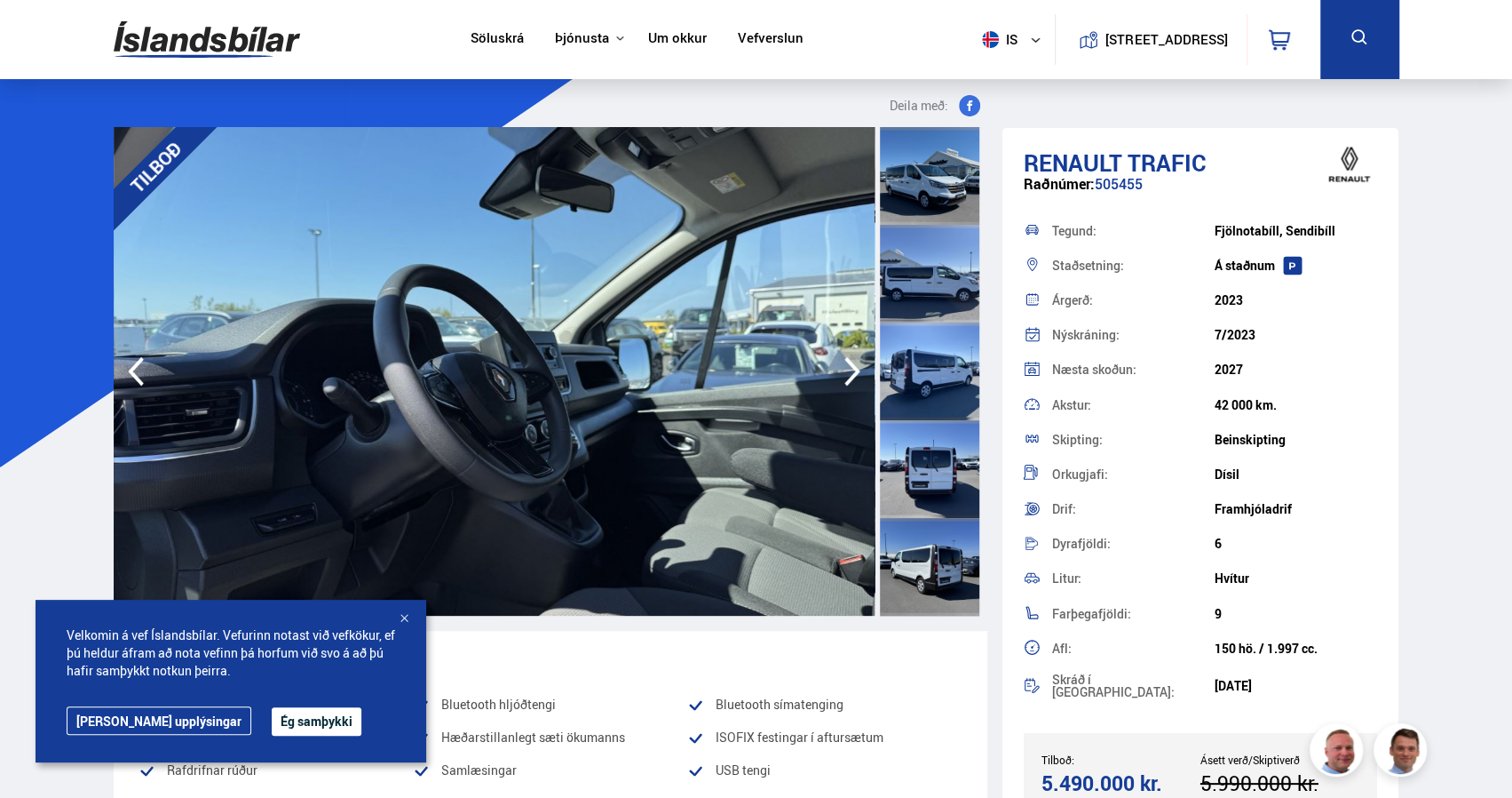
click at [843, 370] on icon "button" at bounding box center [852, 371] width 36 height 43
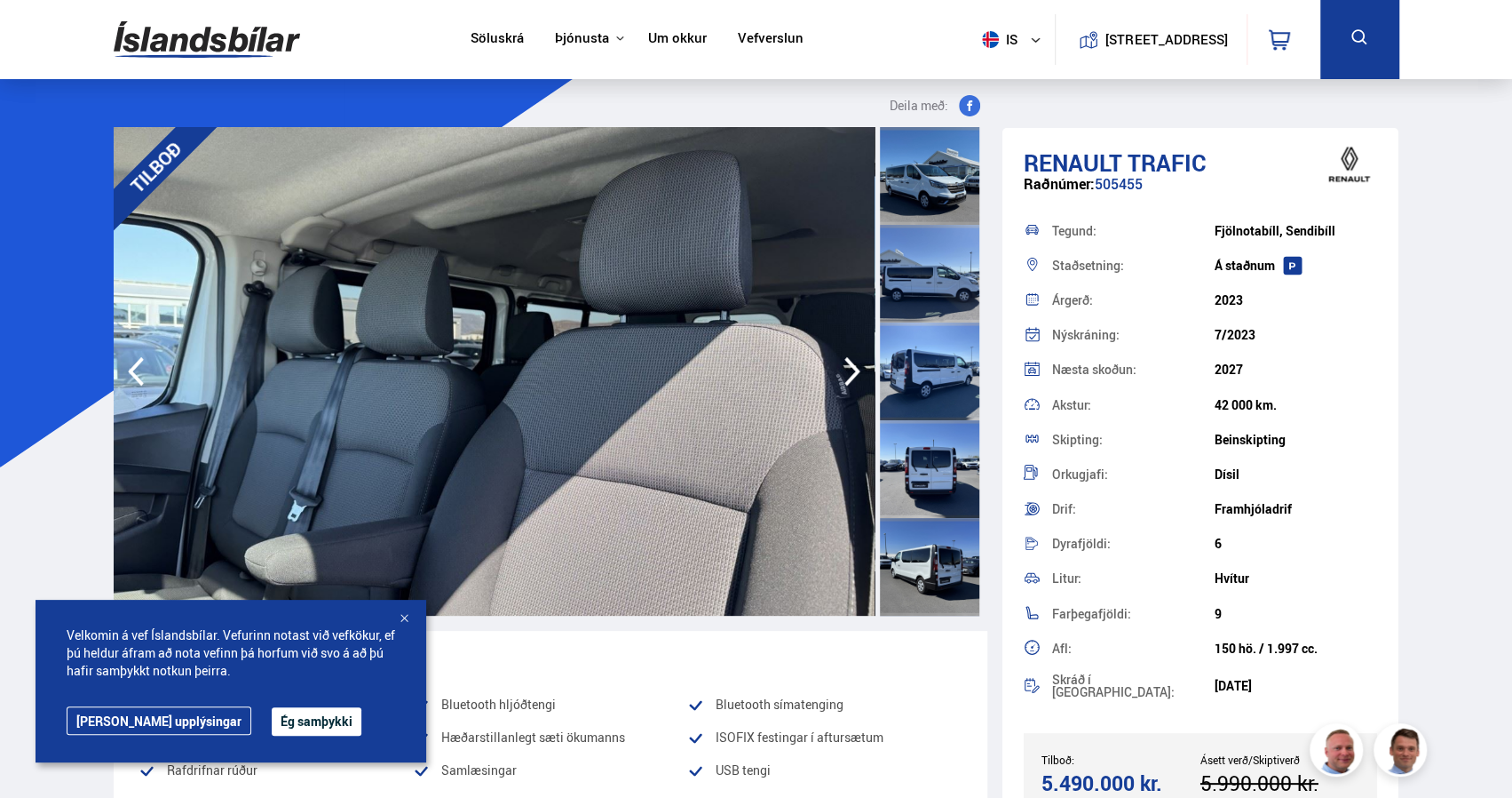
click at [843, 370] on icon "button" at bounding box center [852, 371] width 36 height 43
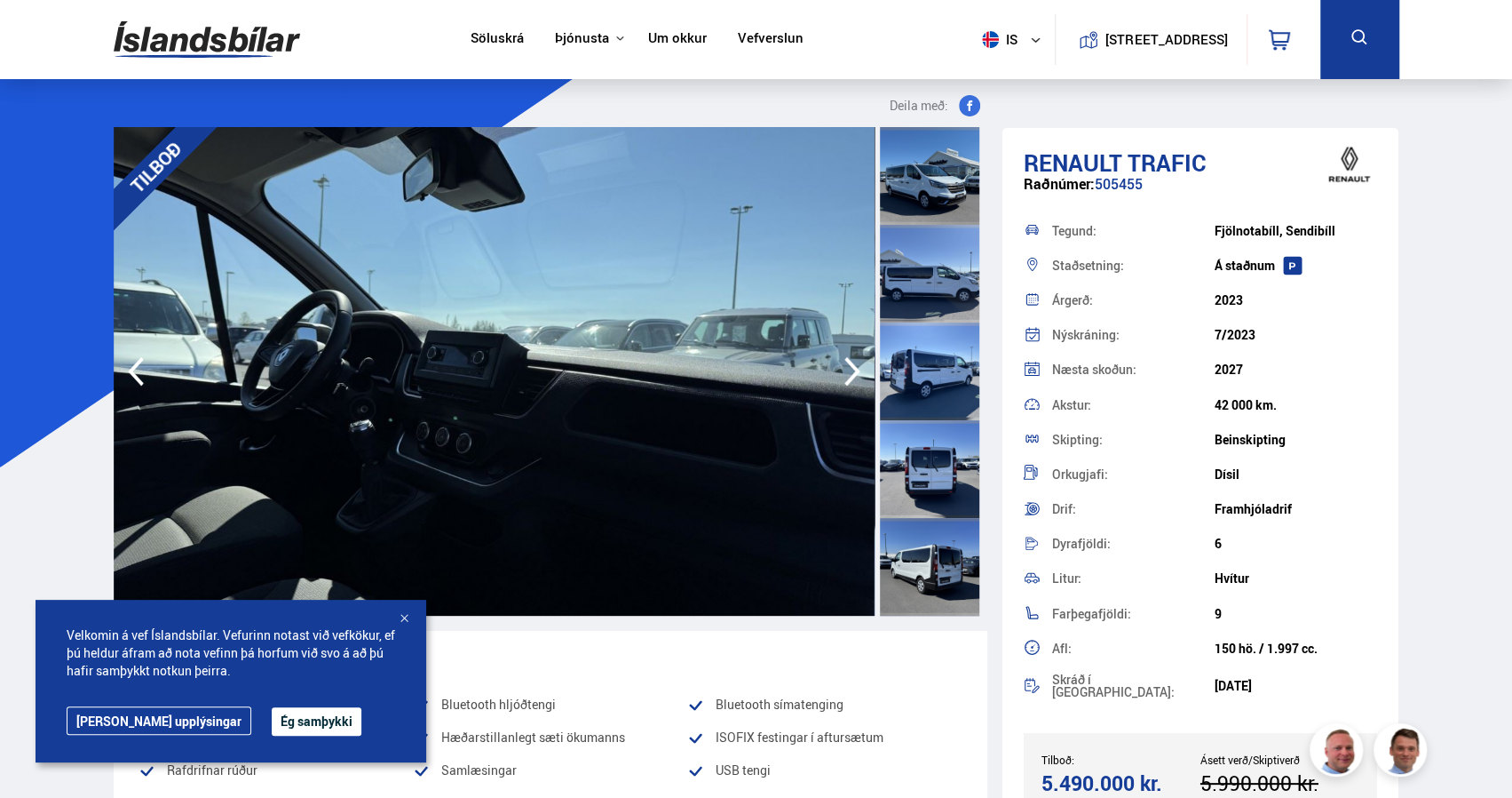
click at [843, 370] on icon "button" at bounding box center [852, 371] width 36 height 43
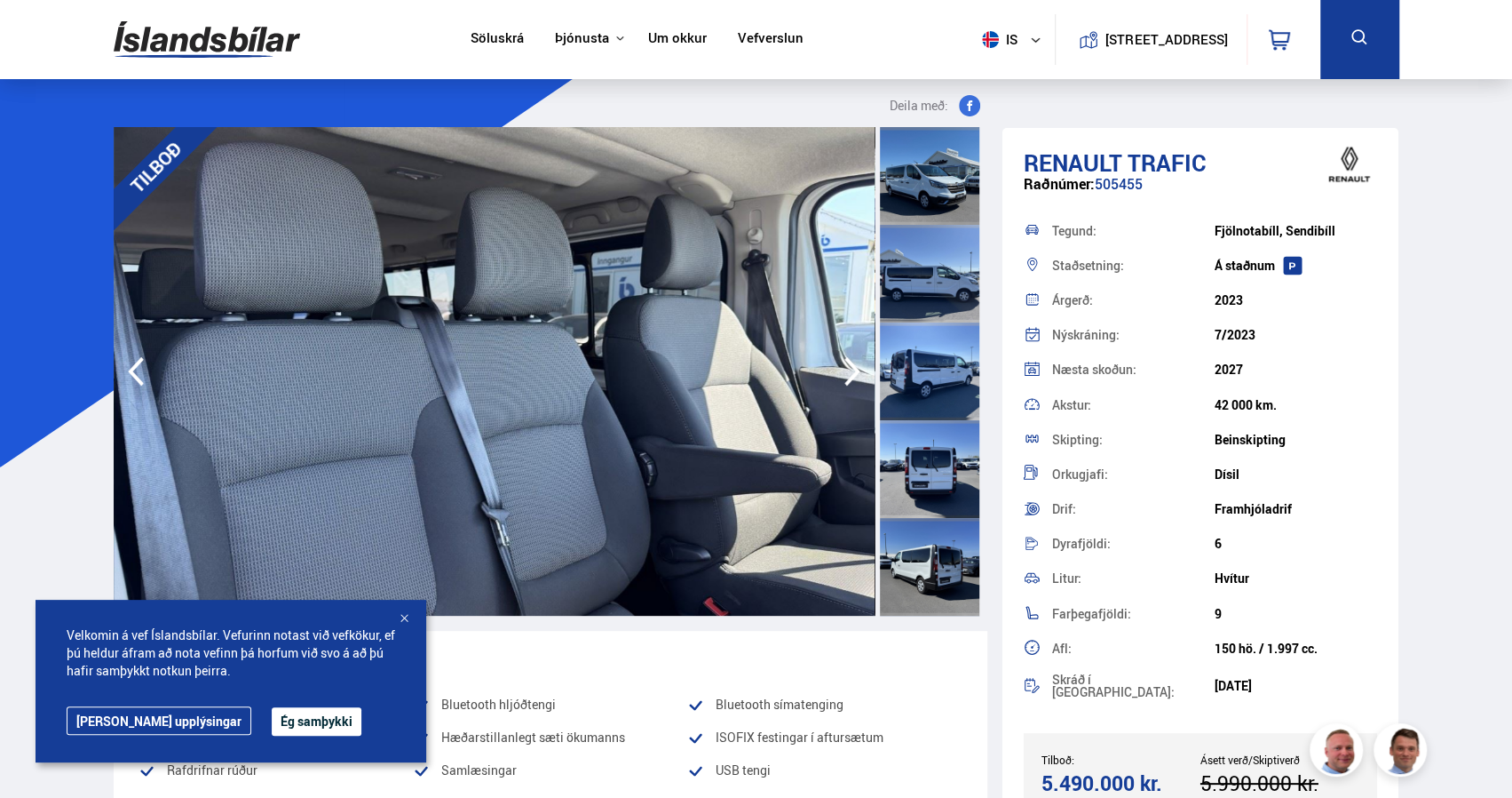
click at [843, 370] on icon "button" at bounding box center [852, 371] width 36 height 43
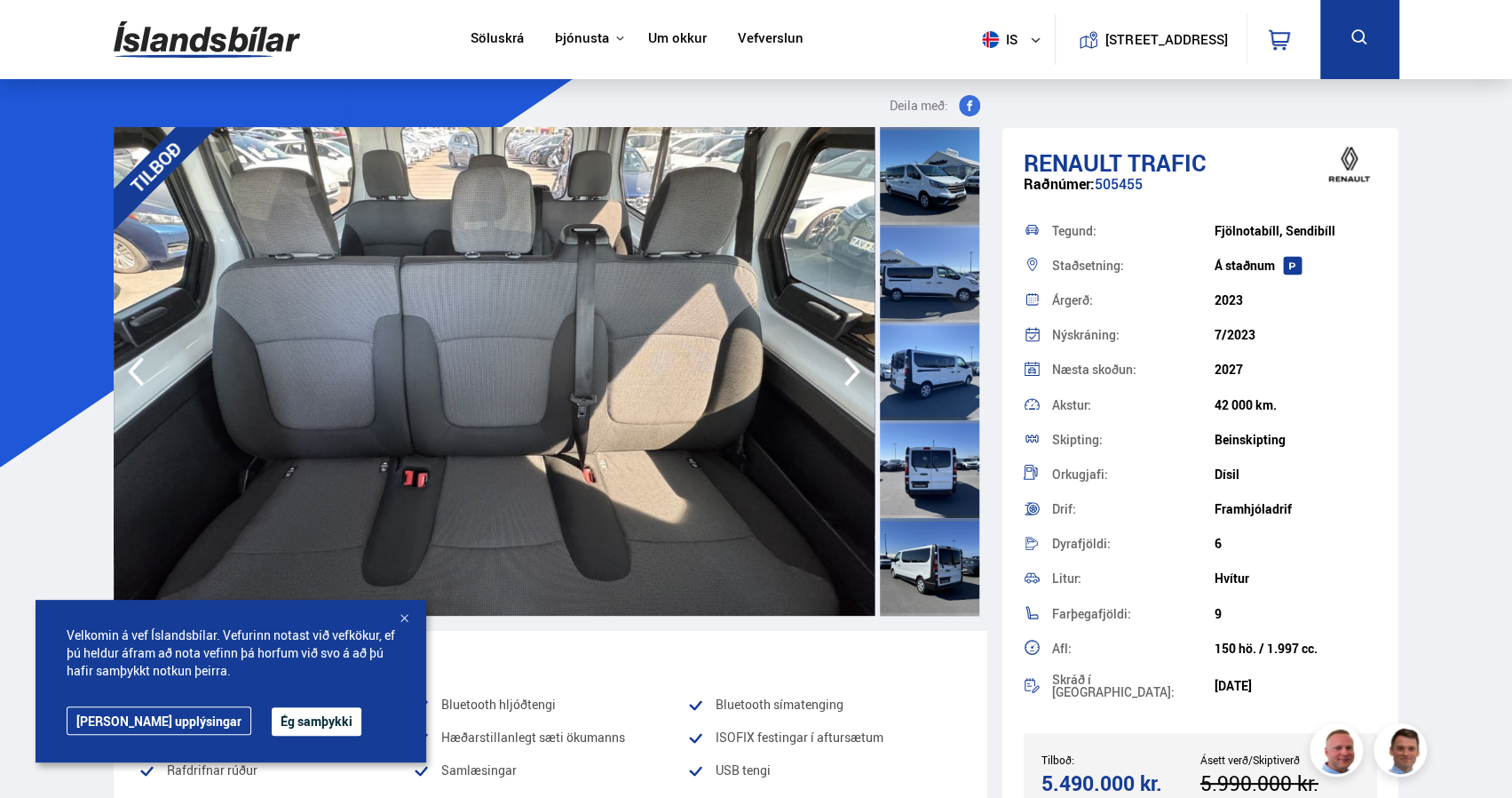
click at [843, 370] on icon "button" at bounding box center [852, 371] width 36 height 43
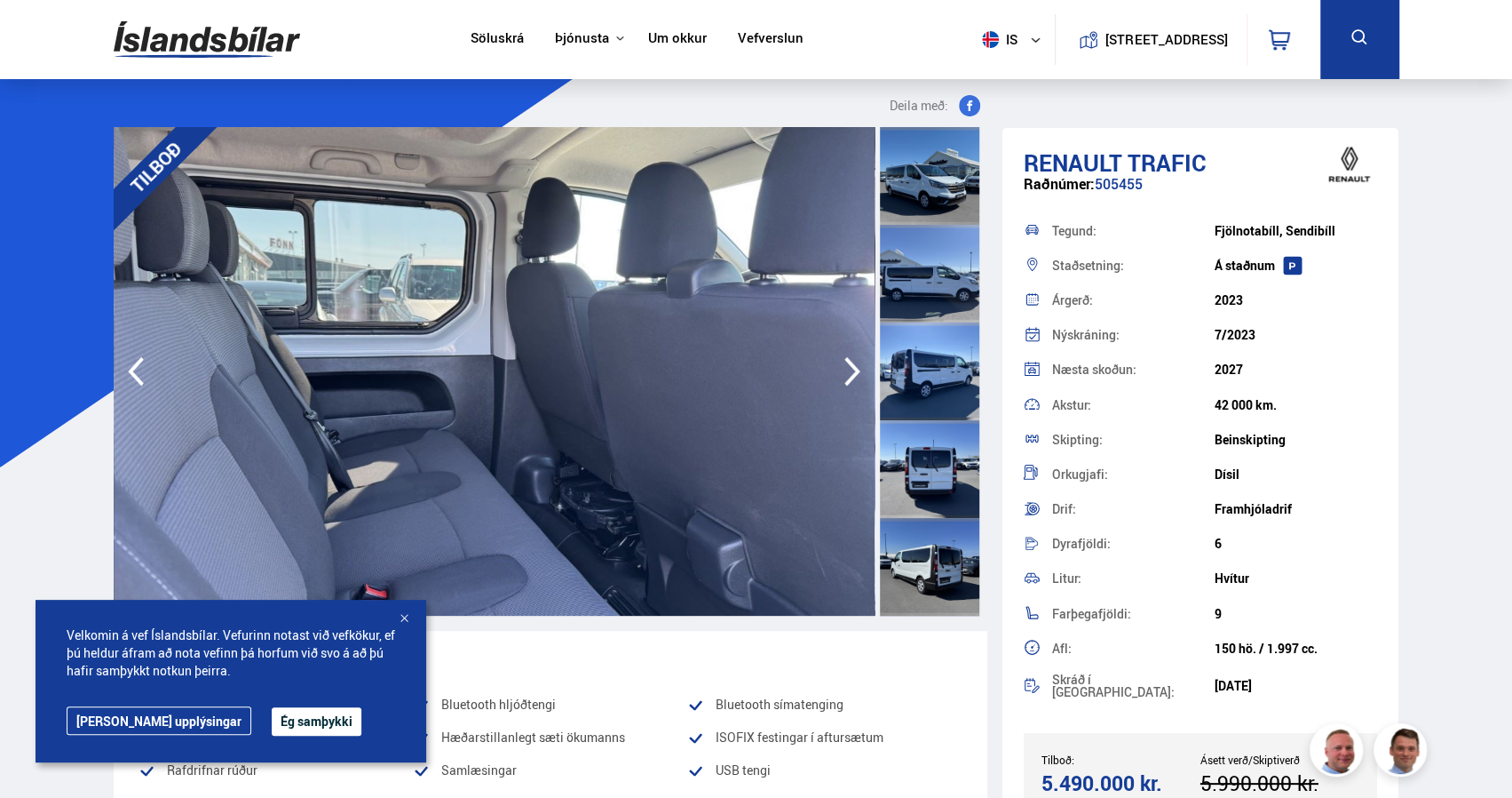
click at [843, 370] on icon "button" at bounding box center [852, 371] width 36 height 43
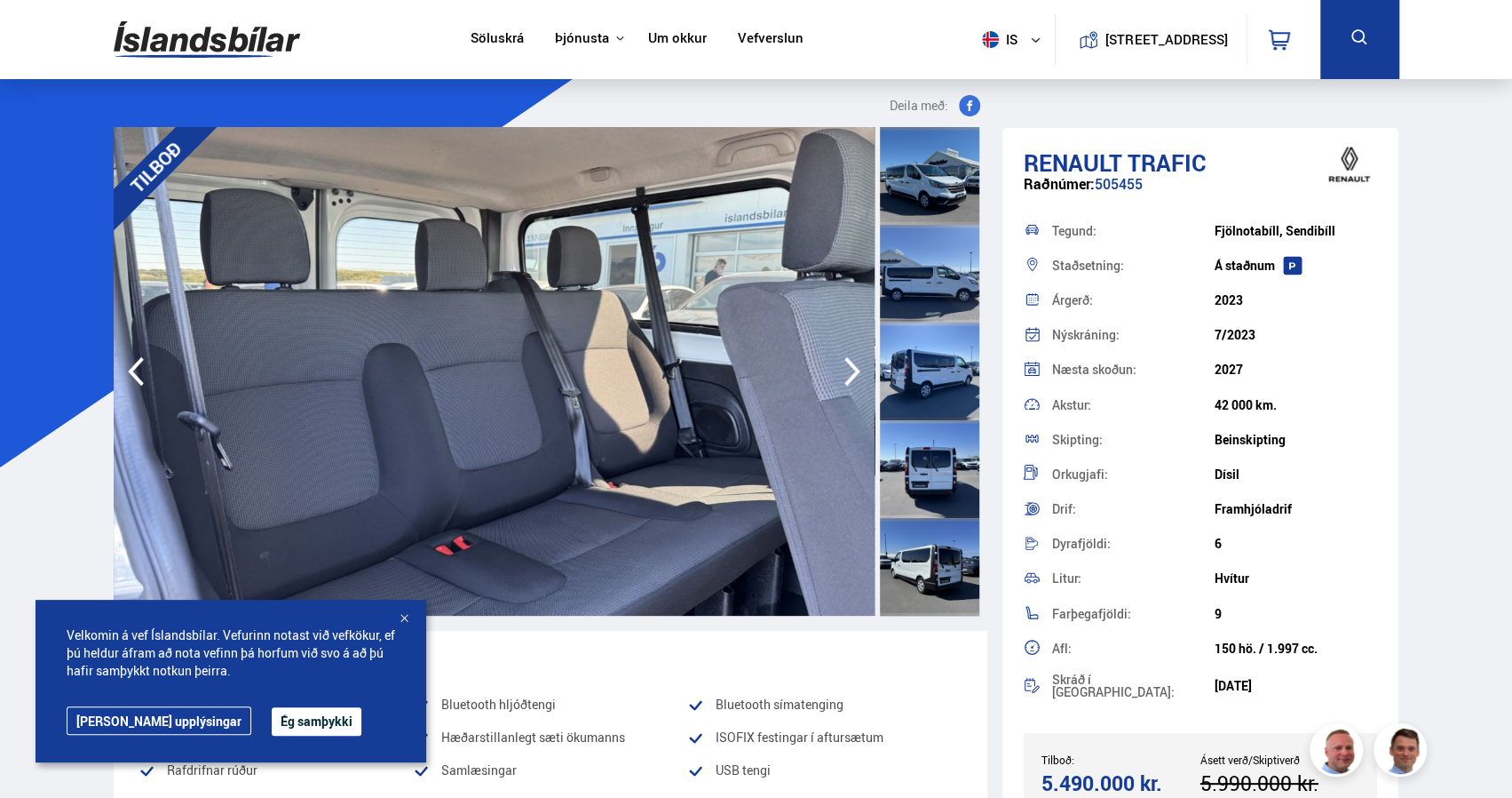
click at [843, 370] on icon "button" at bounding box center [852, 371] width 36 height 43
